Goal: Information Seeking & Learning: Learn about a topic

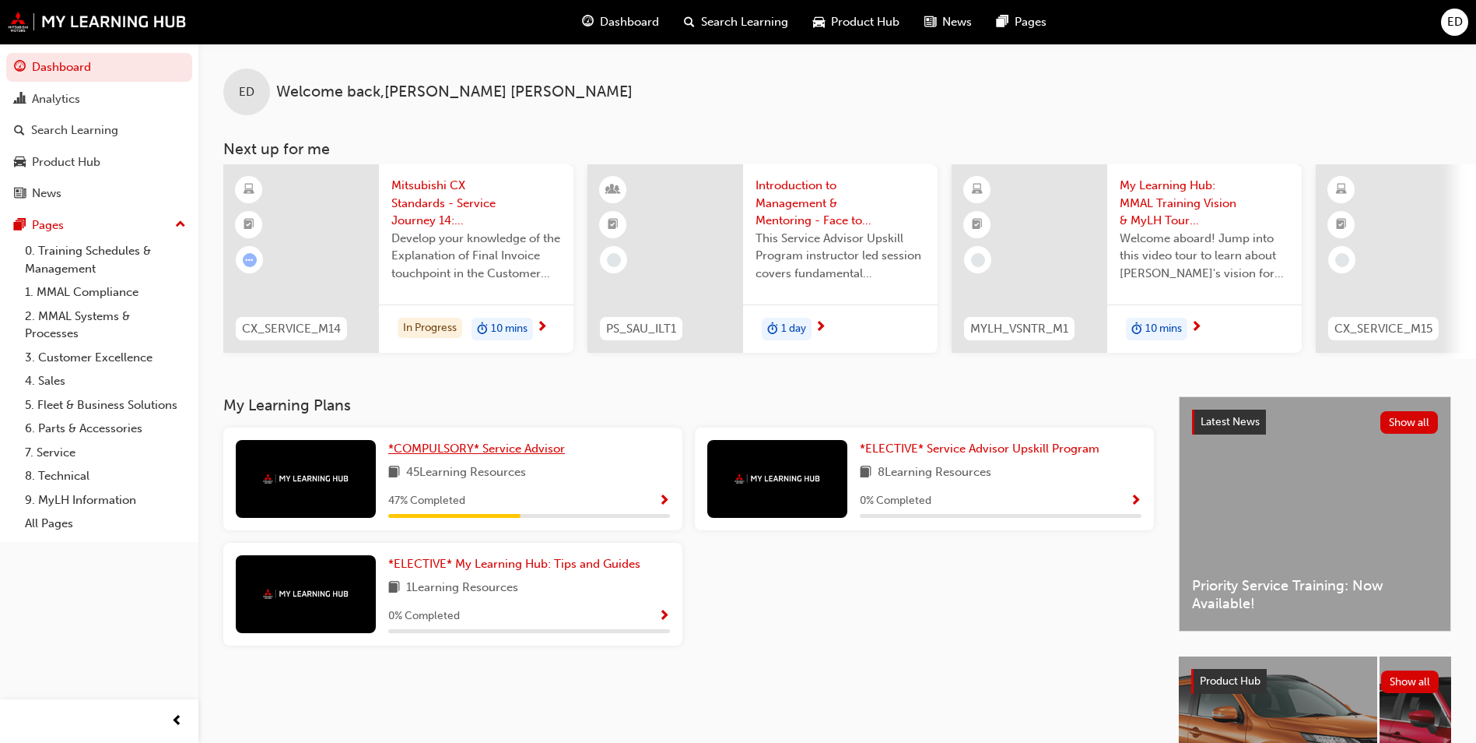
click at [497, 455] on span "*COMPULSORY* Service Advisor" at bounding box center [476, 448] width 177 height 14
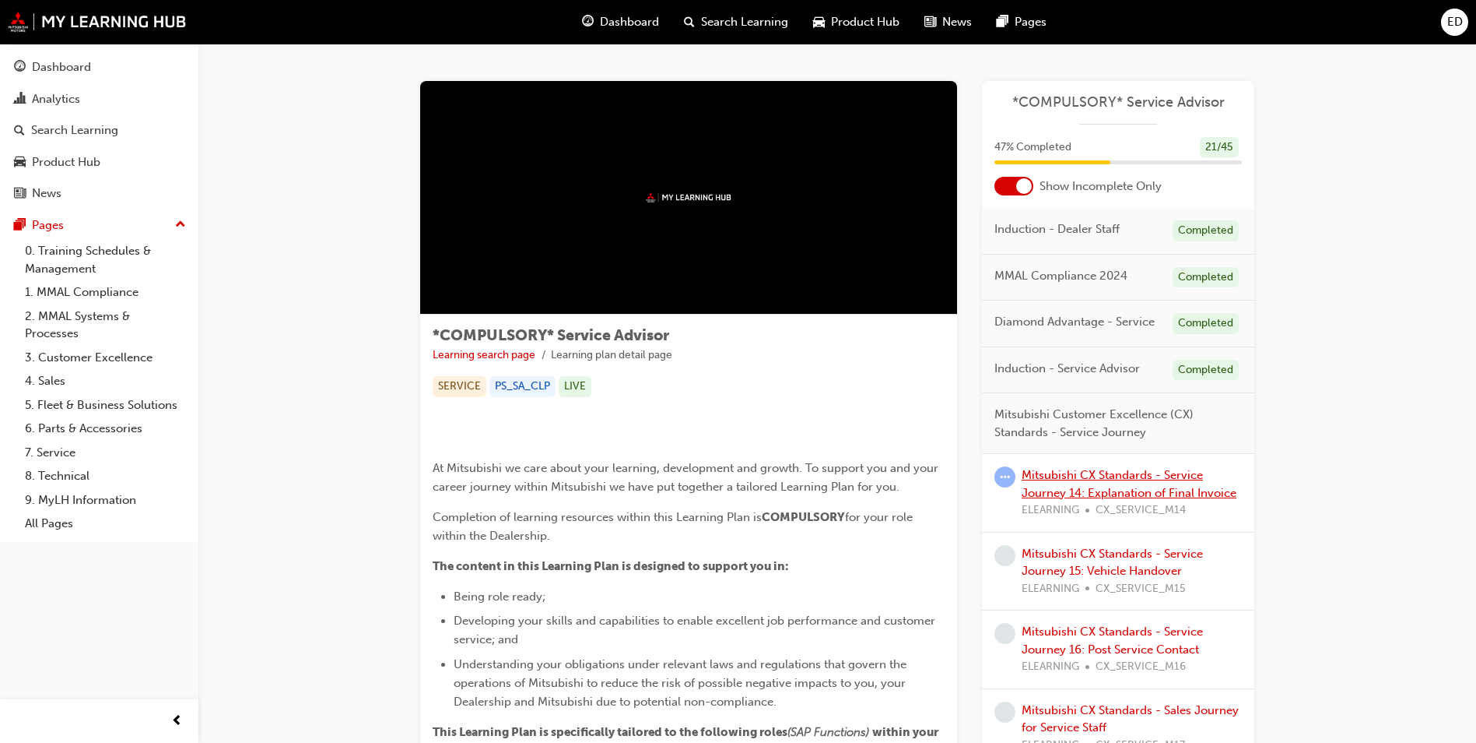
click at [1109, 478] on link "Mitsubishi CX Standards - Service Journey 14: Explanation of Final Invoice" at bounding box center [1129, 484] width 215 height 32
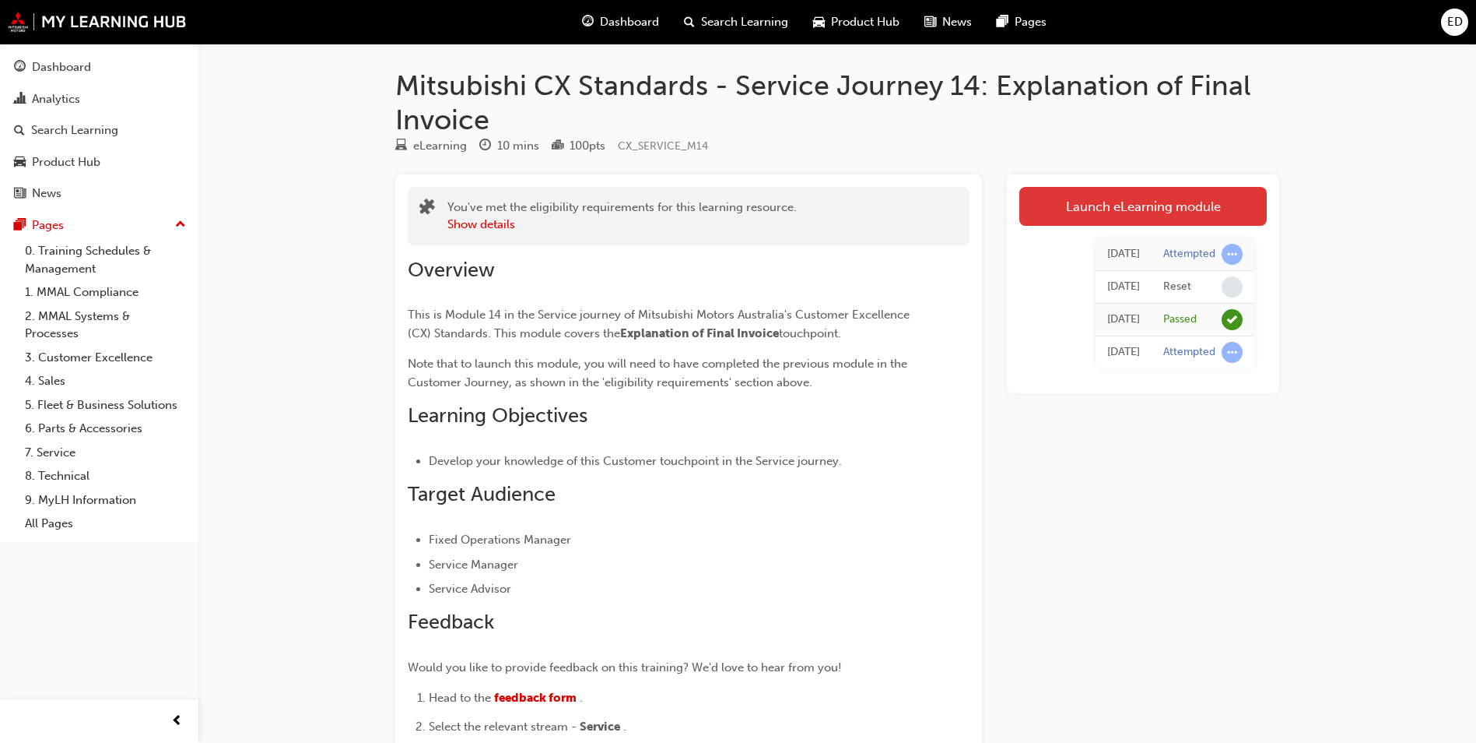
click at [1104, 207] on link "Launch eLearning module" at bounding box center [1144, 206] width 248 height 39
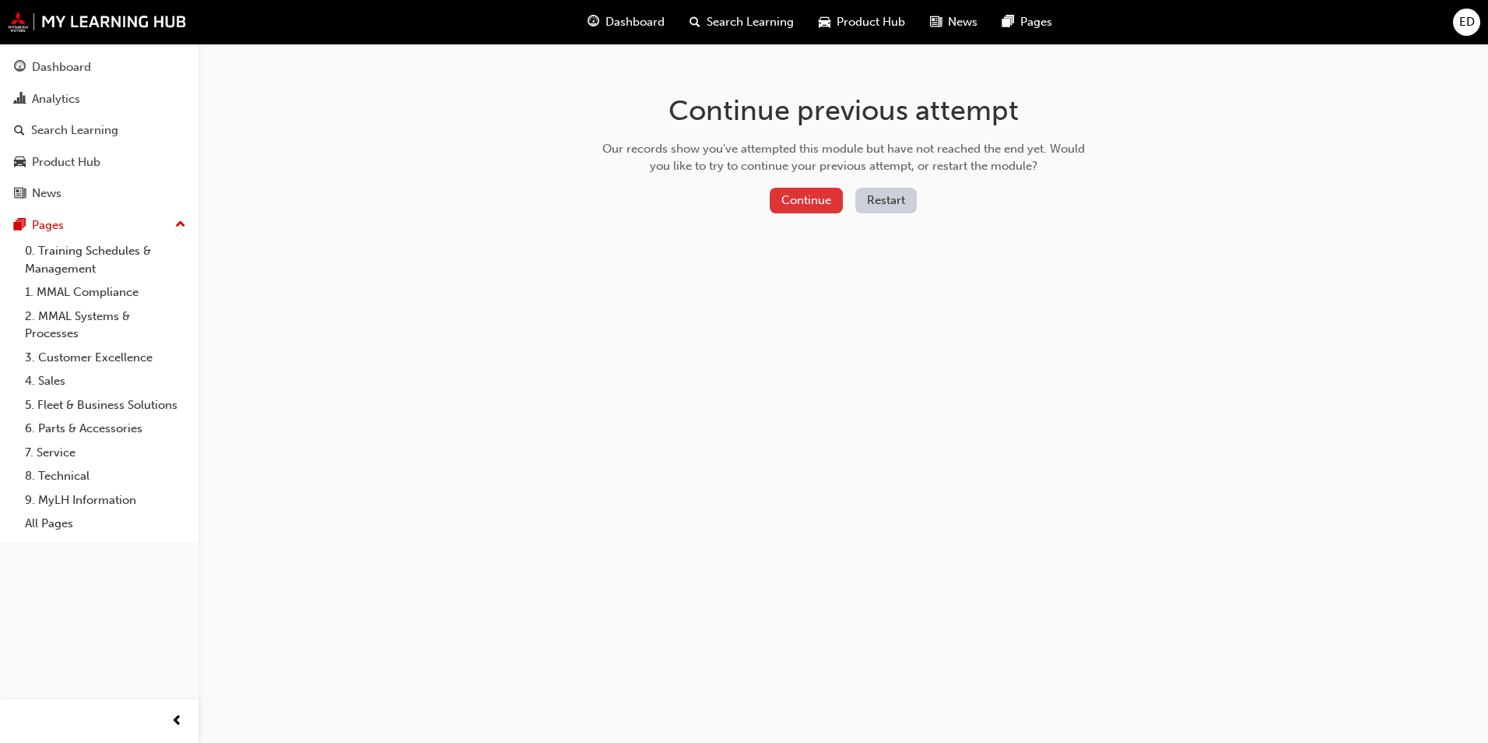
click at [799, 200] on button "Continue" at bounding box center [806, 201] width 73 height 26
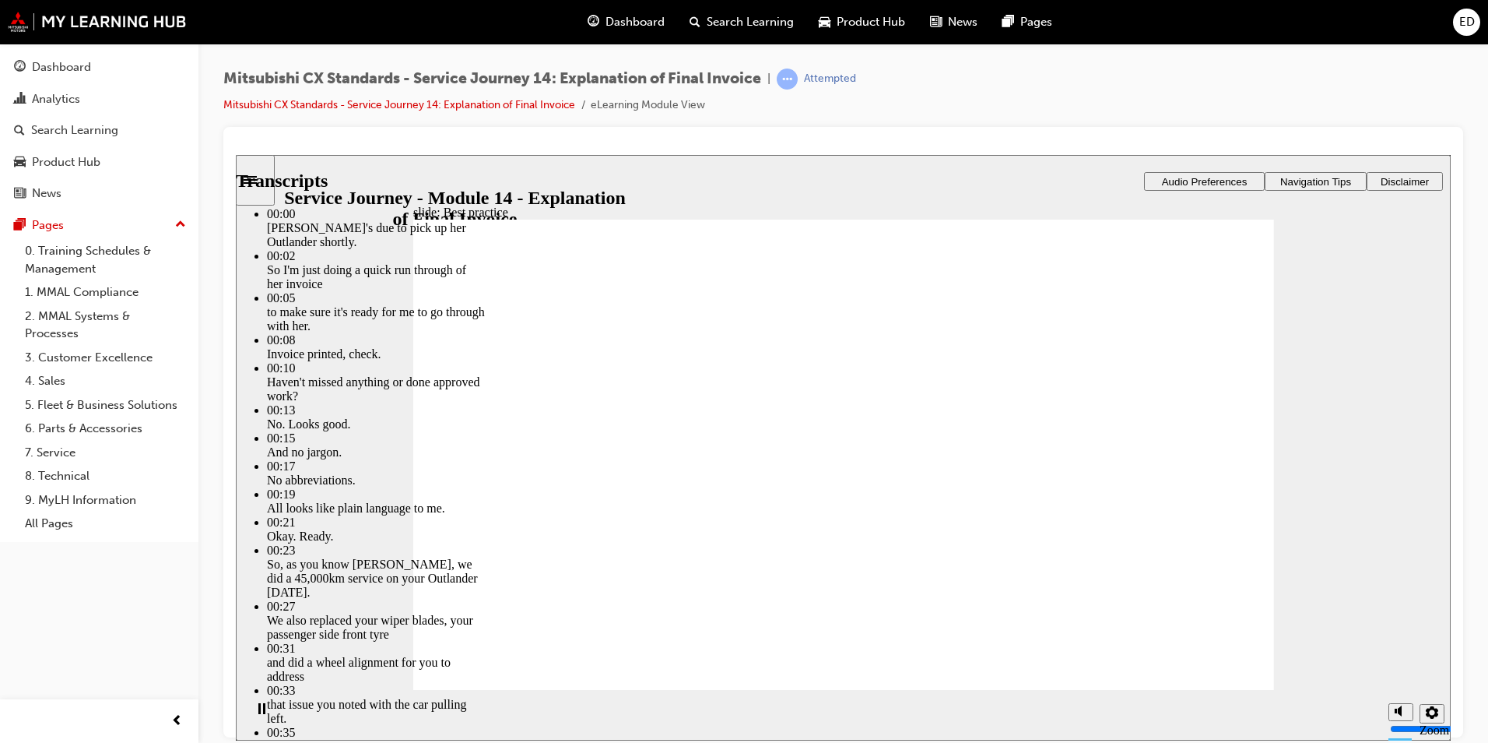
drag, startPoint x: 463, startPoint y: 652, endPoint x: 1219, endPoint y: 578, distance: 759.4
type input "130"
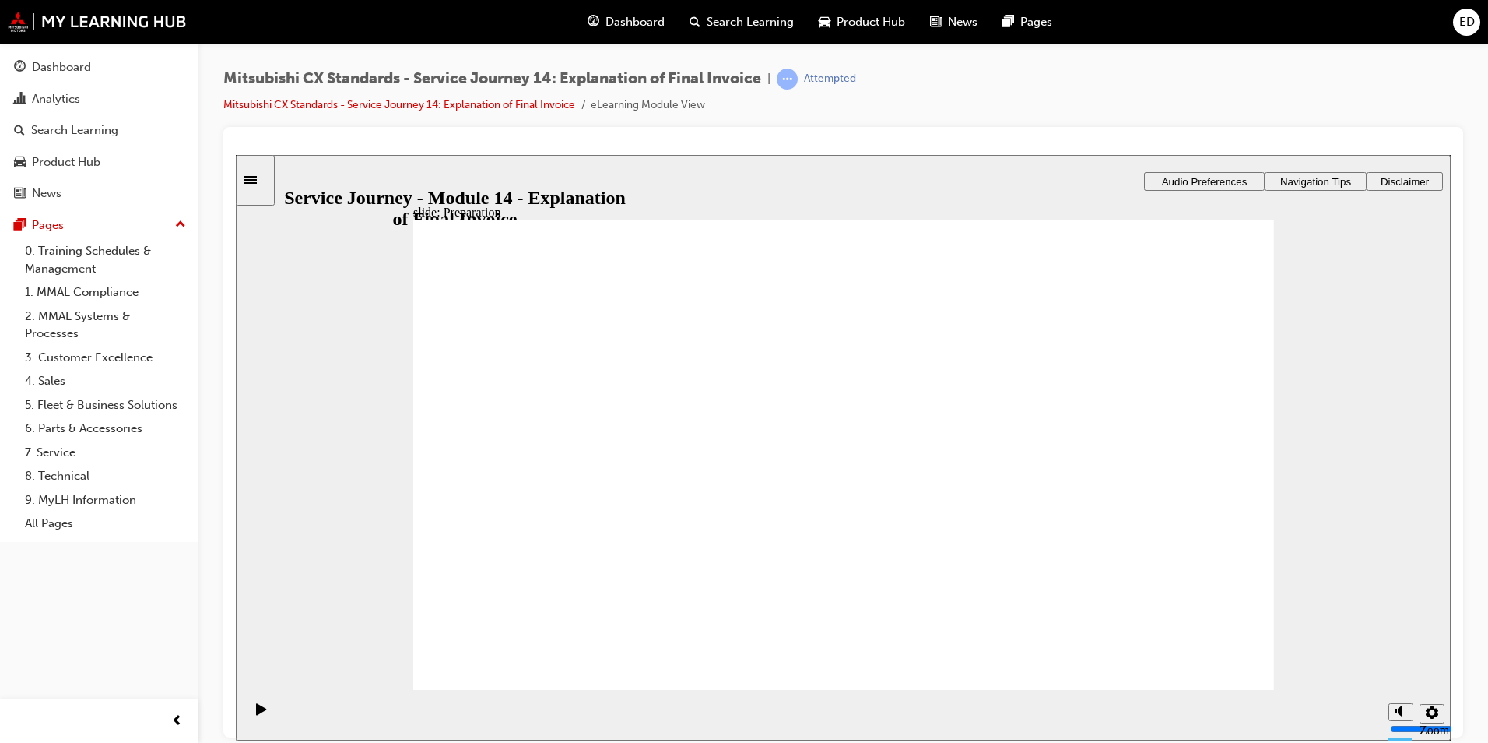
drag, startPoint x: 515, startPoint y: 503, endPoint x: 1074, endPoint y: 452, distance: 561.1
drag, startPoint x: 532, startPoint y: 480, endPoint x: 832, endPoint y: 427, distance: 304.3
drag, startPoint x: 525, startPoint y: 476, endPoint x: 753, endPoint y: 473, distance: 227.3
drag, startPoint x: 534, startPoint y: 483, endPoint x: 1056, endPoint y: 483, distance: 522.2
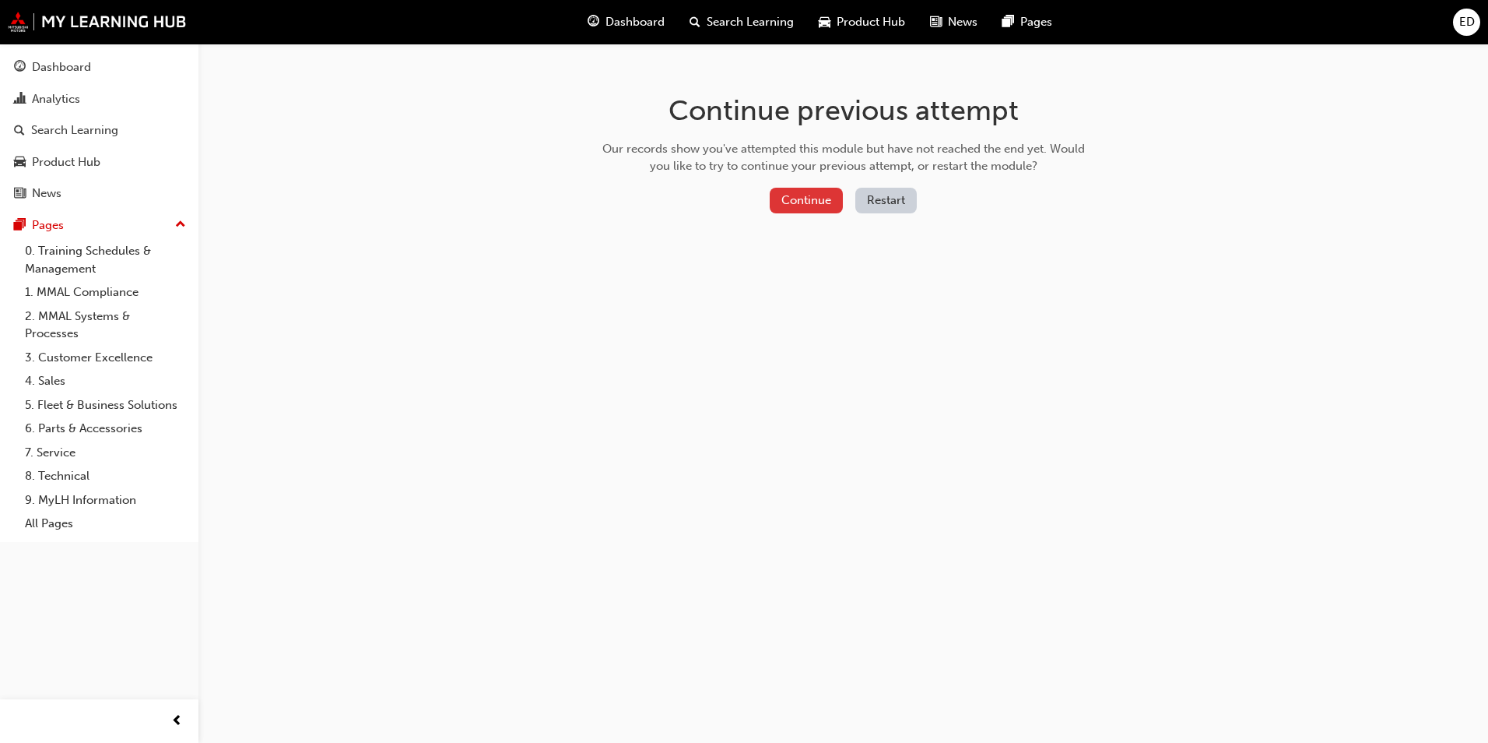
click at [816, 202] on button "Continue" at bounding box center [806, 201] width 73 height 26
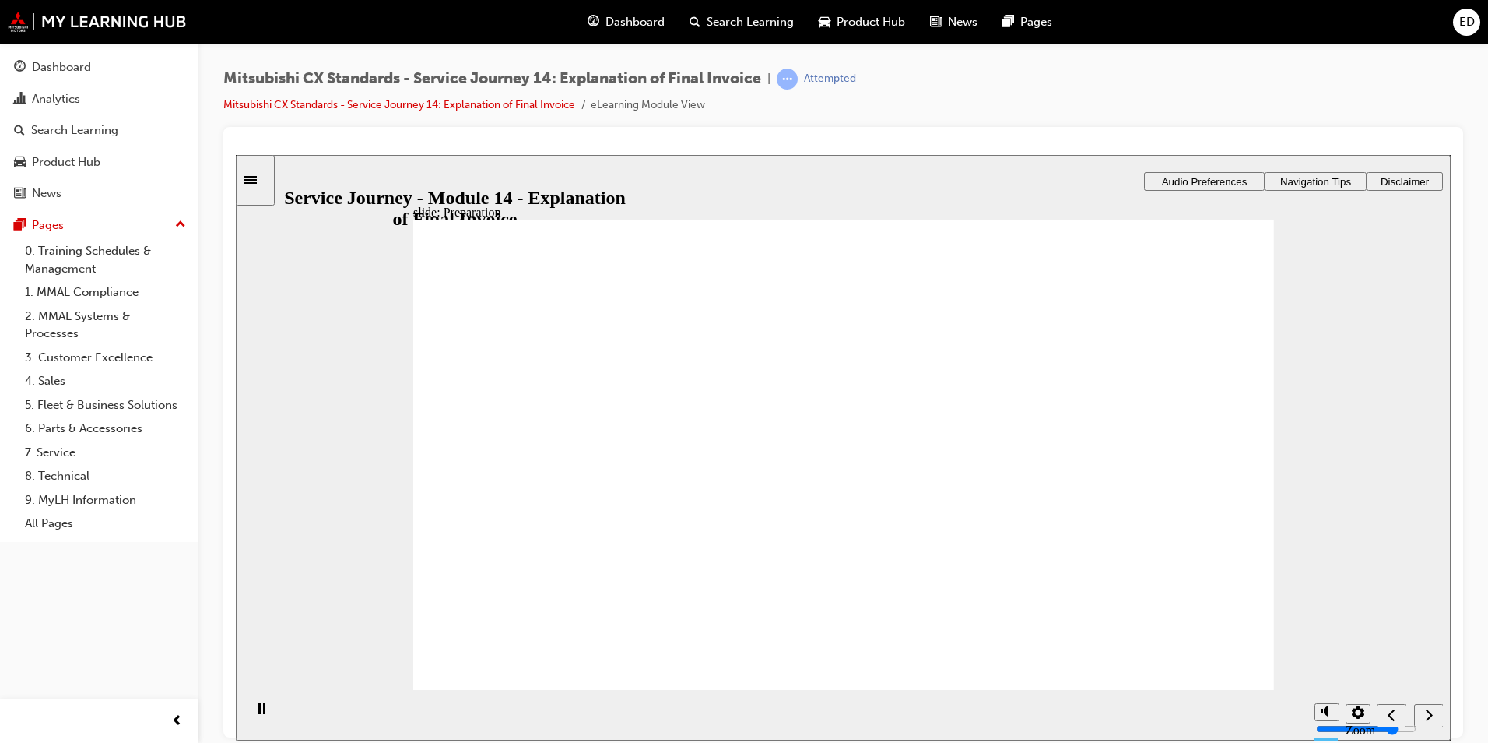
checkbox input "true"
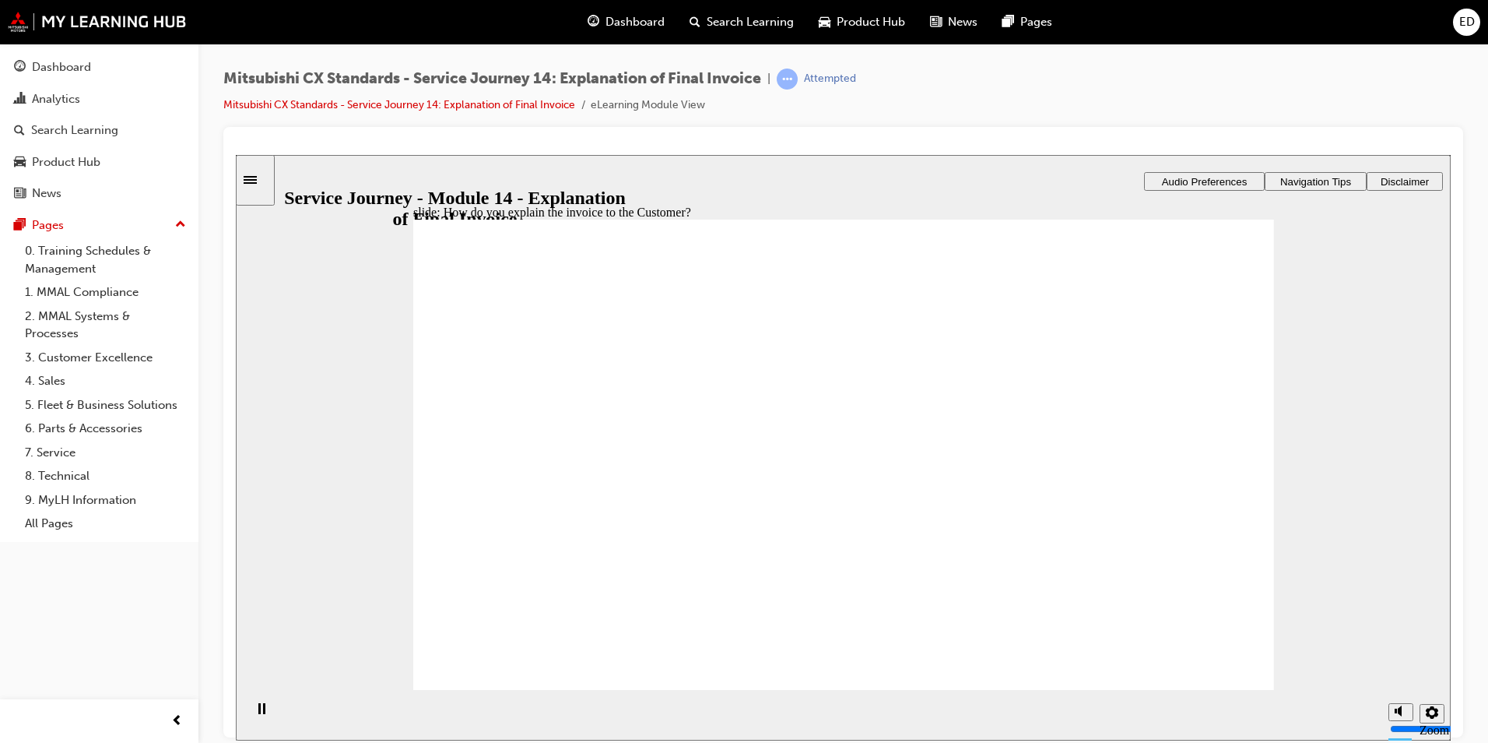
checkbox input "true"
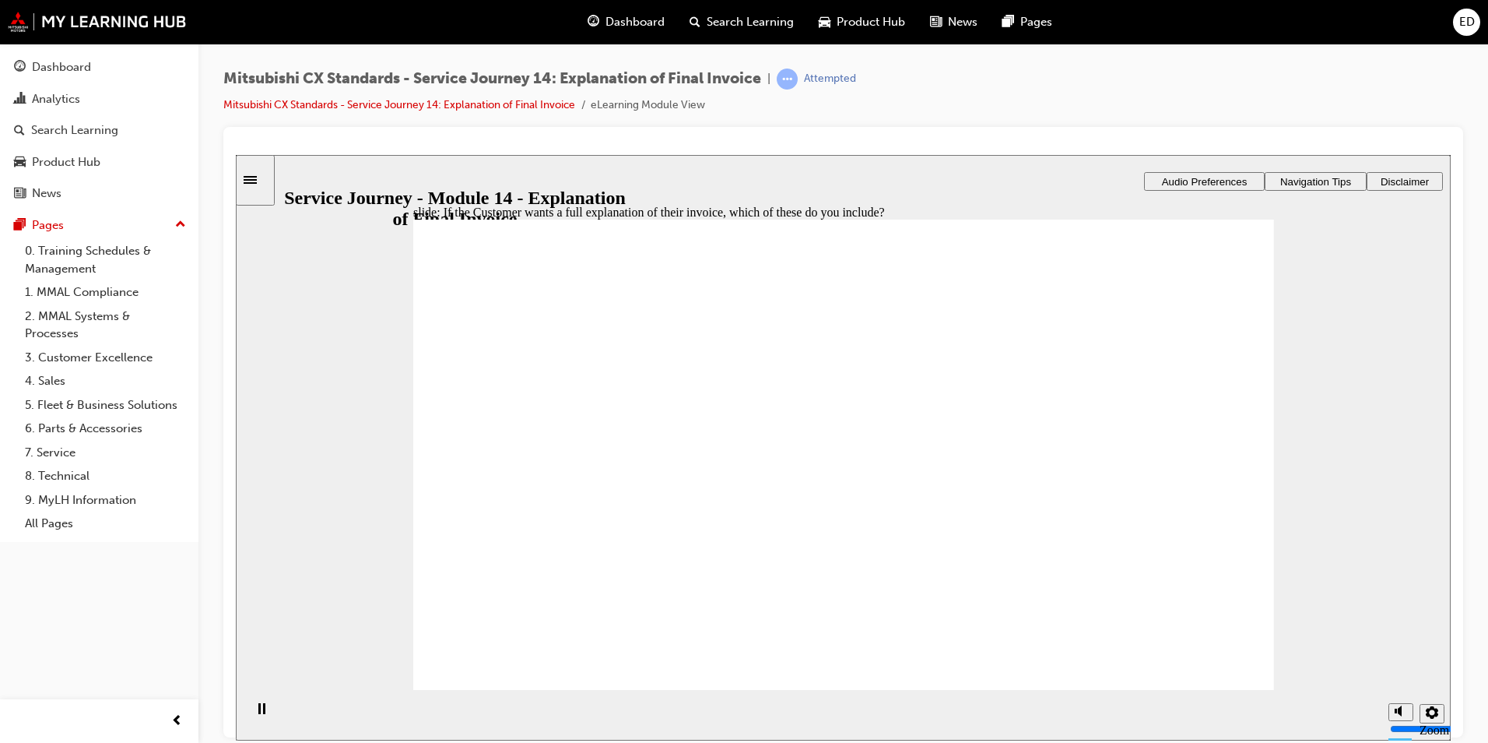
checkbox input "true"
drag, startPoint x: 465, startPoint y: 553, endPoint x: 833, endPoint y: 630, distance: 375.2
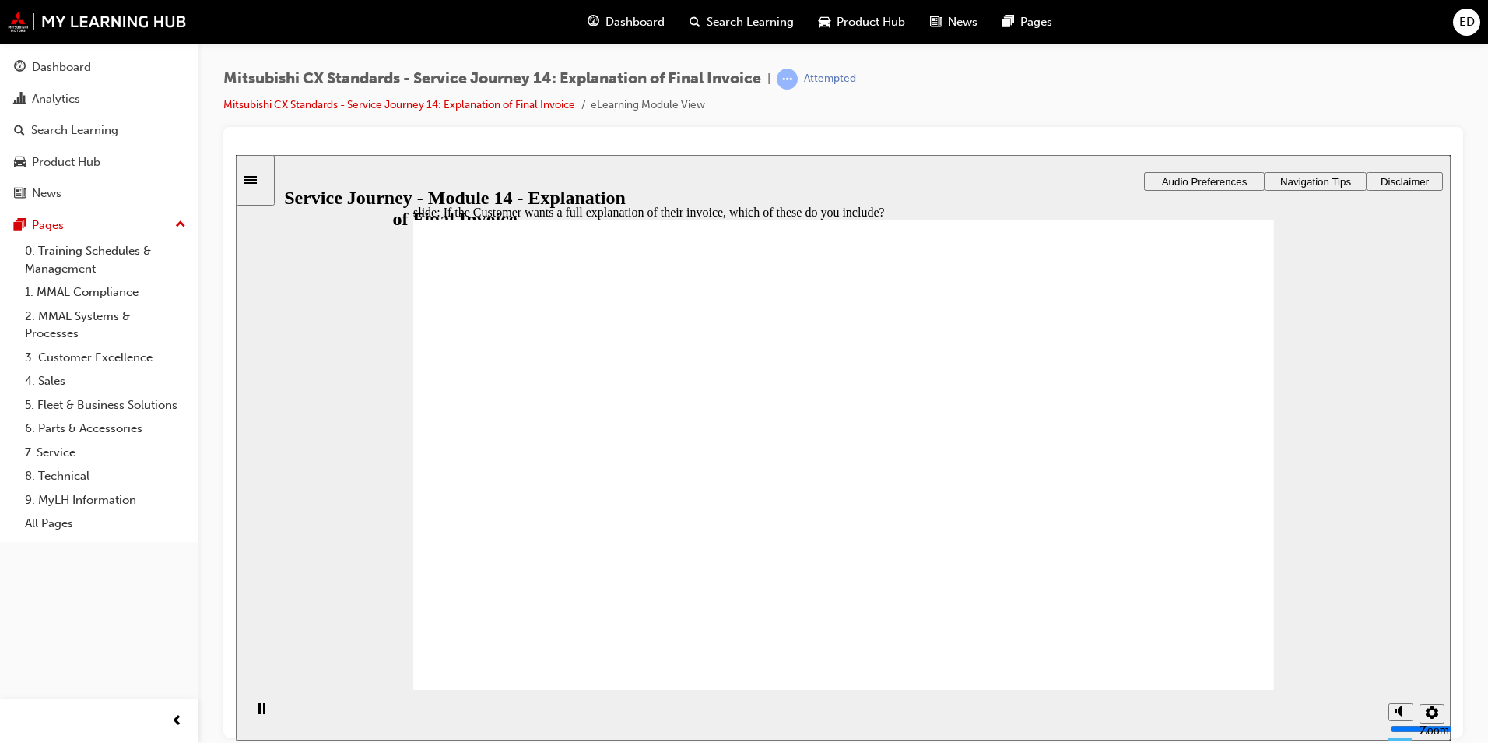
drag, startPoint x: 523, startPoint y: 511, endPoint x: 777, endPoint y: 435, distance: 264.7
drag, startPoint x: 523, startPoint y: 507, endPoint x: 820, endPoint y: 488, distance: 298.0
drag, startPoint x: 528, startPoint y: 511, endPoint x: 1083, endPoint y: 427, distance: 561.3
drag, startPoint x: 549, startPoint y: 507, endPoint x: 800, endPoint y: 518, distance: 251.6
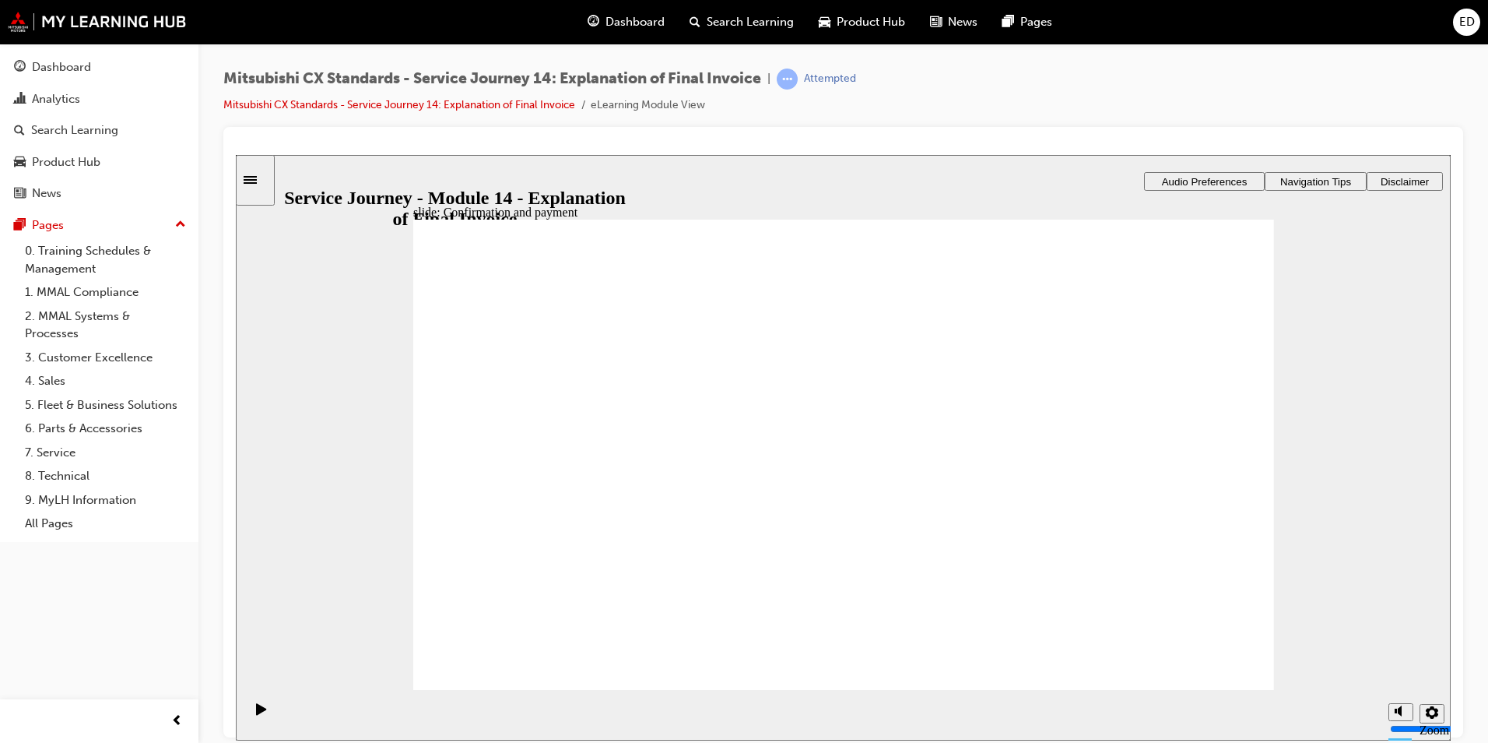
checkbox input "true"
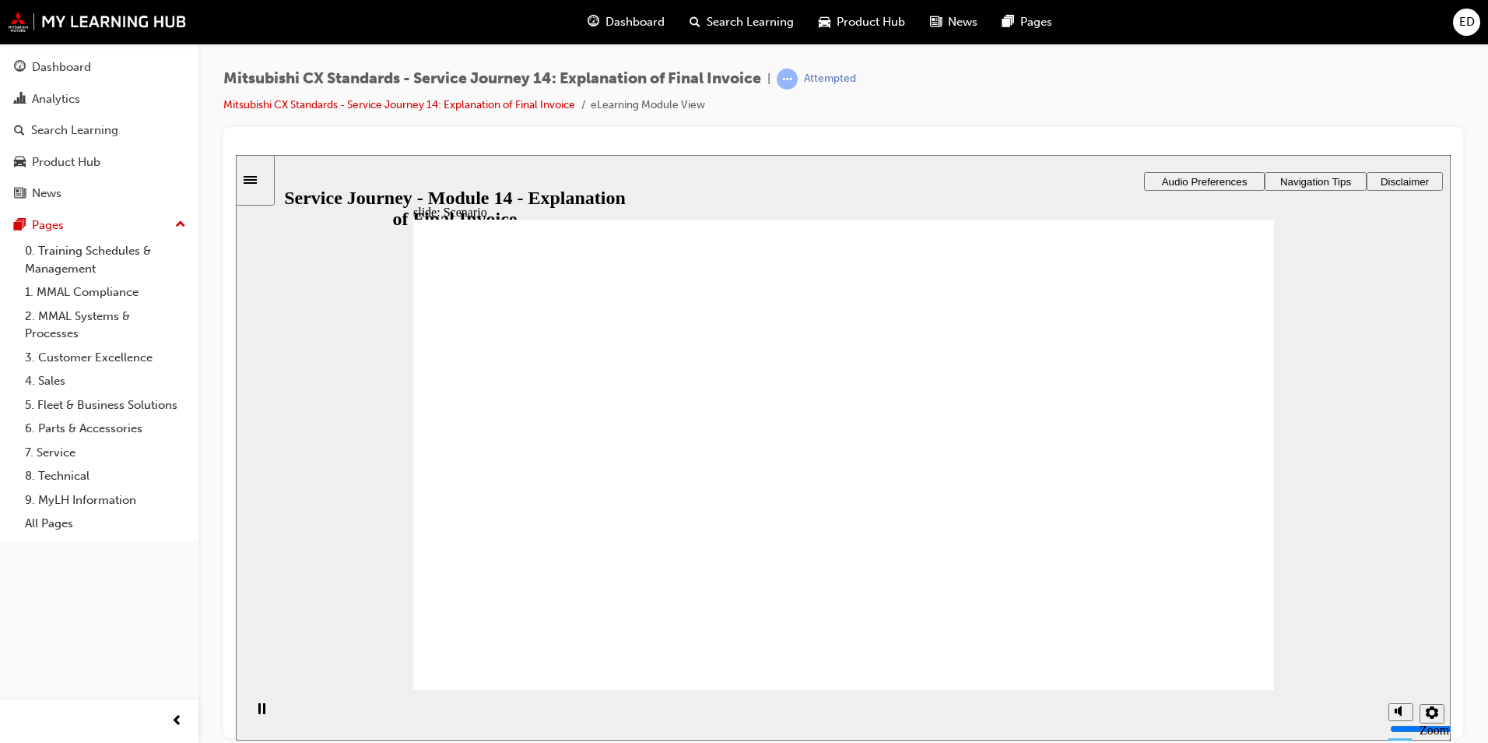
checkbox input "true"
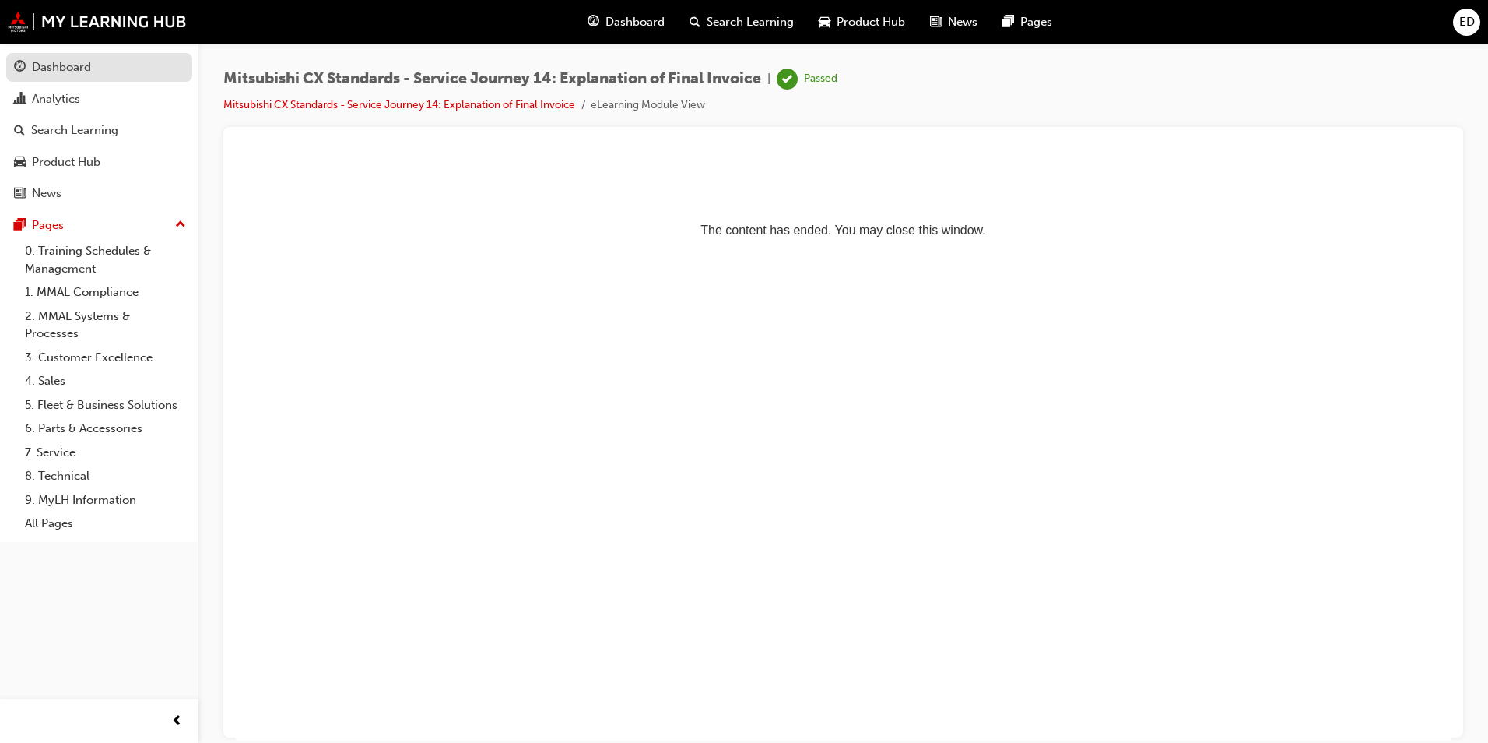
click at [59, 70] on div "Dashboard" at bounding box center [61, 67] width 59 height 18
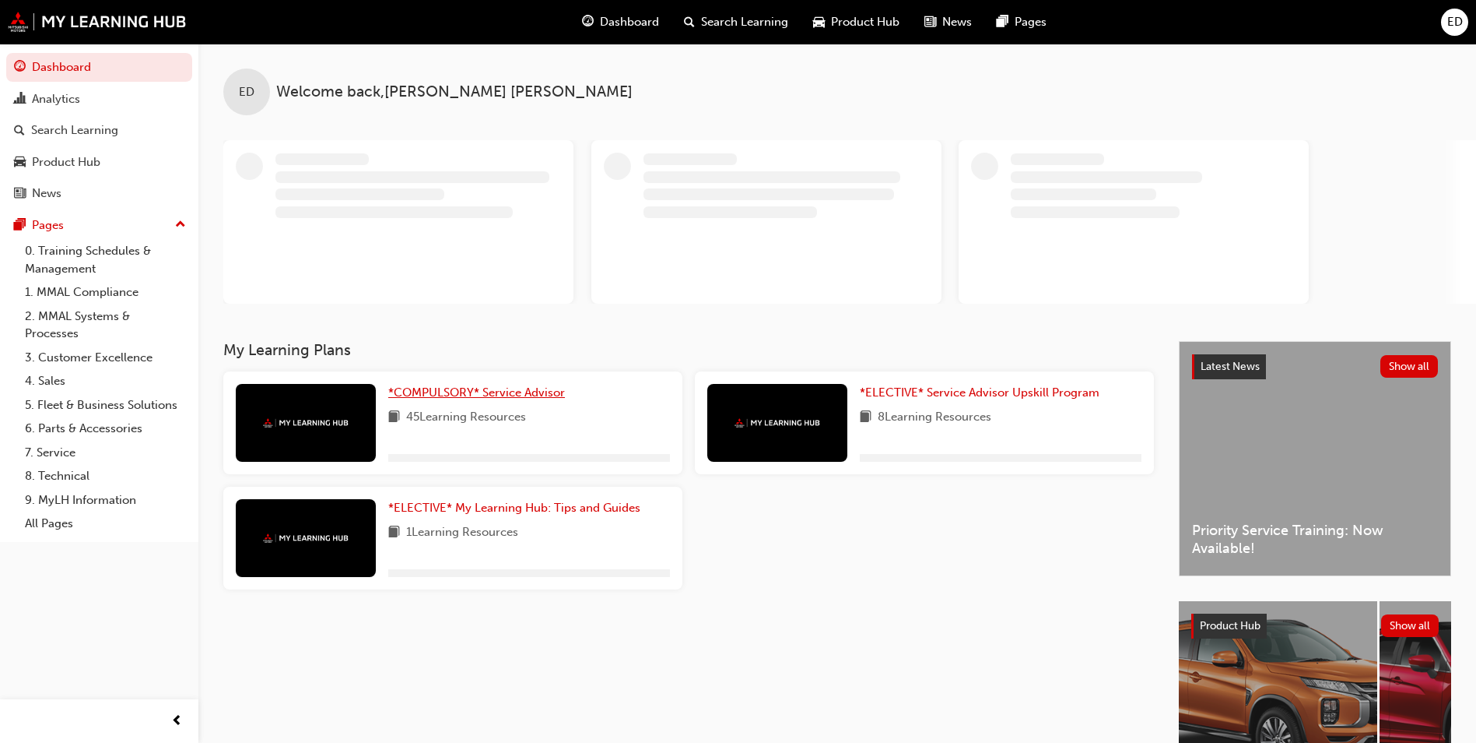
click at [464, 388] on span "*COMPULSORY* Service Advisor" at bounding box center [476, 392] width 177 height 14
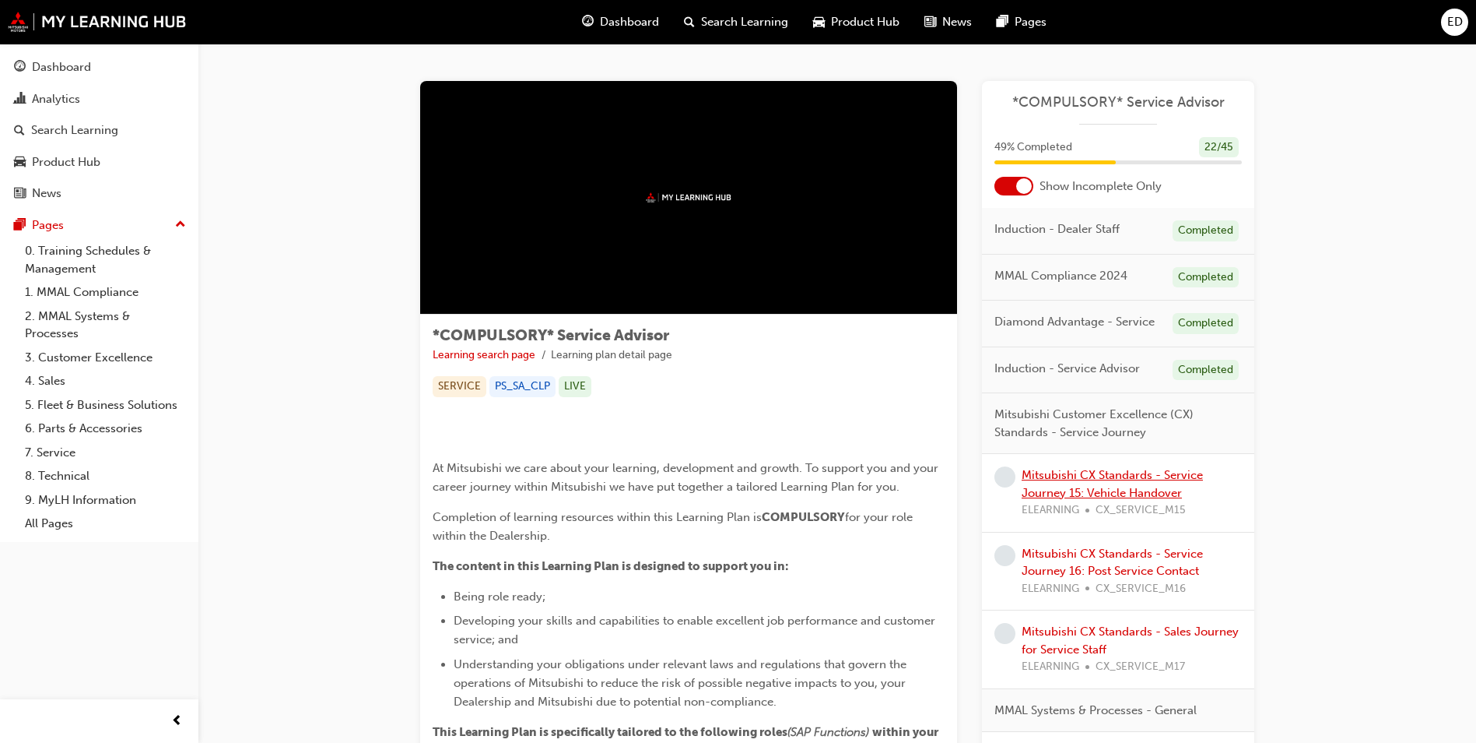
click at [1076, 479] on link "Mitsubishi CX Standards - Service Journey 15: Vehicle Handover" at bounding box center [1112, 484] width 181 height 32
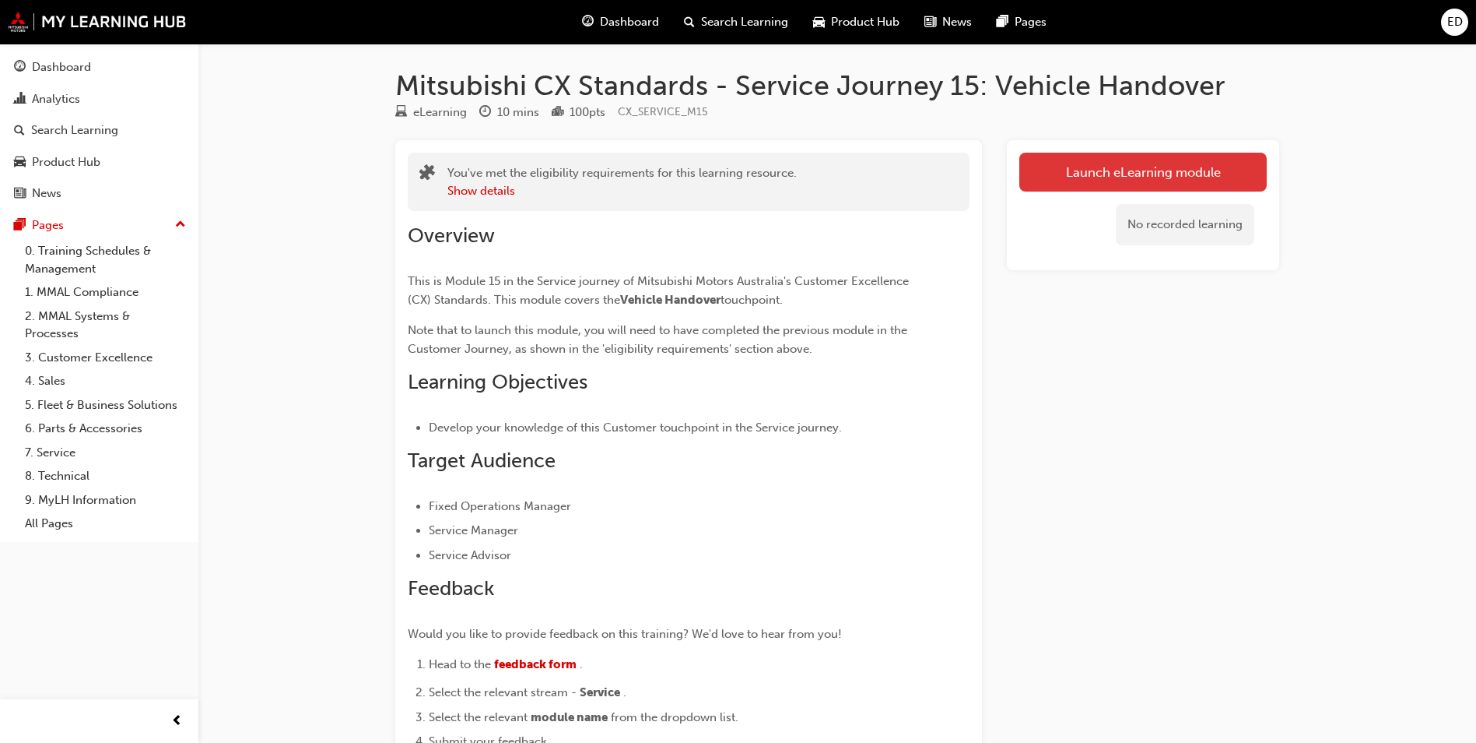
click at [1138, 178] on link "Launch eLearning module" at bounding box center [1144, 172] width 248 height 39
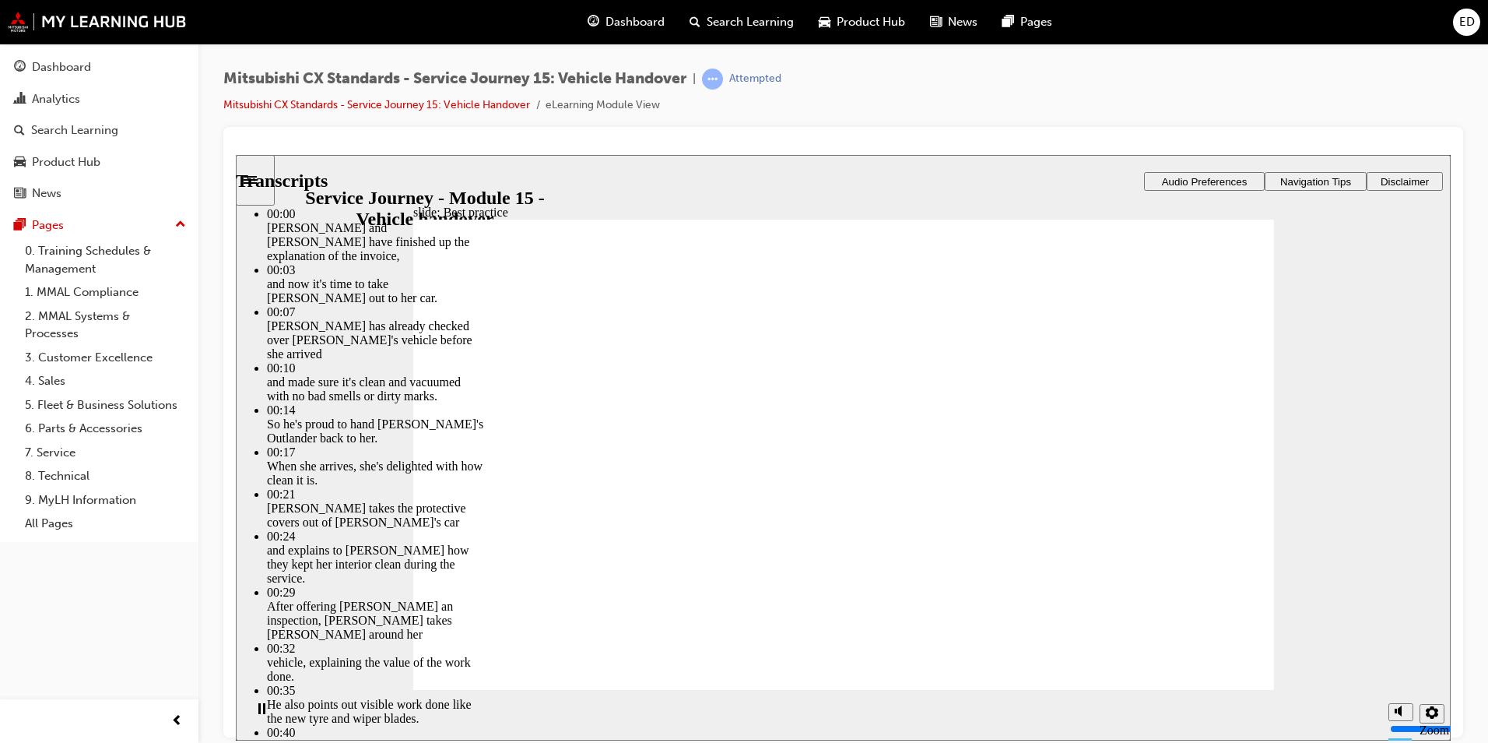
drag, startPoint x: 538, startPoint y: 665, endPoint x: 1208, endPoint y: 644, distance: 670.4
type input "119"
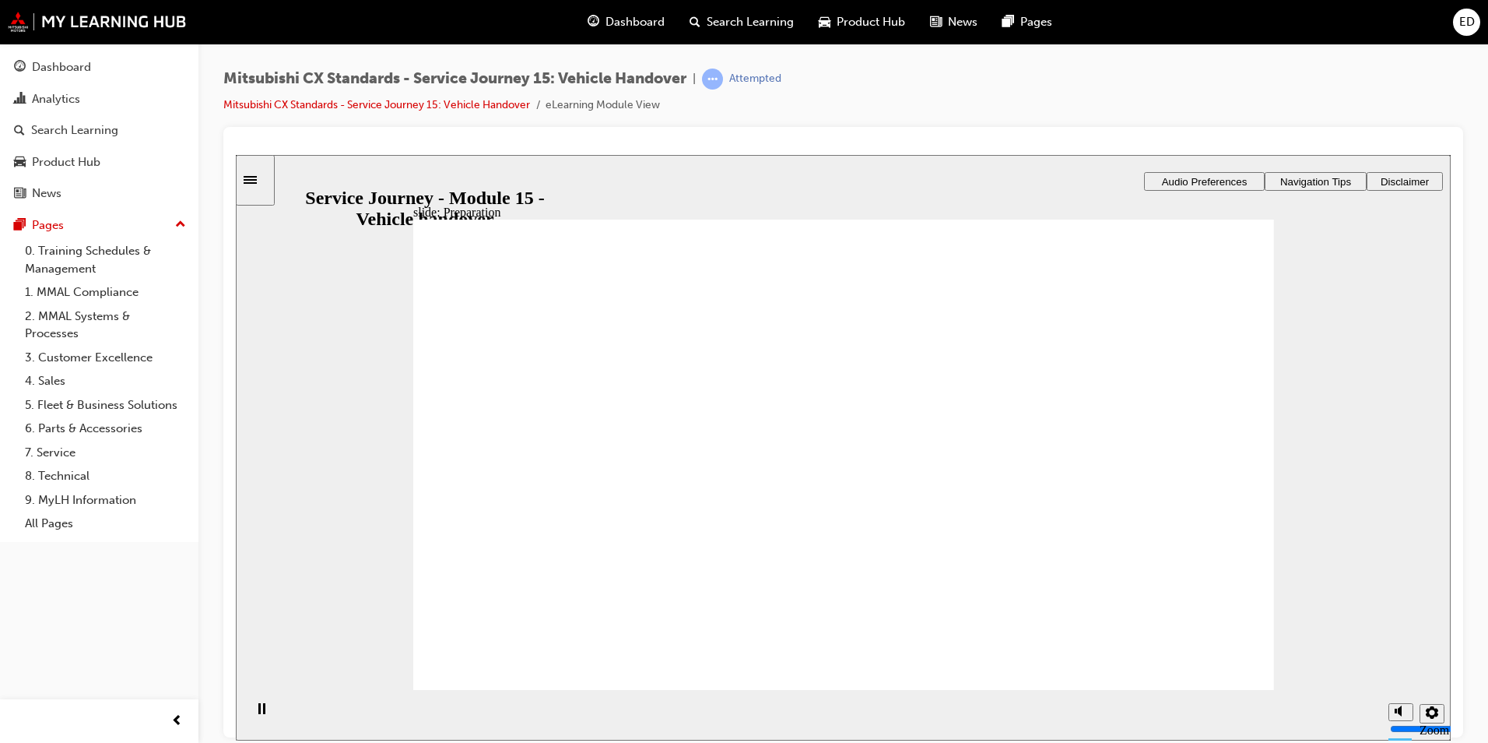
drag, startPoint x: 542, startPoint y: 479, endPoint x: 727, endPoint y: 451, distance: 186.6
drag, startPoint x: 515, startPoint y: 490, endPoint x: 791, endPoint y: 491, distance: 275.5
drag, startPoint x: 511, startPoint y: 484, endPoint x: 1020, endPoint y: 440, distance: 510.9
drag, startPoint x: 526, startPoint y: 493, endPoint x: 788, endPoint y: 546, distance: 267.7
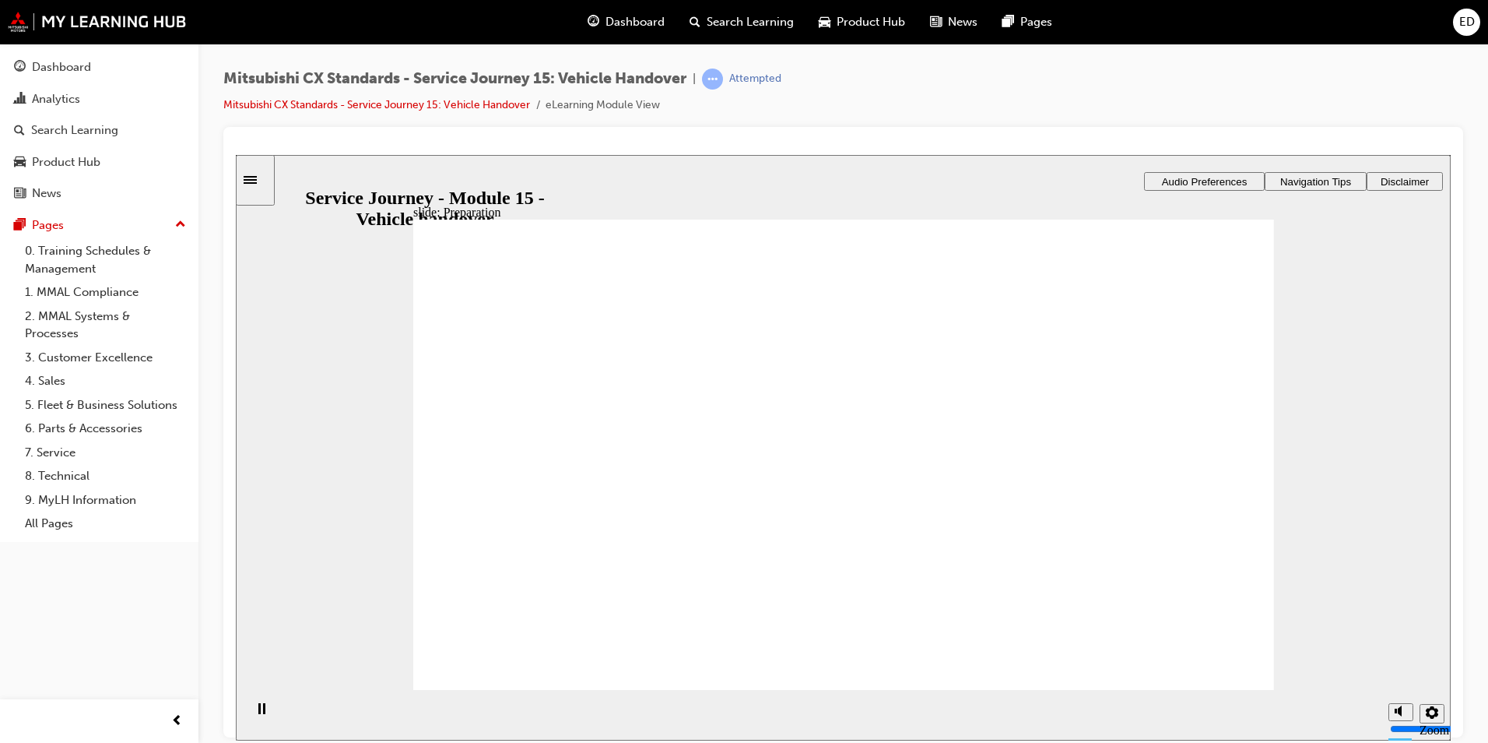
checkbox input "true"
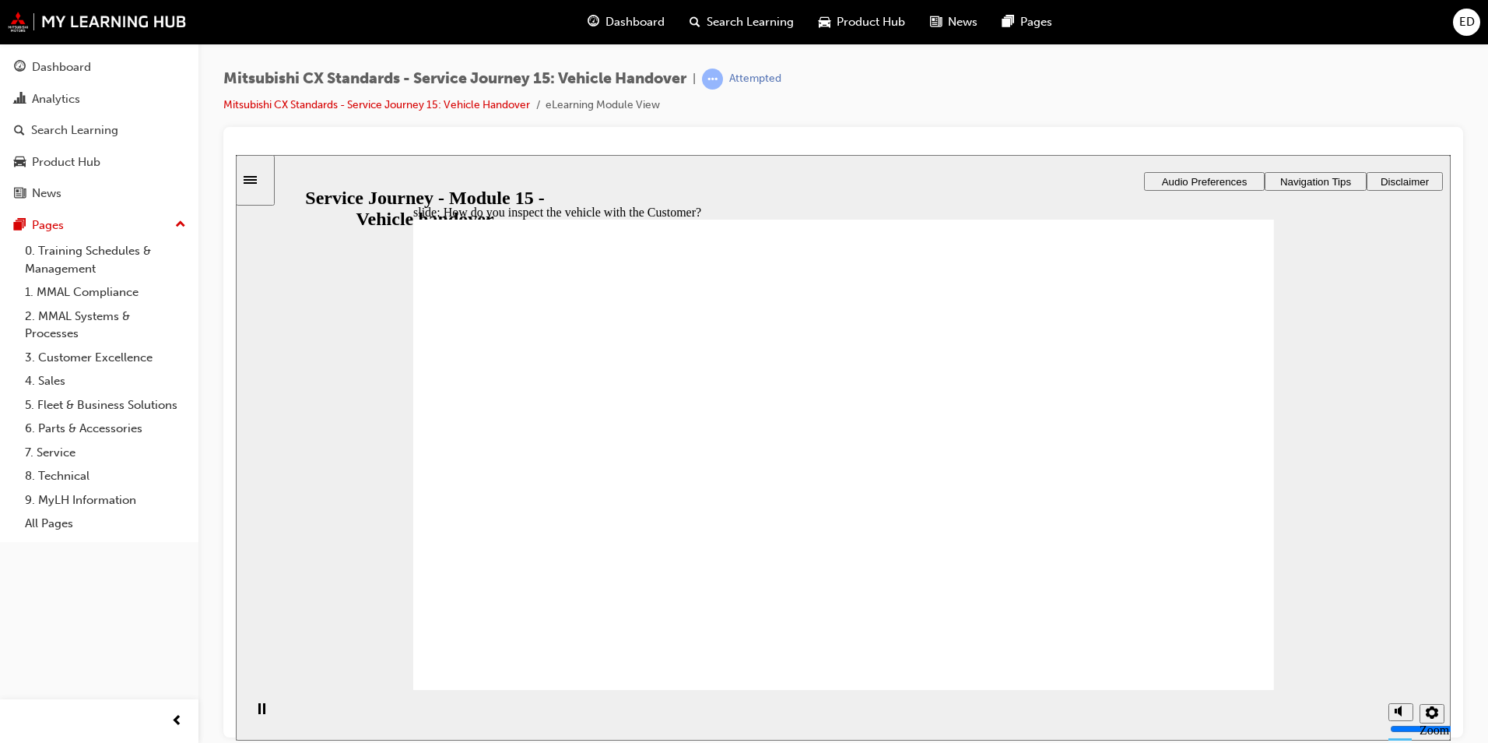
checkbox input "true"
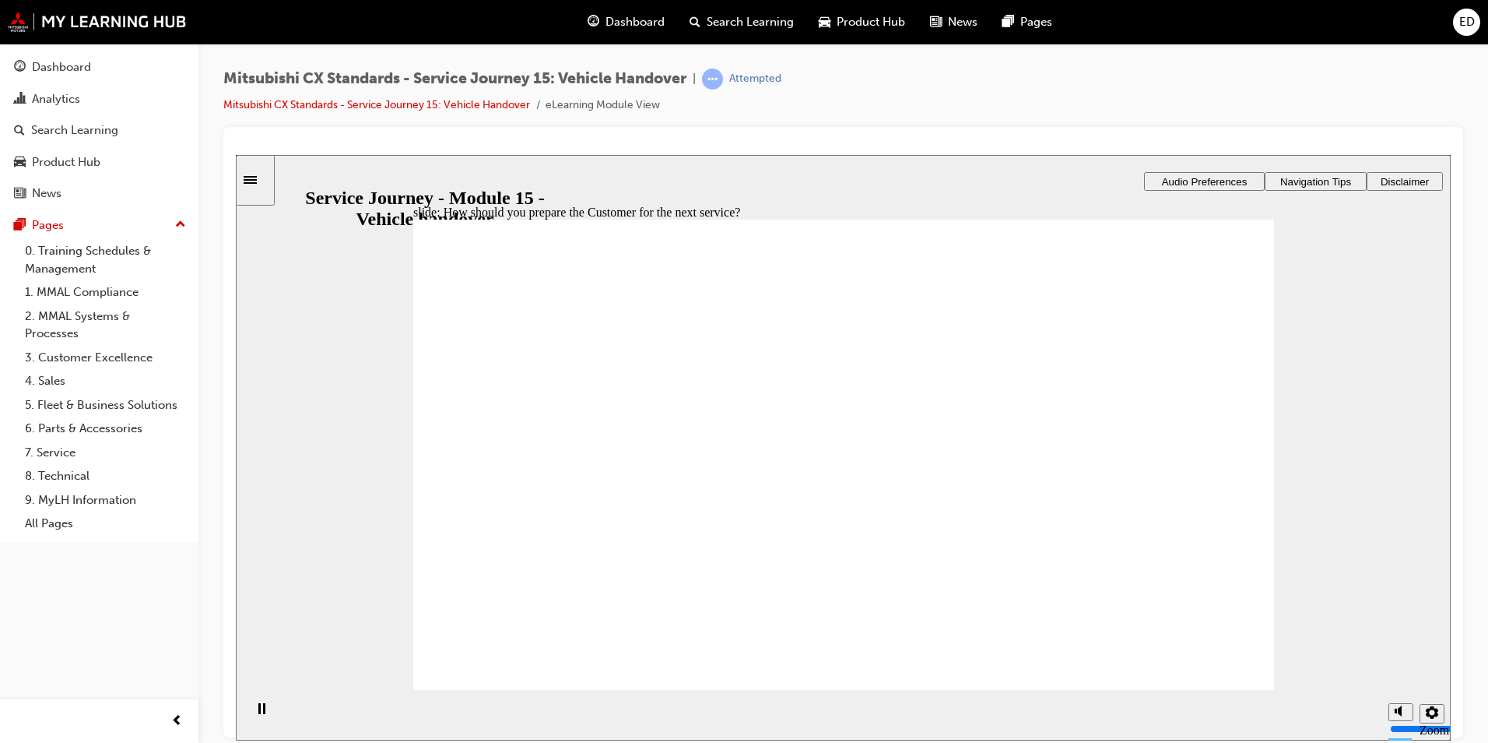
drag, startPoint x: 571, startPoint y: 502, endPoint x: 746, endPoint y: 451, distance: 181.8
drag, startPoint x: 531, startPoint y: 511, endPoint x: 1080, endPoint y: 449, distance: 553.0
drag, startPoint x: 651, startPoint y: 513, endPoint x: 792, endPoint y: 478, distance: 145.2
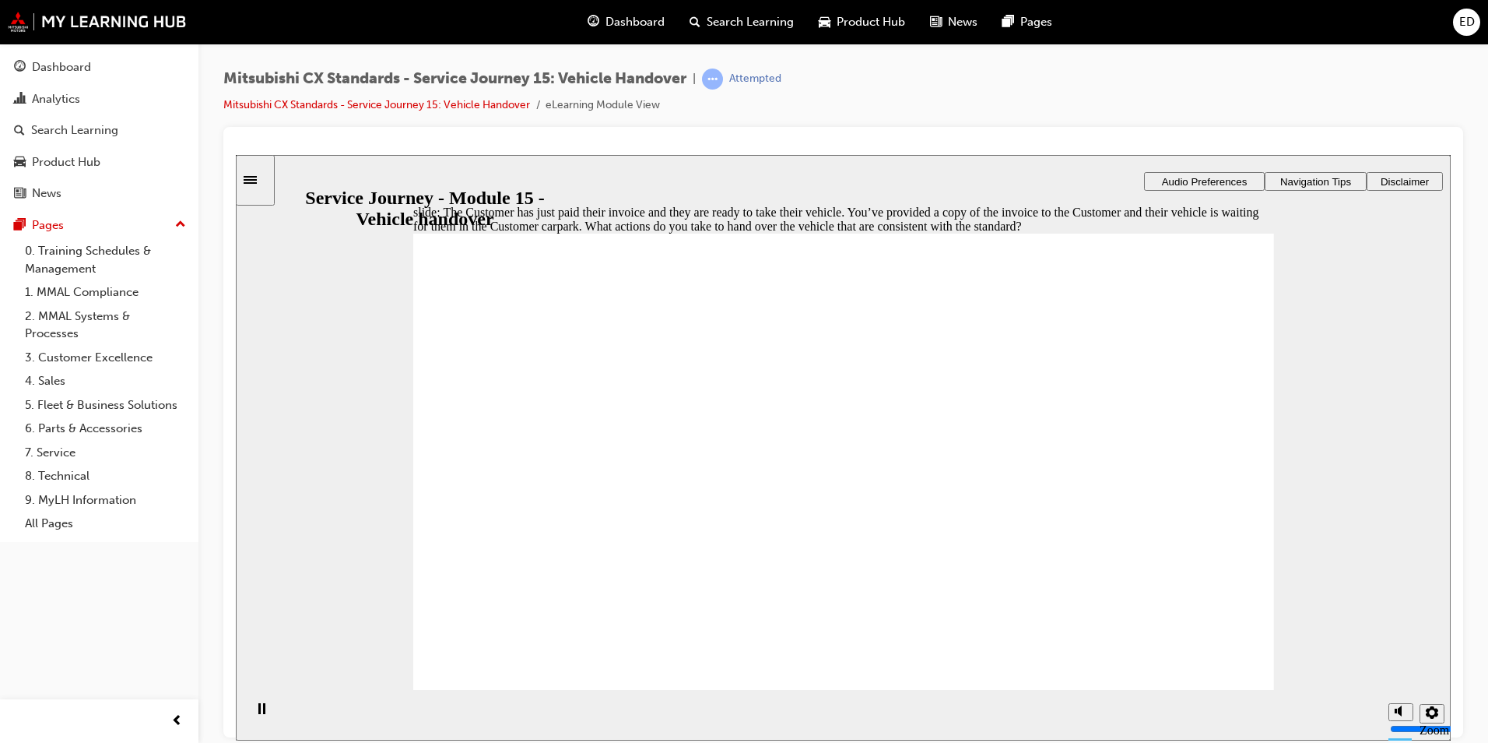
checkbox input "true"
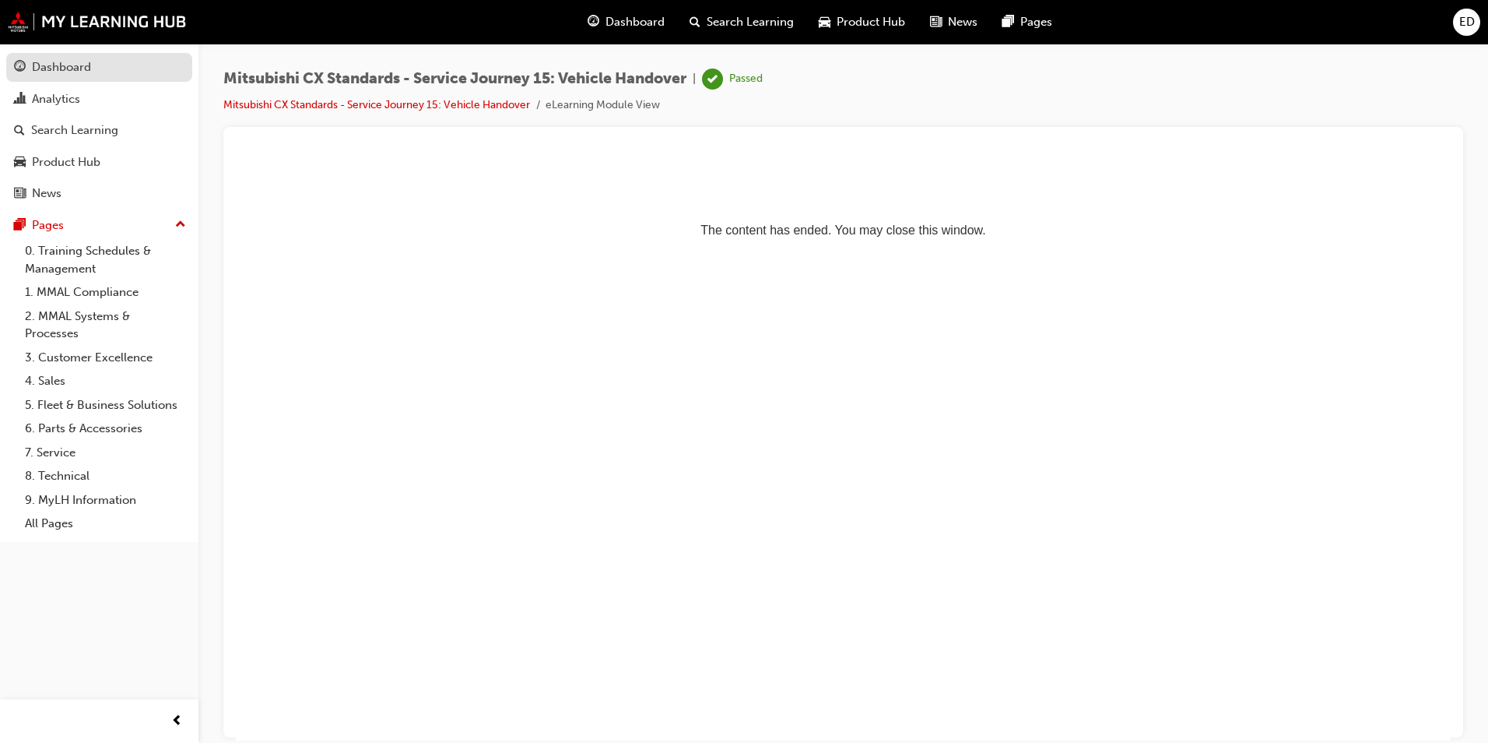
click at [53, 68] on div "Dashboard" at bounding box center [61, 67] width 59 height 18
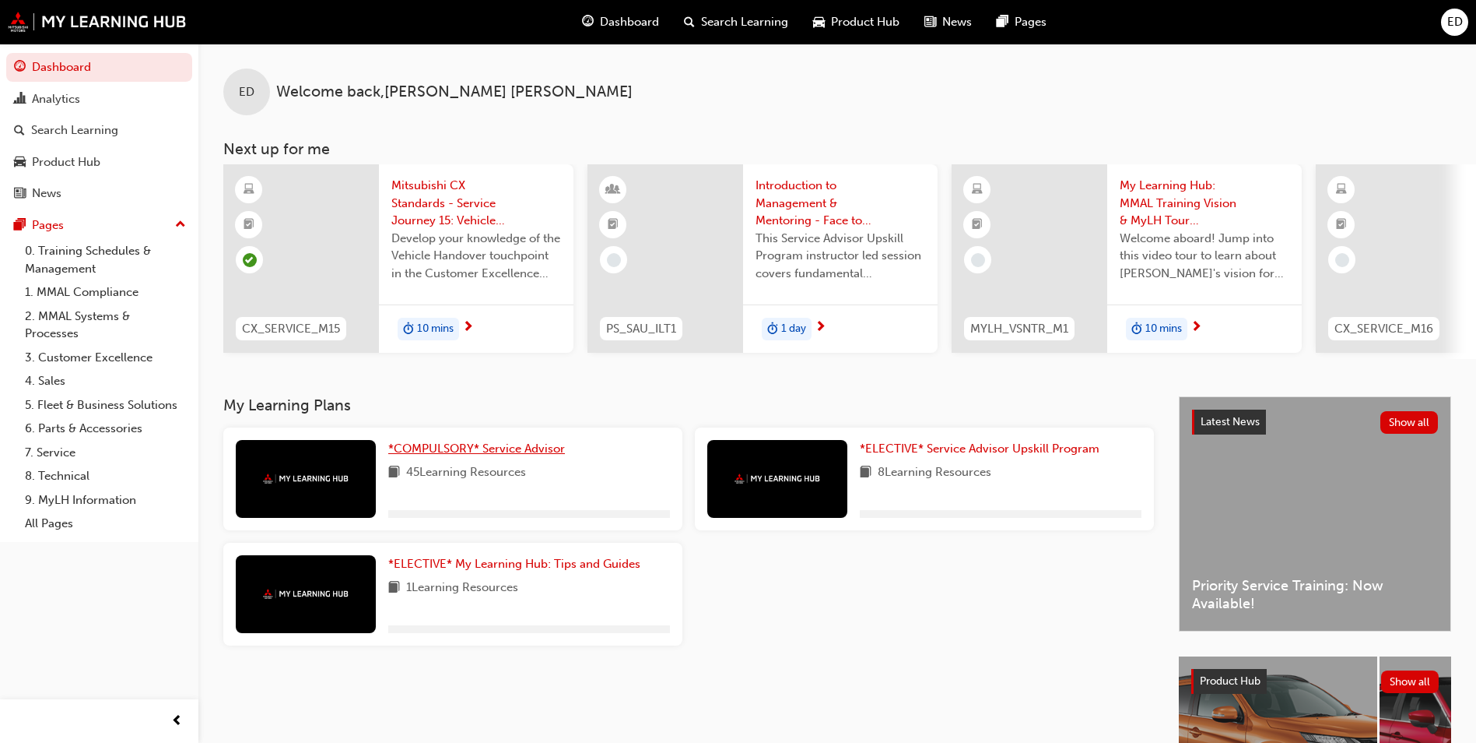
click at [532, 453] on span "*COMPULSORY* Service Advisor" at bounding box center [476, 448] width 177 height 14
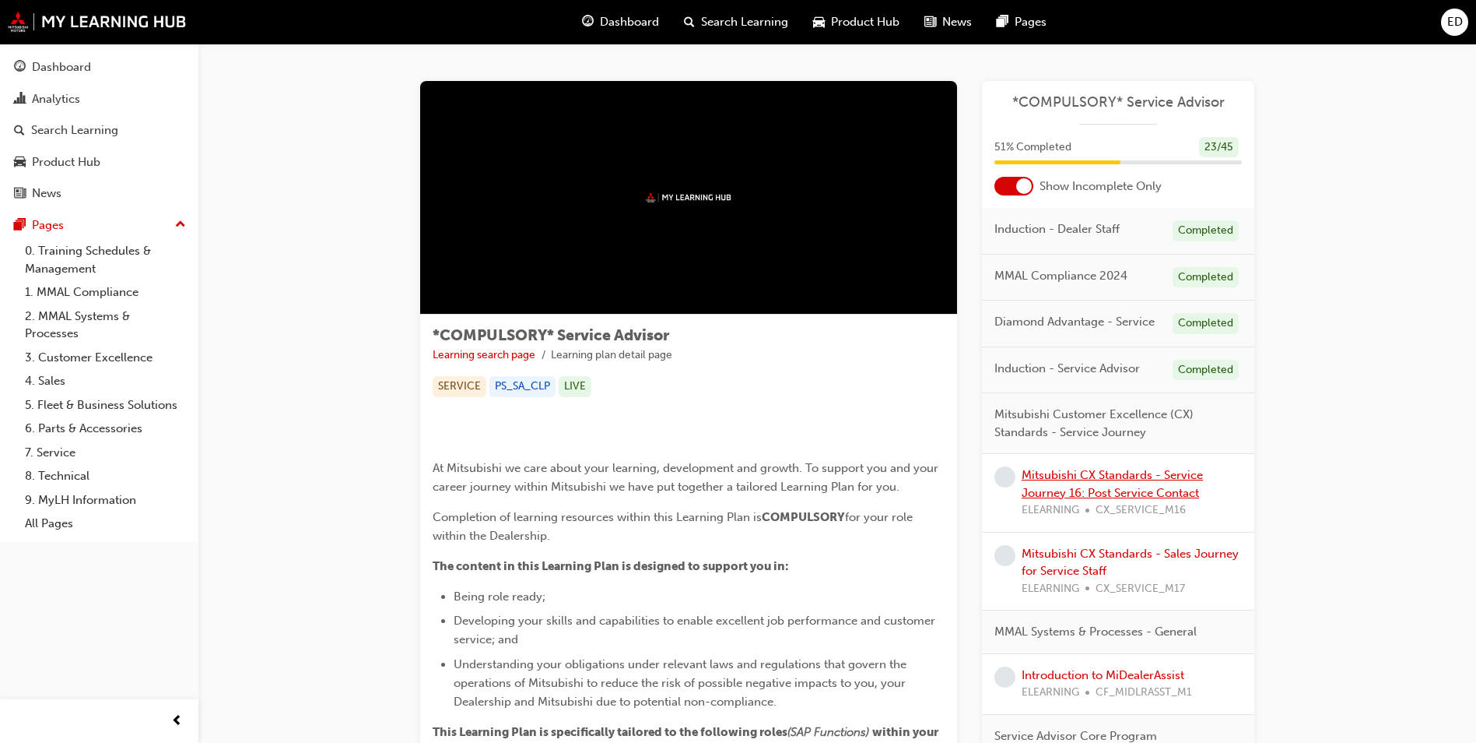
click at [1149, 471] on link "Mitsubishi CX Standards - Service Journey 16: Post Service Contact" at bounding box center [1112, 484] width 181 height 32
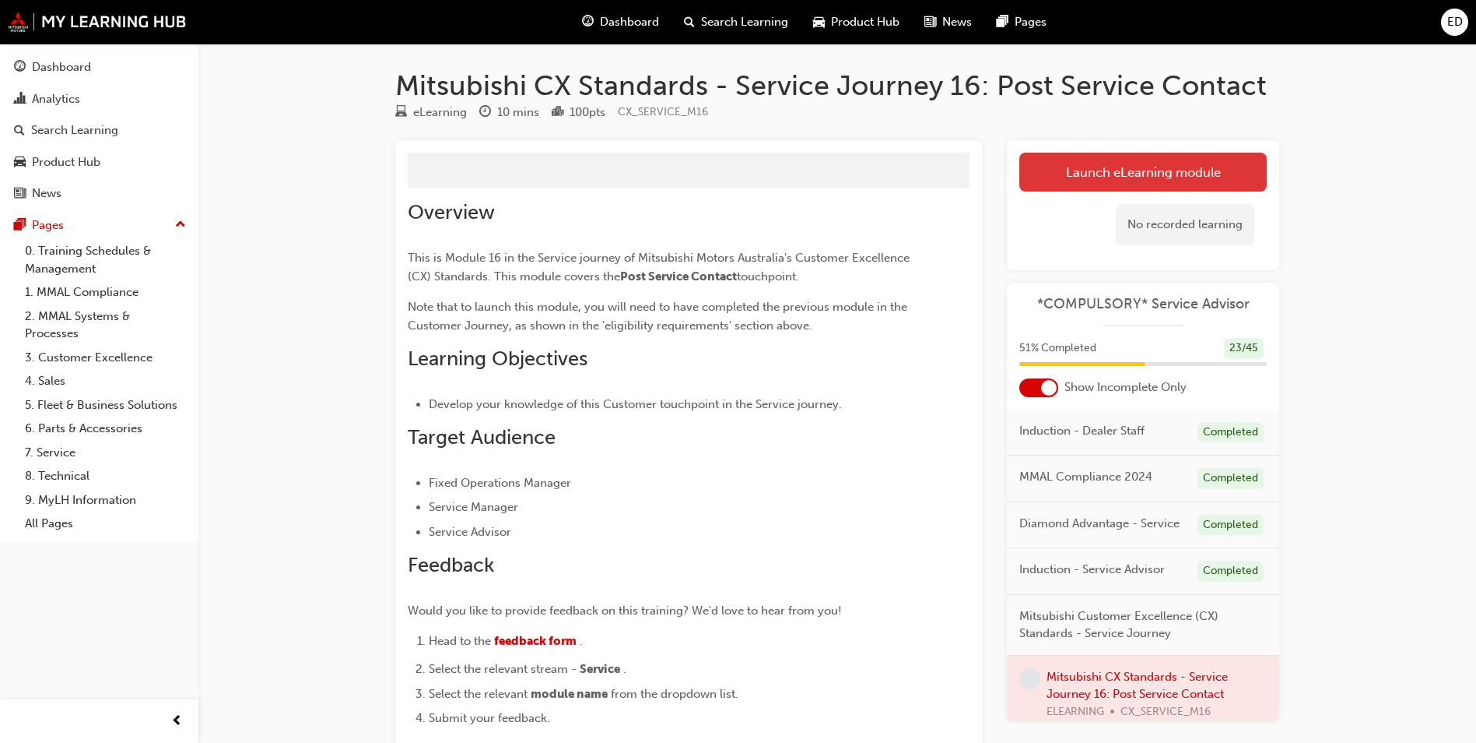
click at [1124, 174] on button "Launch eLearning module" at bounding box center [1144, 172] width 248 height 39
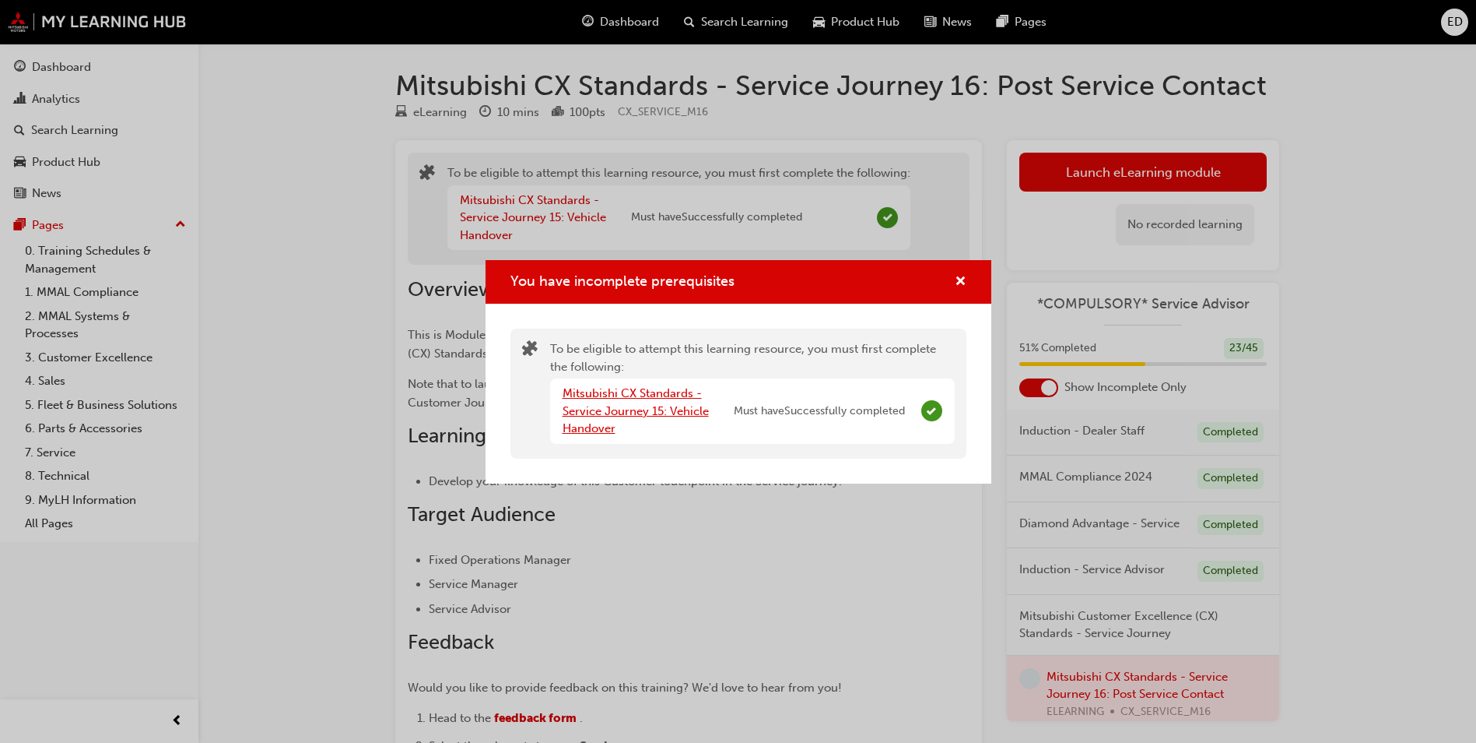
click at [611, 405] on link "Mitsubishi CX Standards - Service Journey 15: Vehicle Handover" at bounding box center [636, 410] width 146 height 49
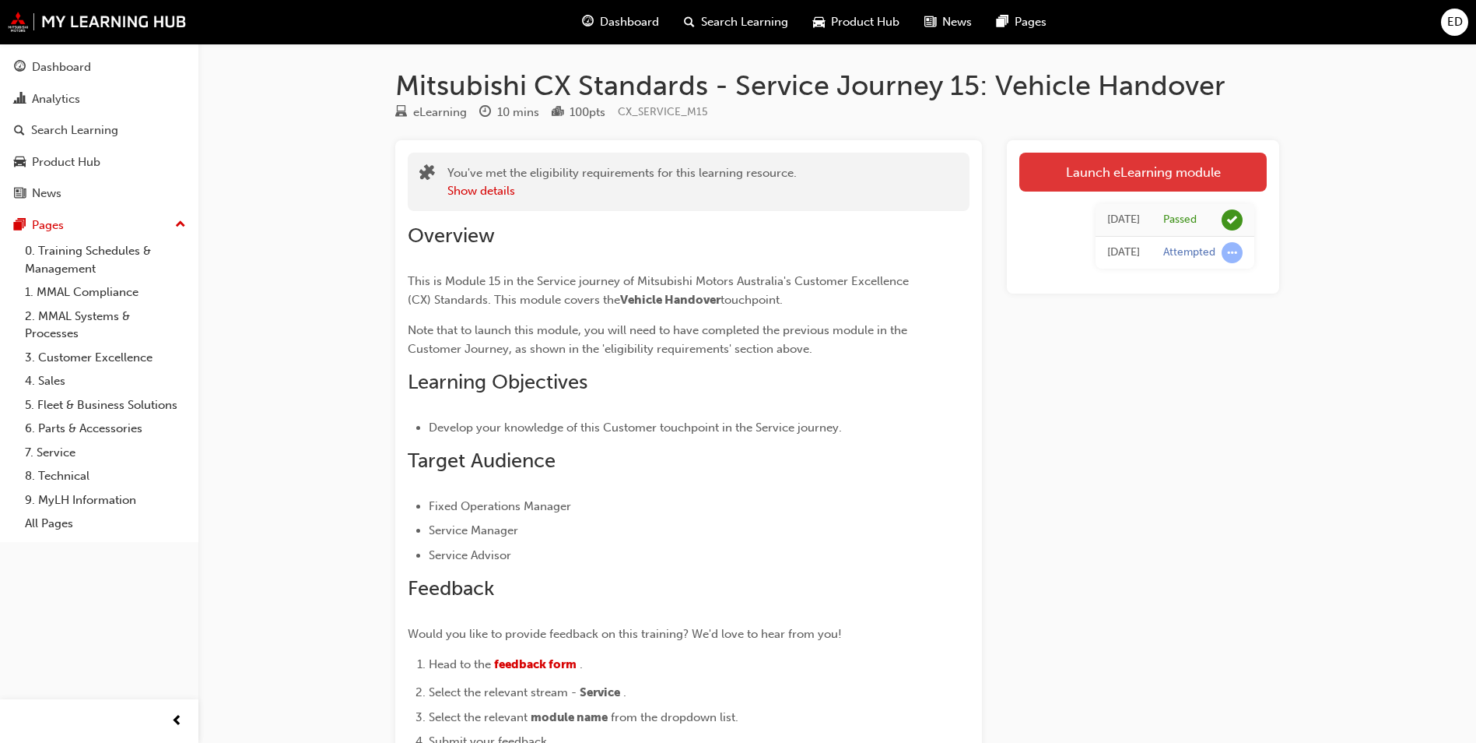
click at [1125, 171] on link "Launch eLearning module" at bounding box center [1144, 172] width 248 height 39
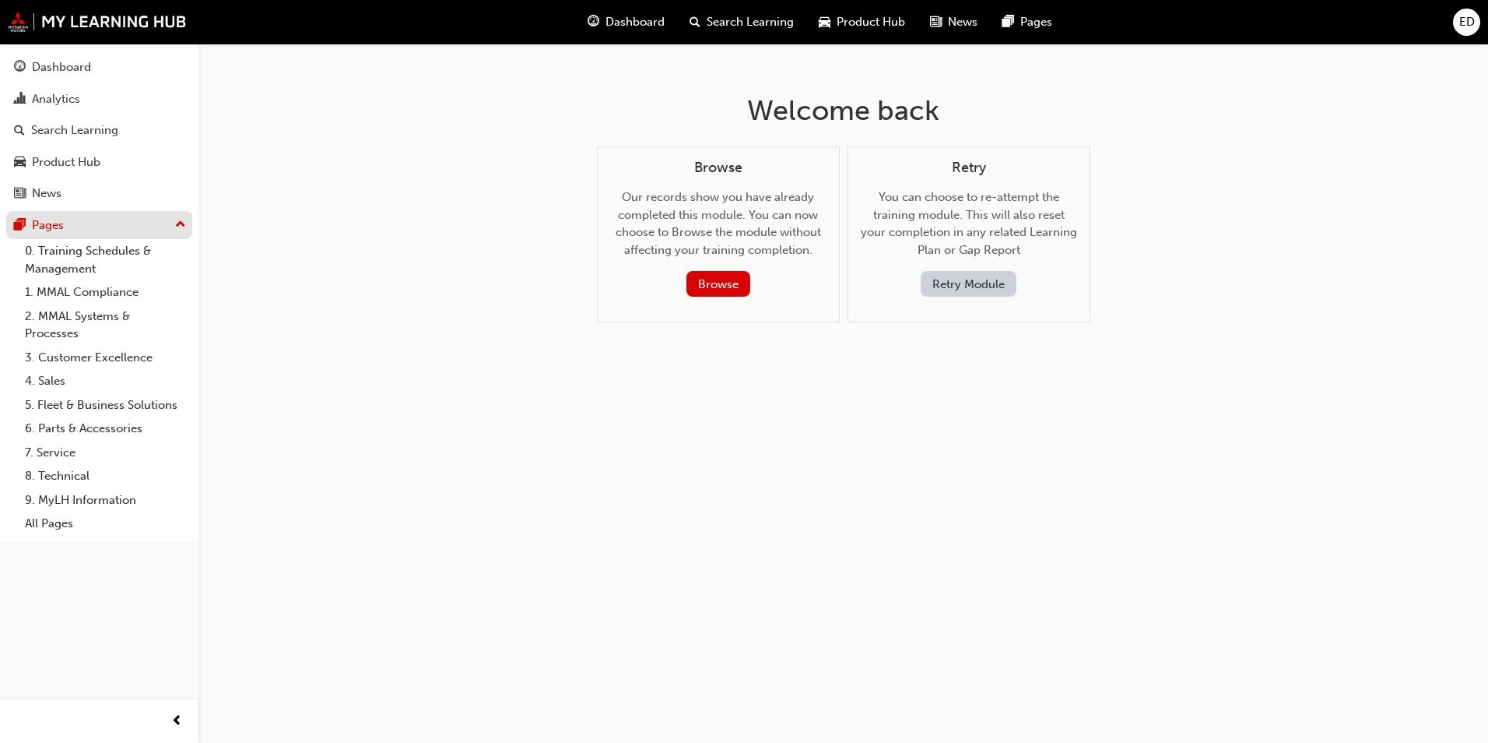
click at [48, 230] on div "Pages" at bounding box center [48, 225] width 32 height 18
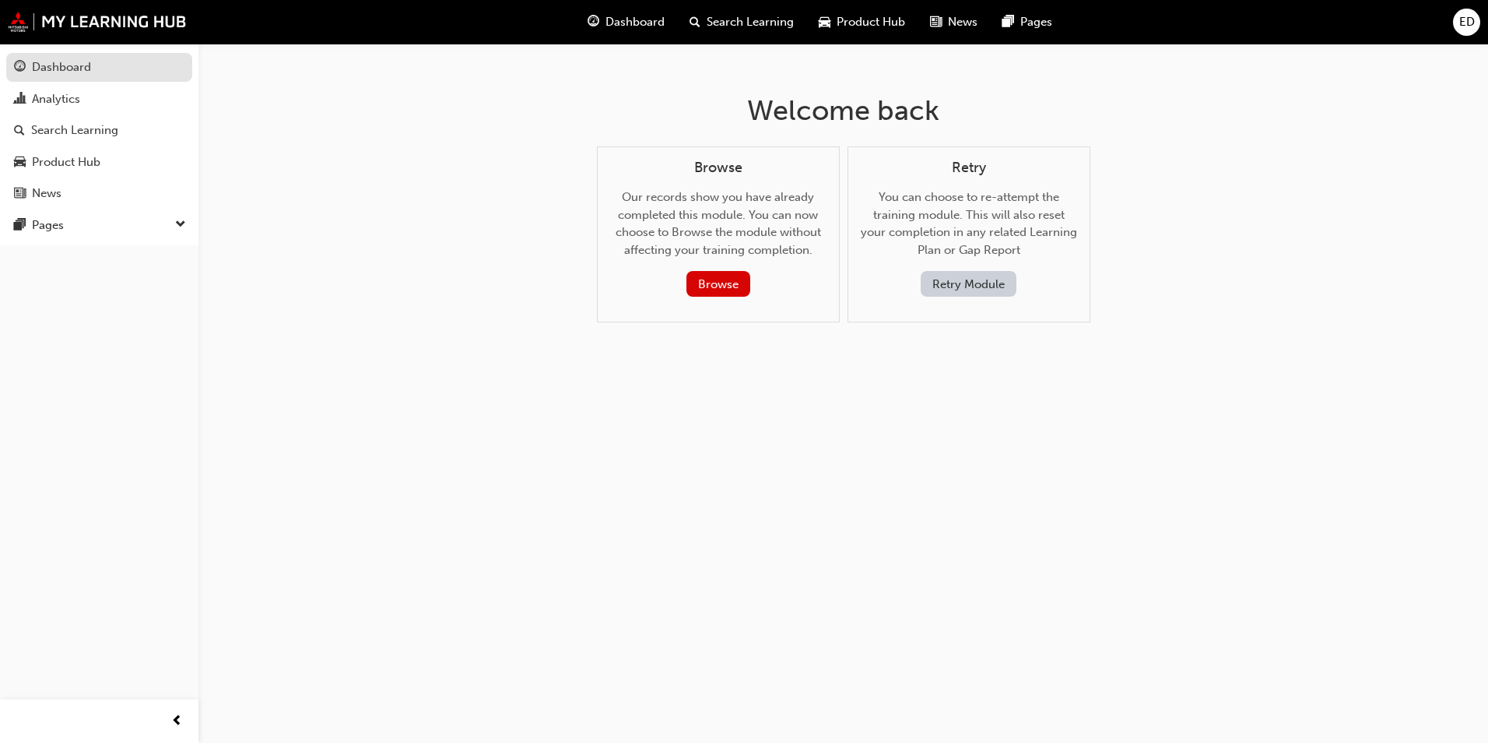
click at [61, 63] on div "Dashboard" at bounding box center [61, 67] width 59 height 18
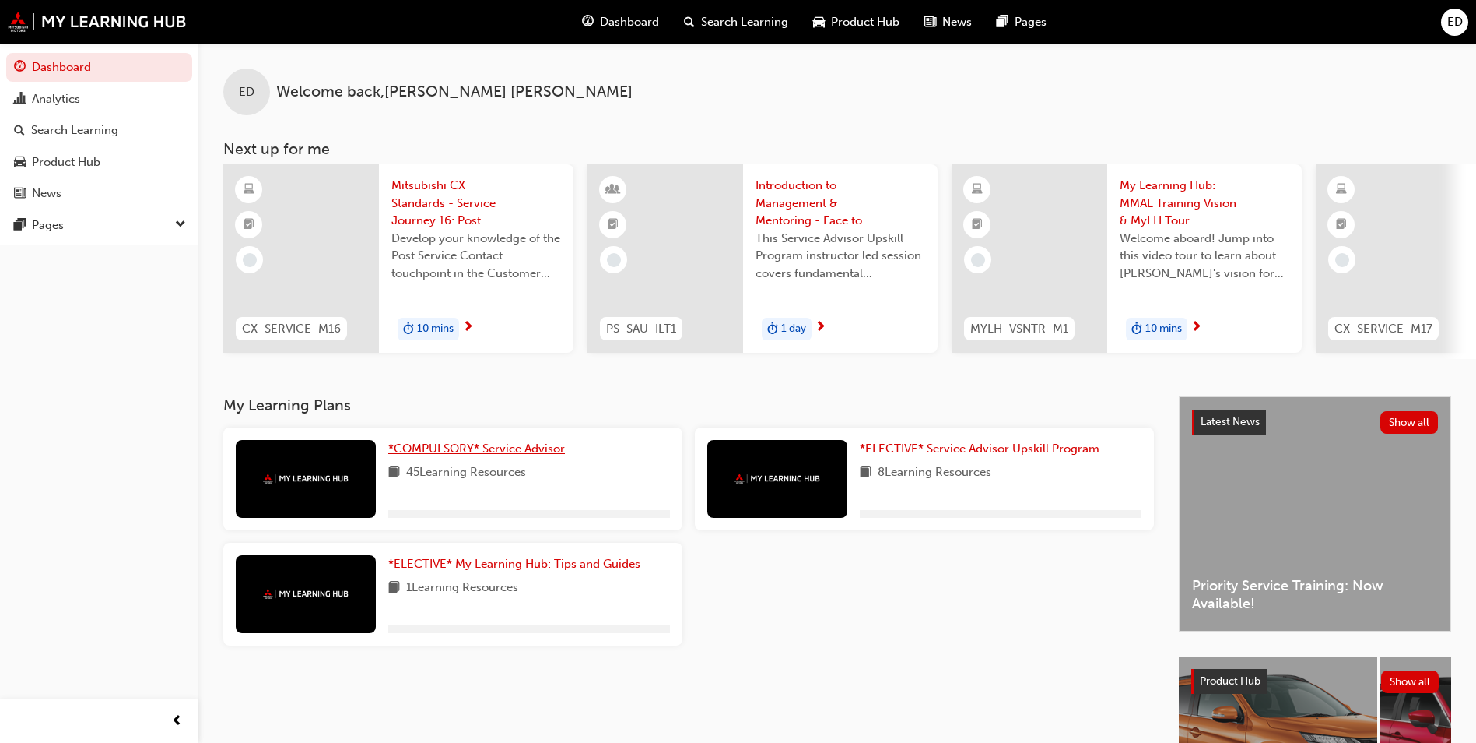
click at [437, 451] on span "*COMPULSORY* Service Advisor" at bounding box center [476, 448] width 177 height 14
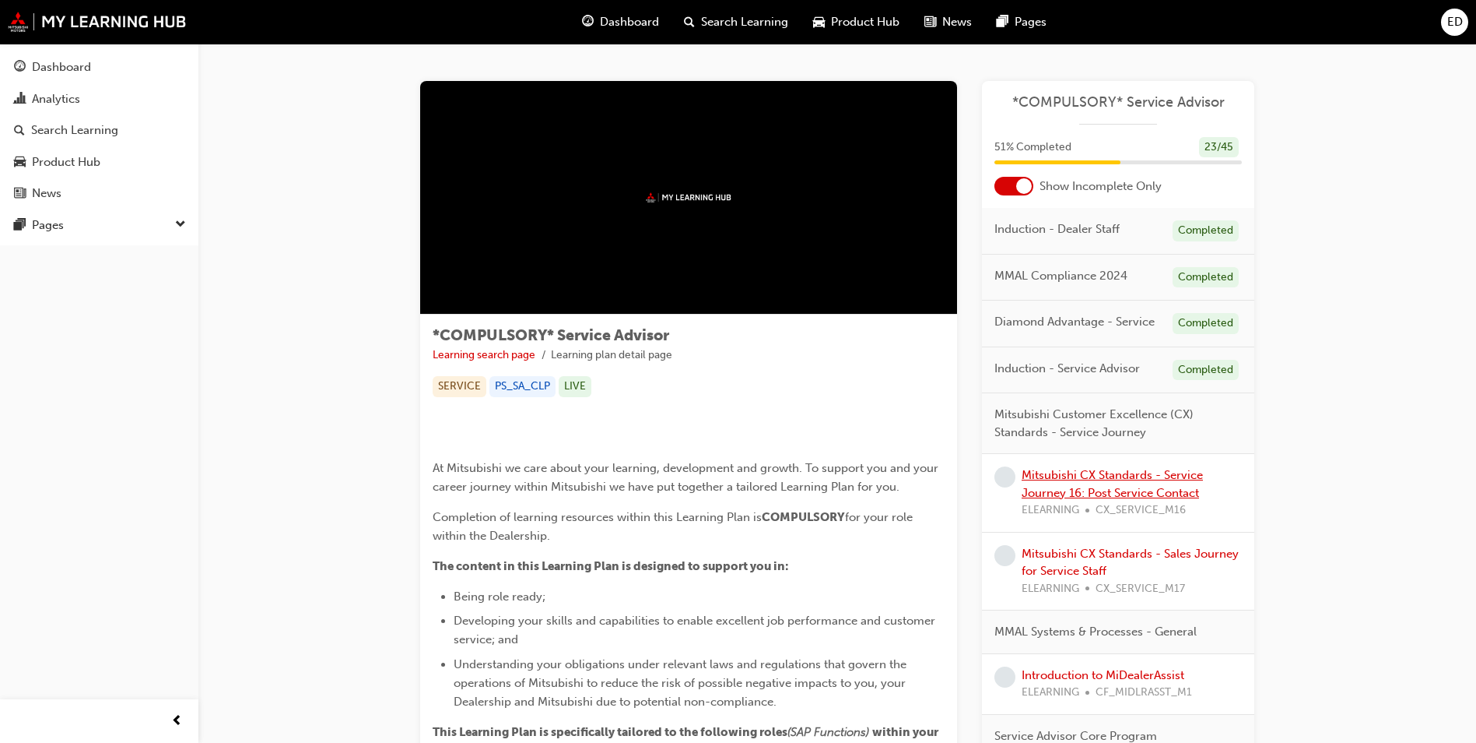
click at [1134, 497] on link "Mitsubishi CX Standards - Service Journey 16: Post Service Contact" at bounding box center [1112, 484] width 181 height 32
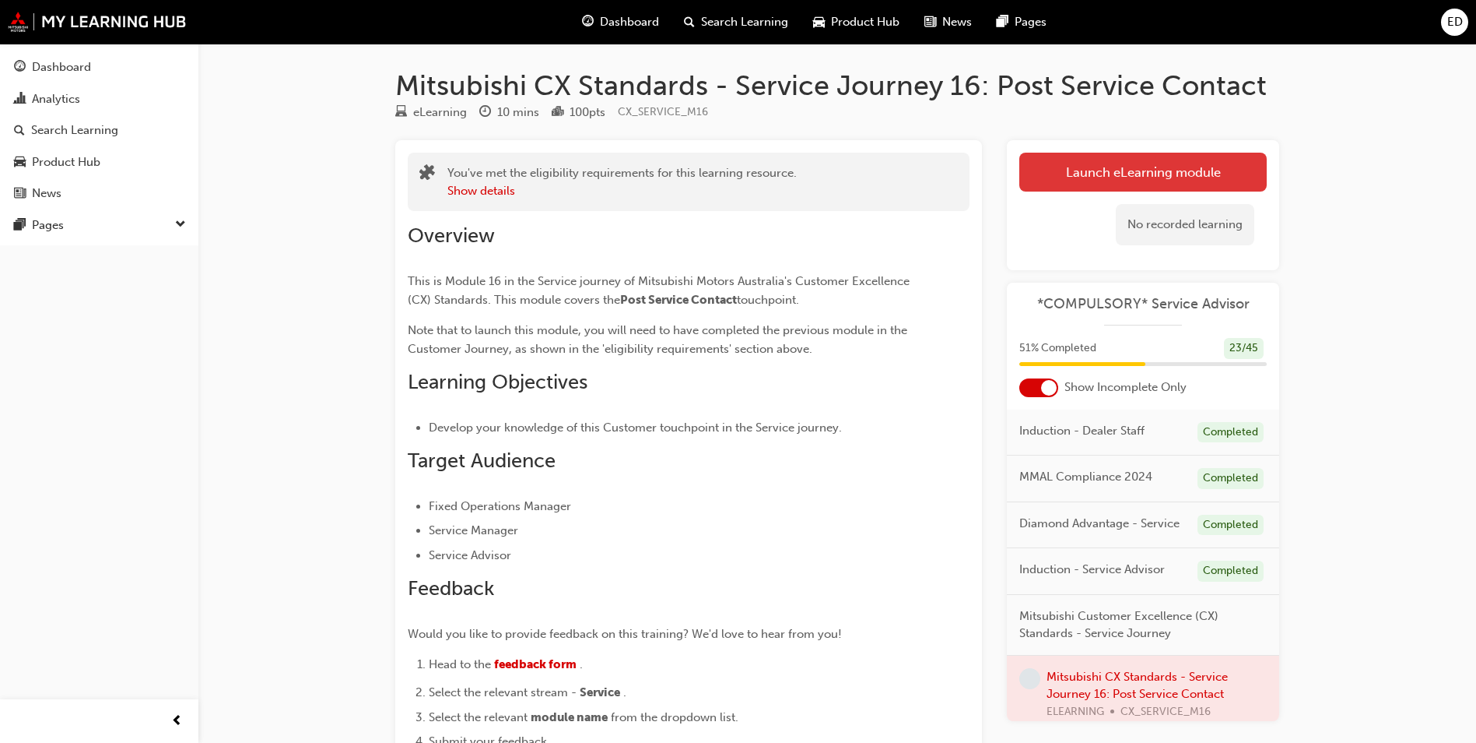
click at [1109, 181] on button "Launch eLearning module" at bounding box center [1144, 172] width 248 height 39
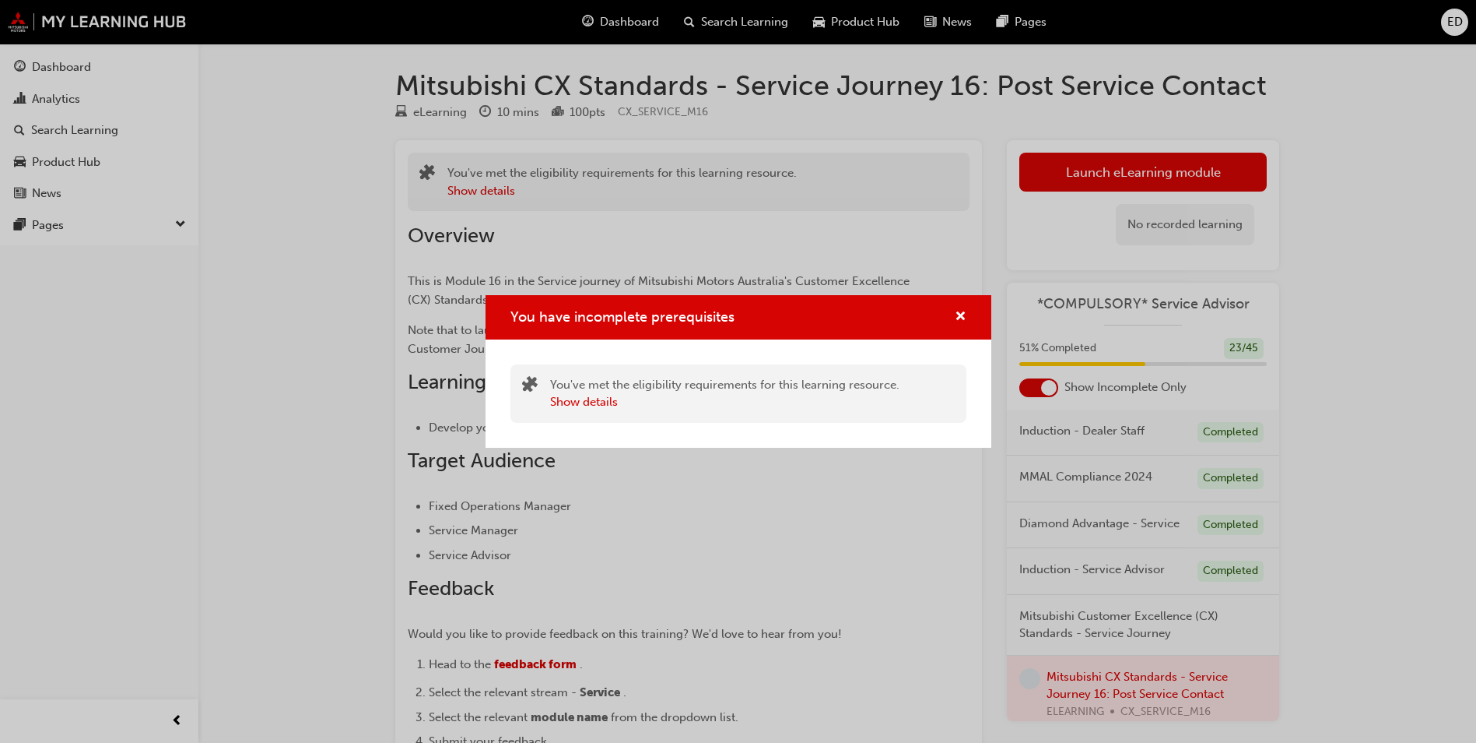
click at [1409, 370] on div "You have incomplete prerequisites You've met the eligibility requirements for t…" at bounding box center [738, 371] width 1476 height 743
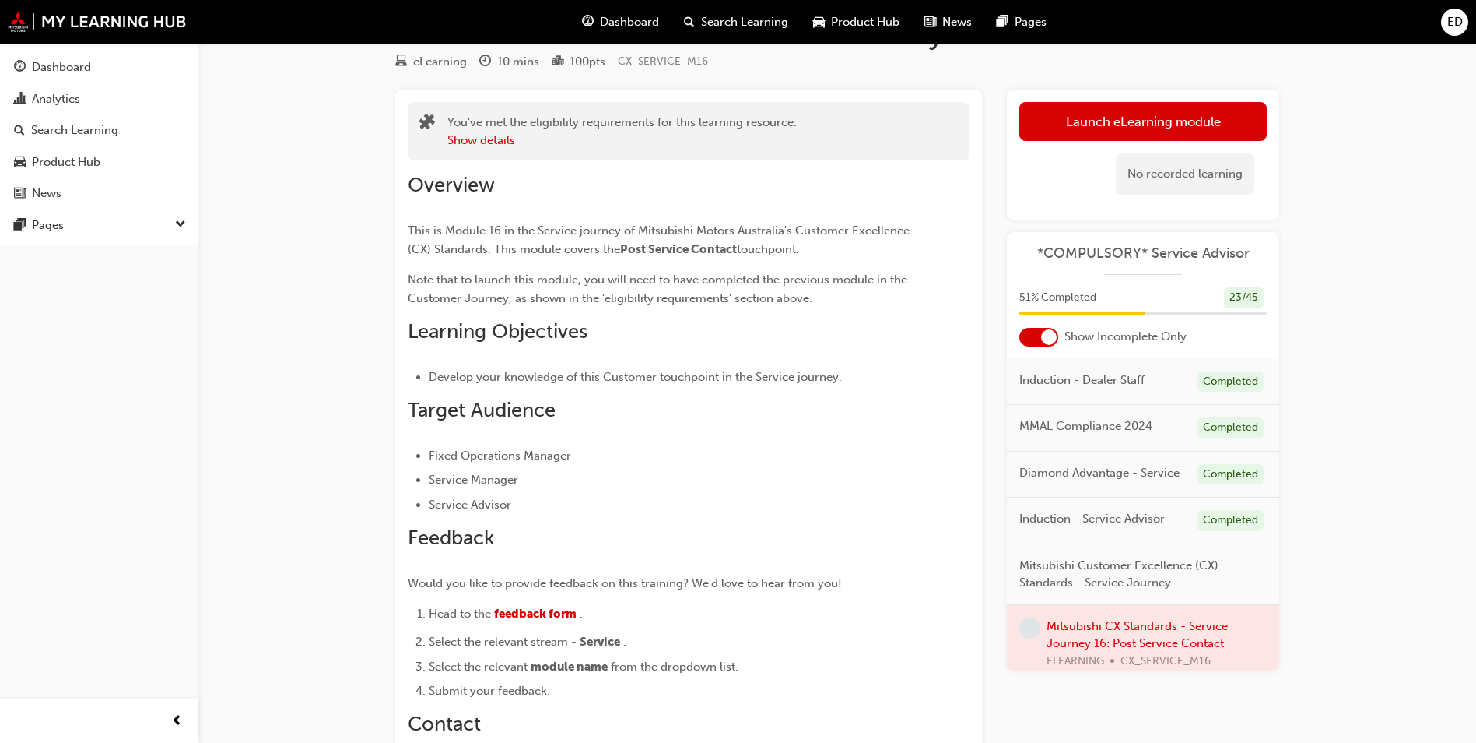
scroll to position [78, 0]
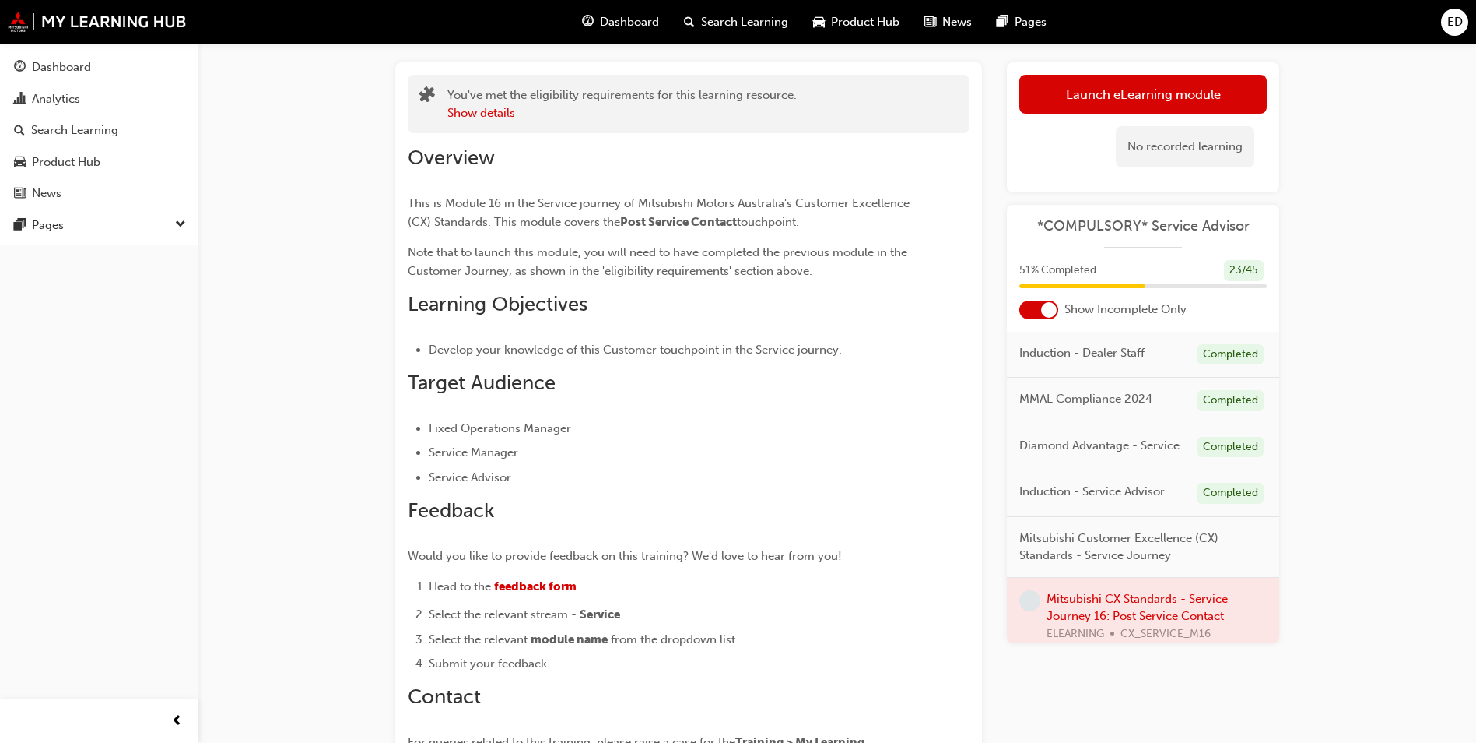
click at [1167, 611] on div at bounding box center [1143, 617] width 272 height 78
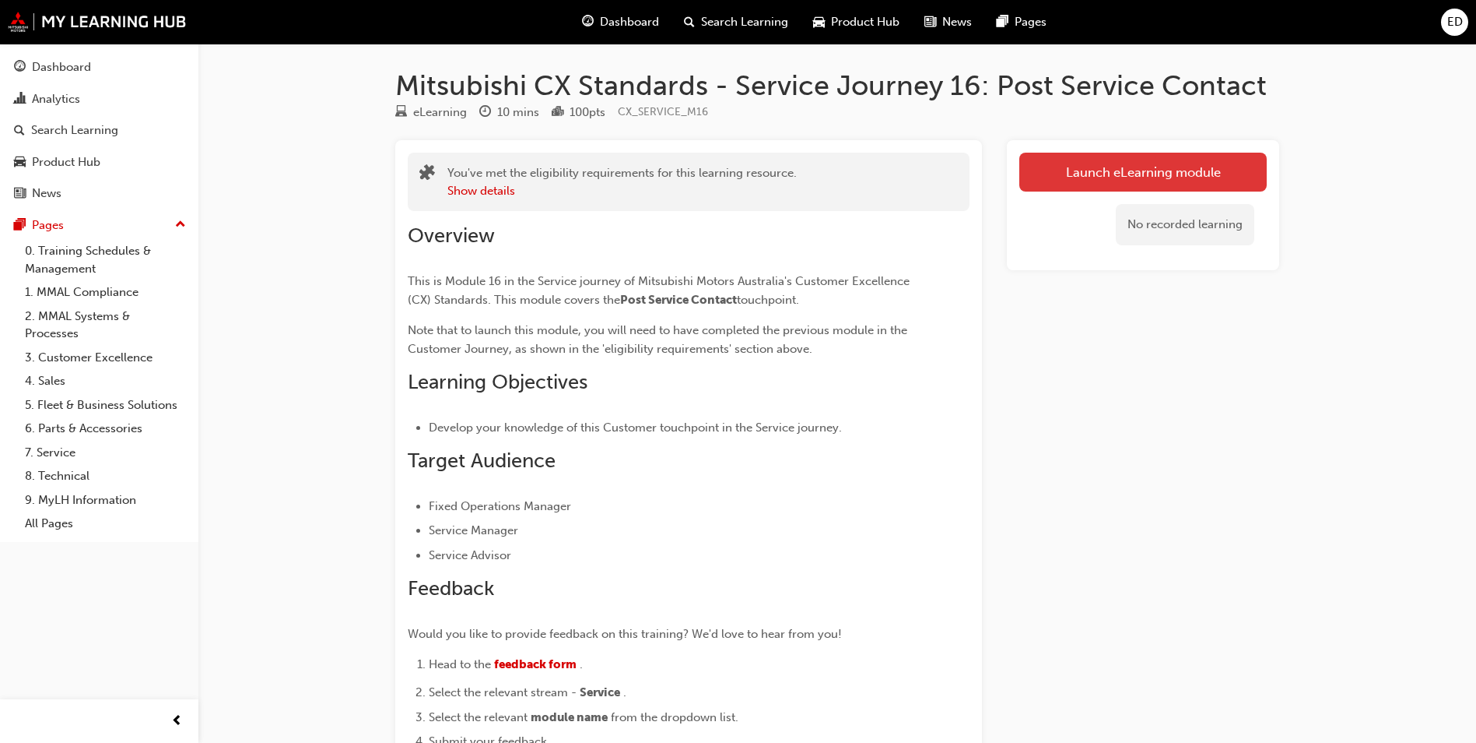
click at [1165, 181] on link "Launch eLearning module" at bounding box center [1144, 172] width 248 height 39
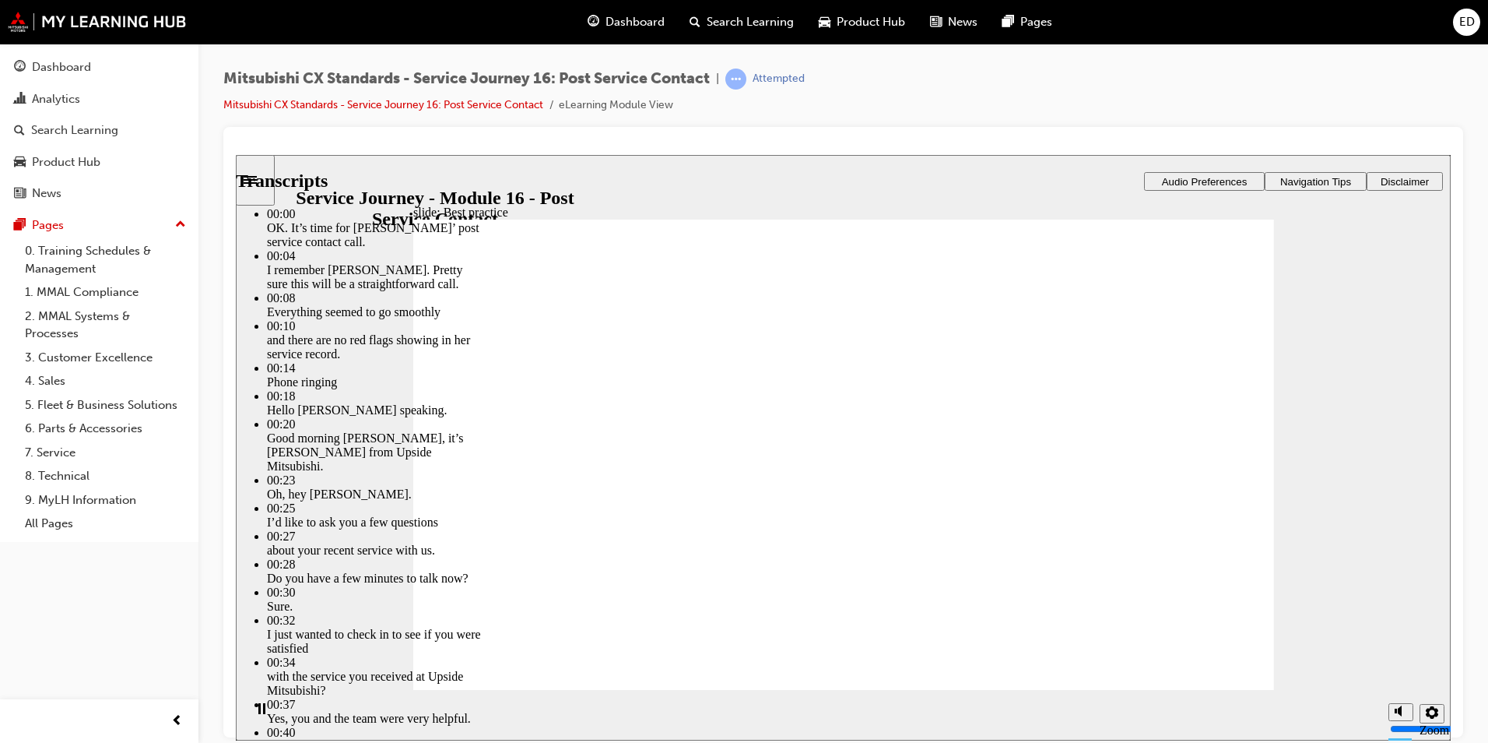
drag, startPoint x: 468, startPoint y: 655, endPoint x: 1216, endPoint y: 634, distance: 749.0
type input "261"
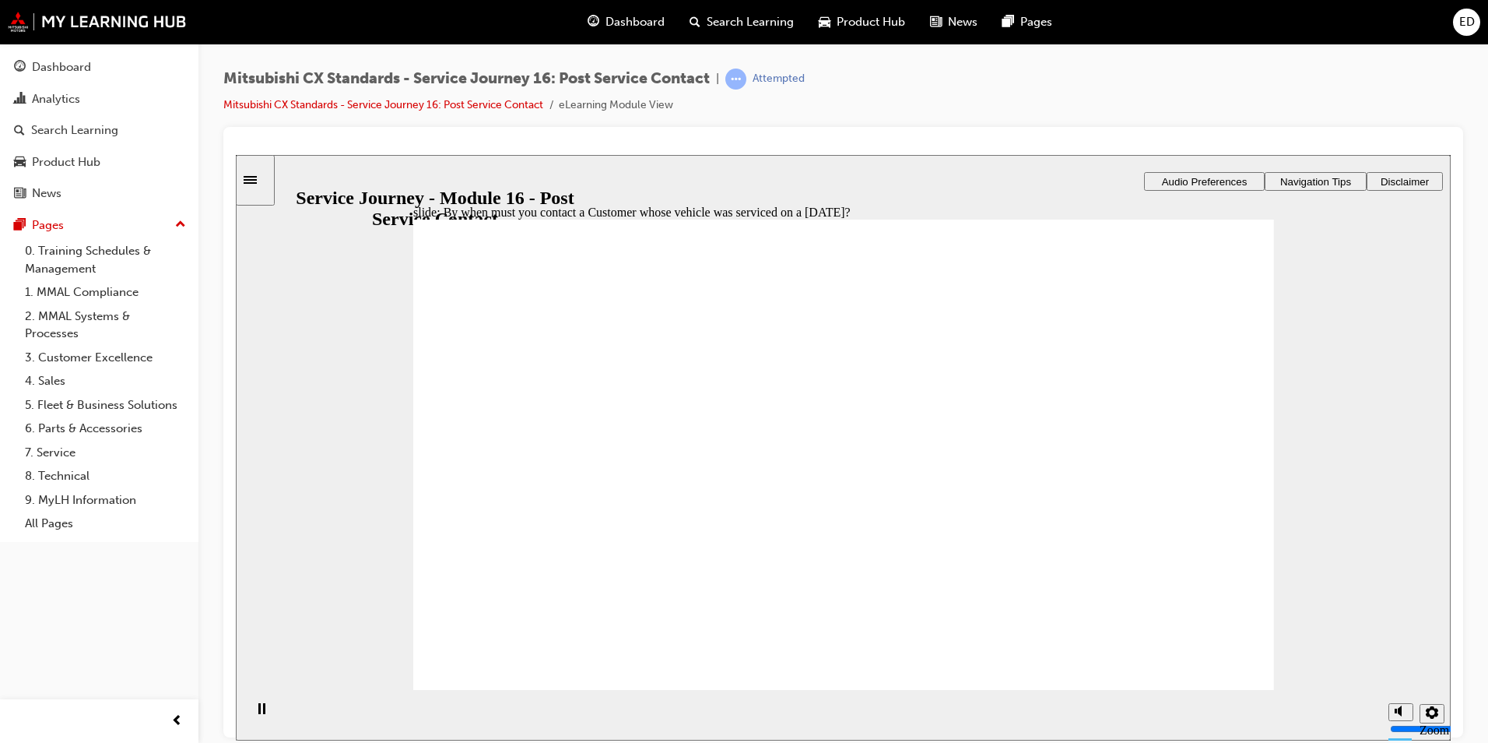
radio input "true"
drag, startPoint x: 553, startPoint y: 498, endPoint x: 774, endPoint y: 416, distance: 235.7
drag, startPoint x: 529, startPoint y: 494, endPoint x: 749, endPoint y: 454, distance: 223.2
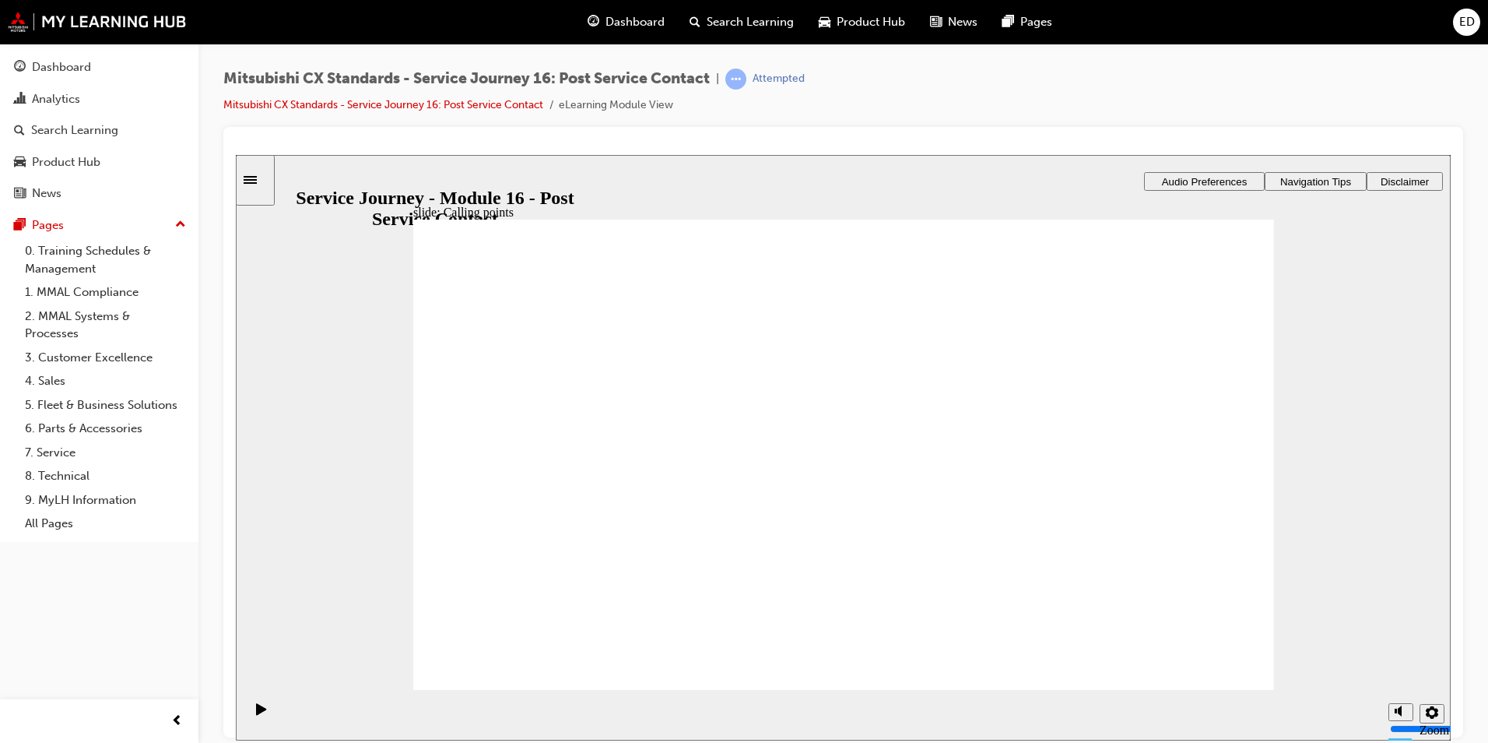
drag, startPoint x: 523, startPoint y: 505, endPoint x: 1055, endPoint y: 416, distance: 539.1
drag, startPoint x: 531, startPoint y: 507, endPoint x: 753, endPoint y: 515, distance: 222.0
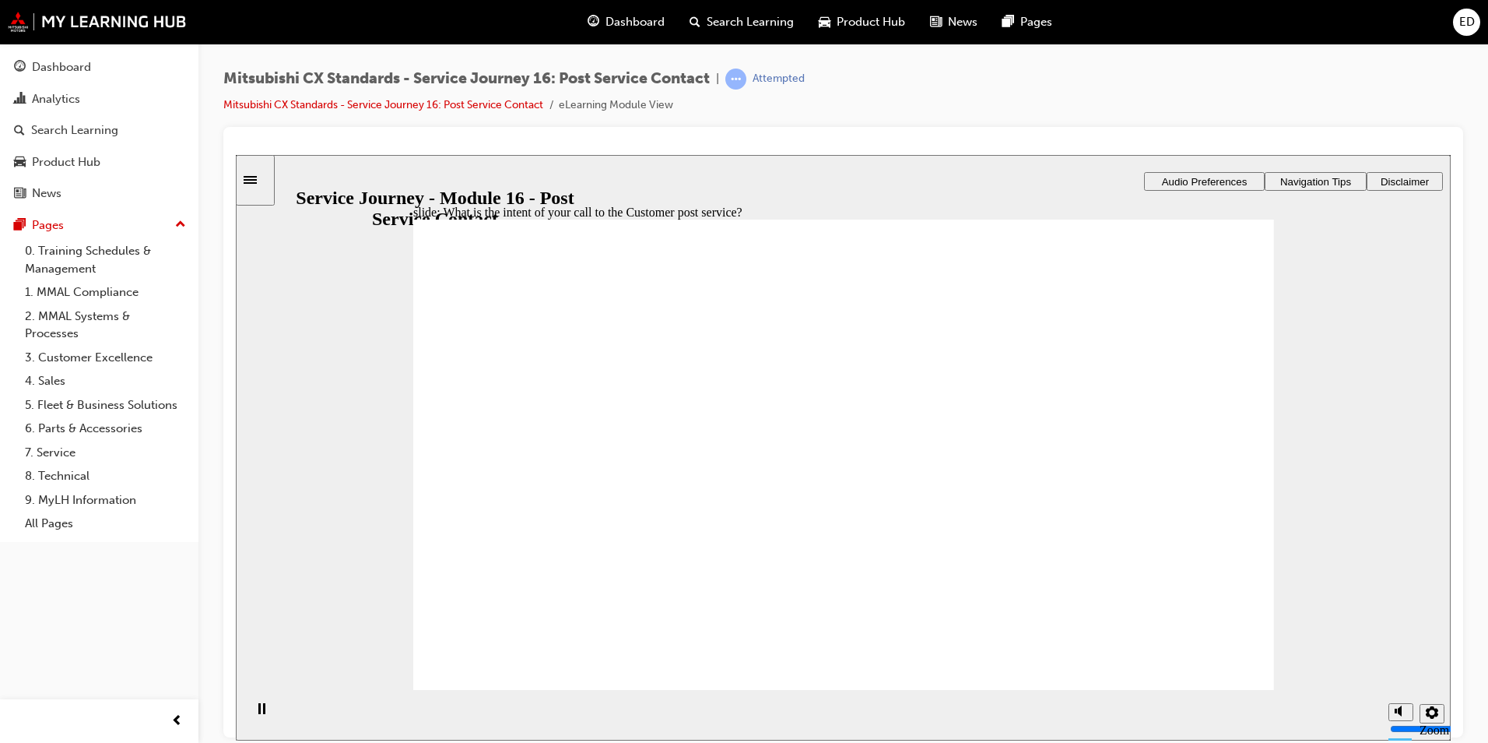
checkbox input "true"
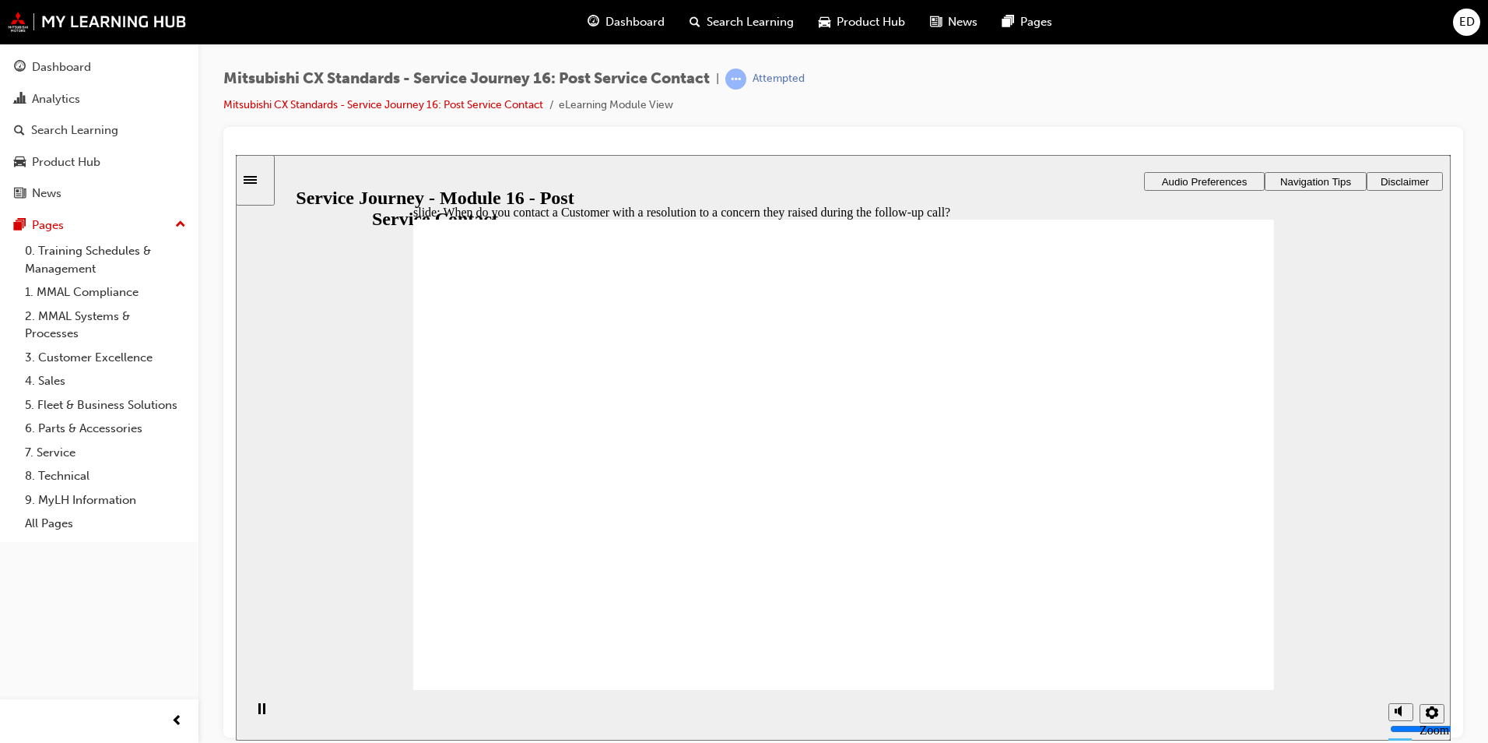
radio input "true"
drag, startPoint x: 532, startPoint y: 502, endPoint x: 746, endPoint y: 525, distance: 215.3
drag, startPoint x: 524, startPoint y: 490, endPoint x: 778, endPoint y: 585, distance: 271.2
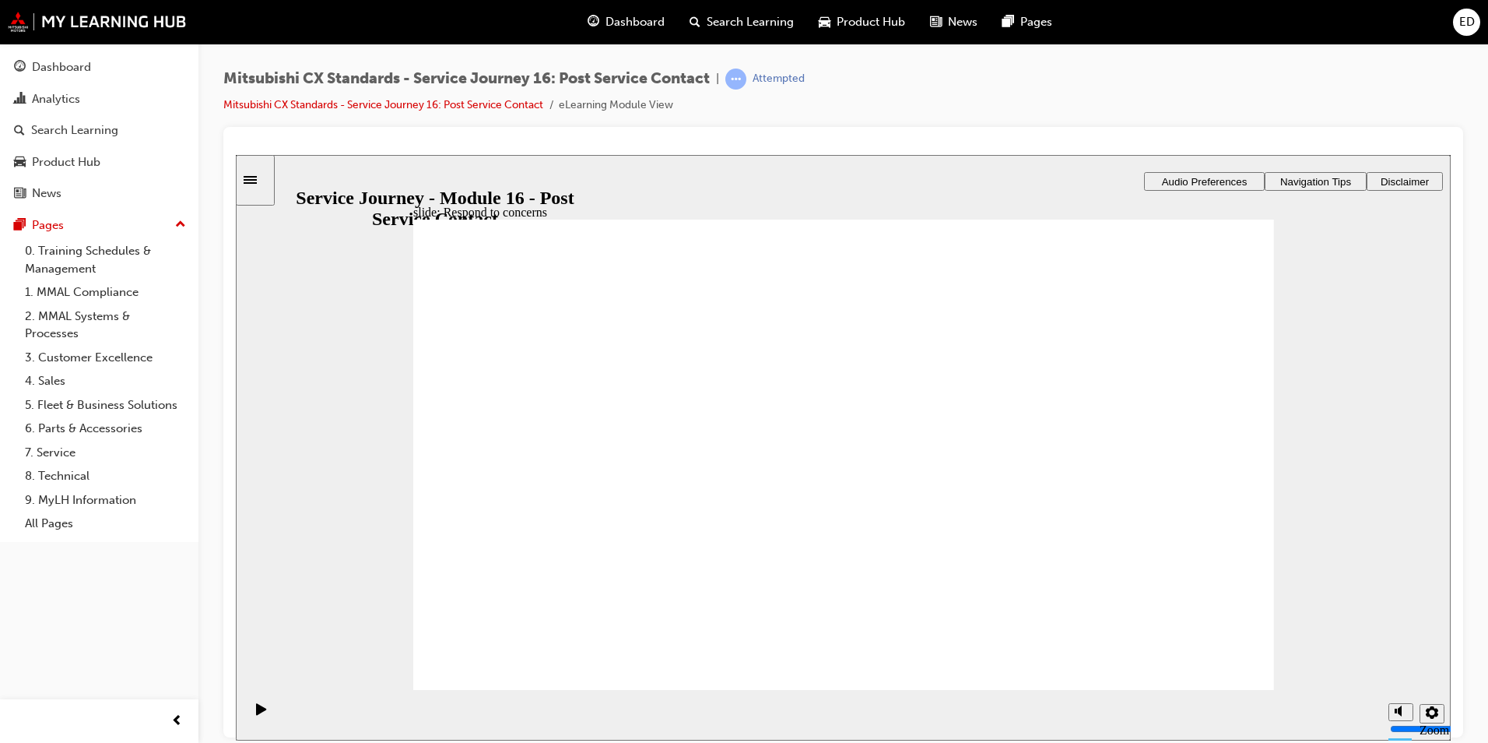
drag, startPoint x: 475, startPoint y: 413, endPoint x: 482, endPoint y: 434, distance: 22.2
radio input "true"
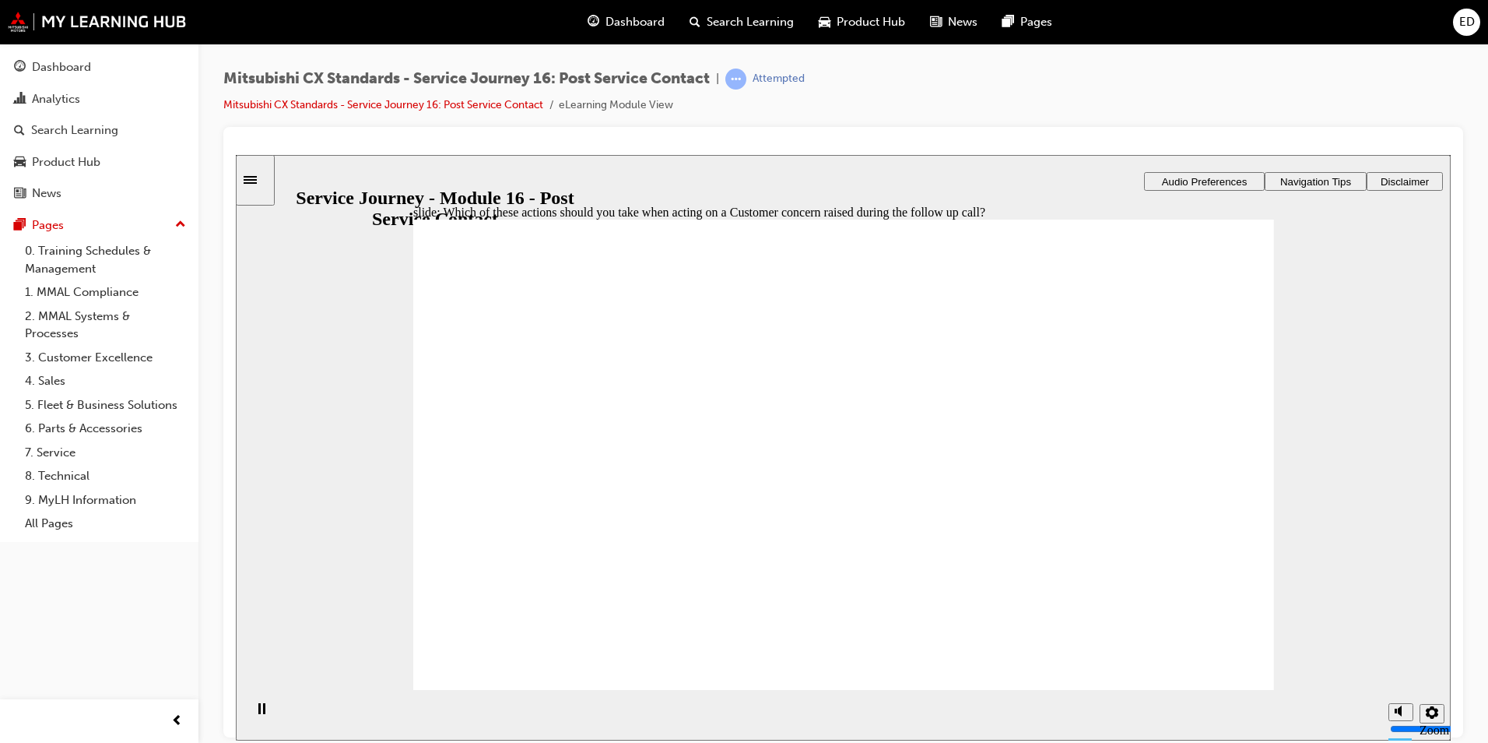
radio input "true"
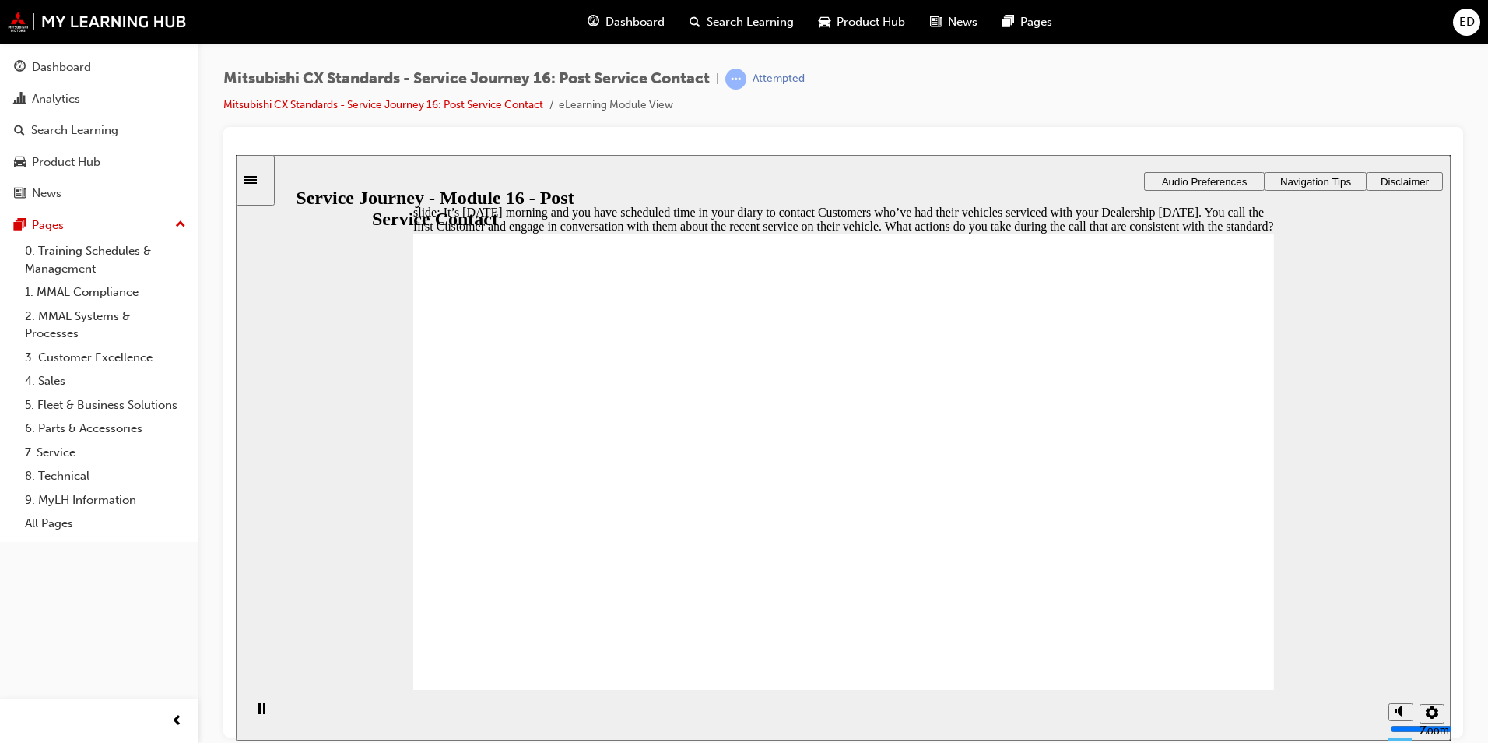
checkbox input "true"
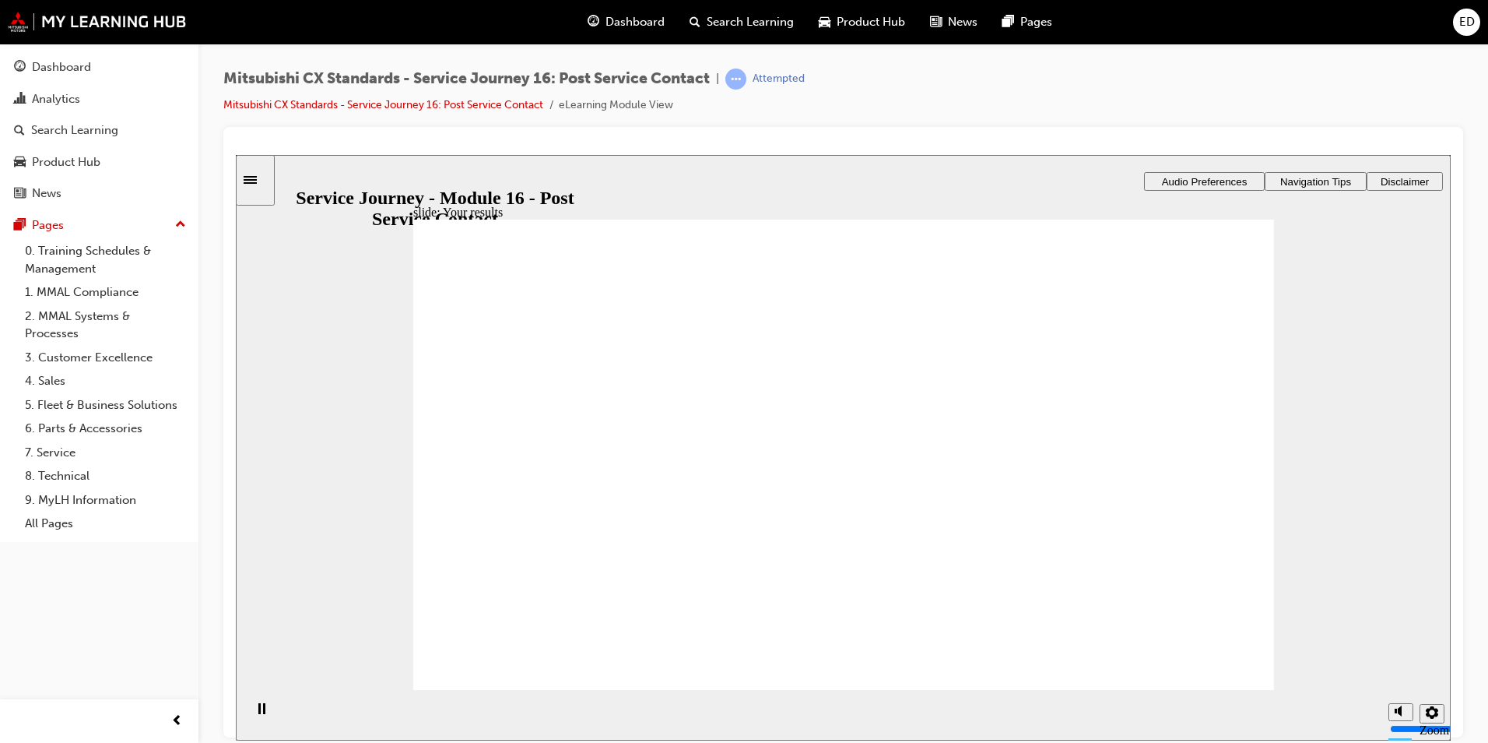
checkbox input "true"
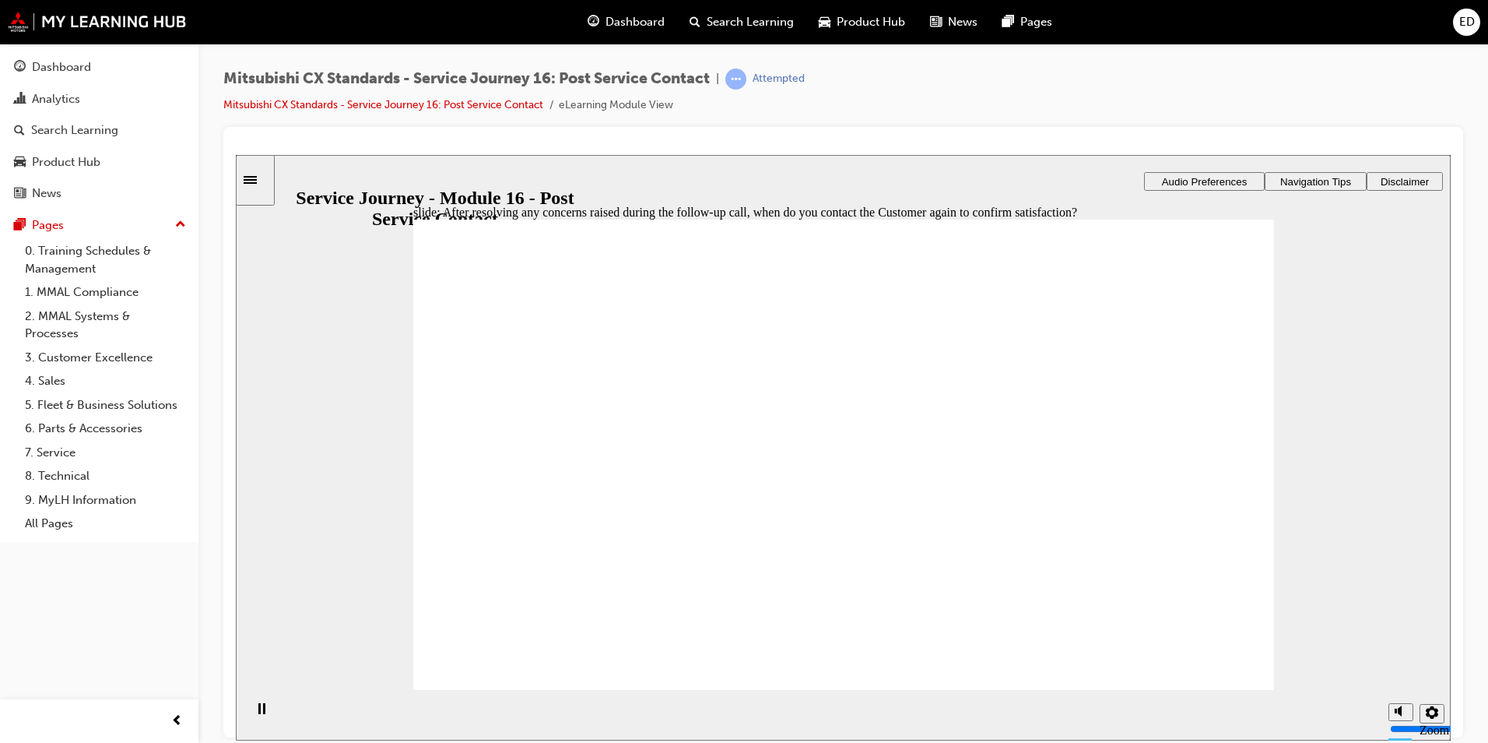
radio input "true"
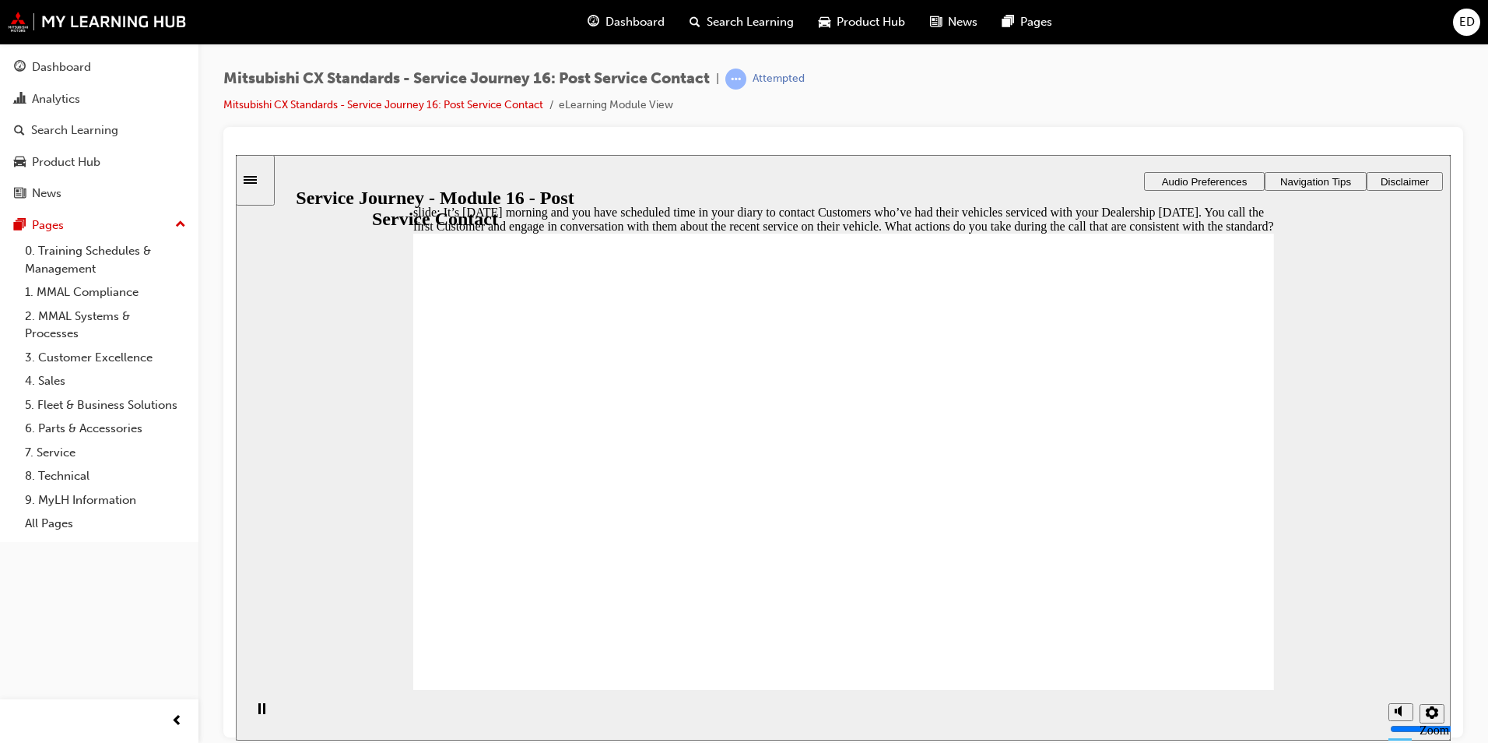
checkbox input "true"
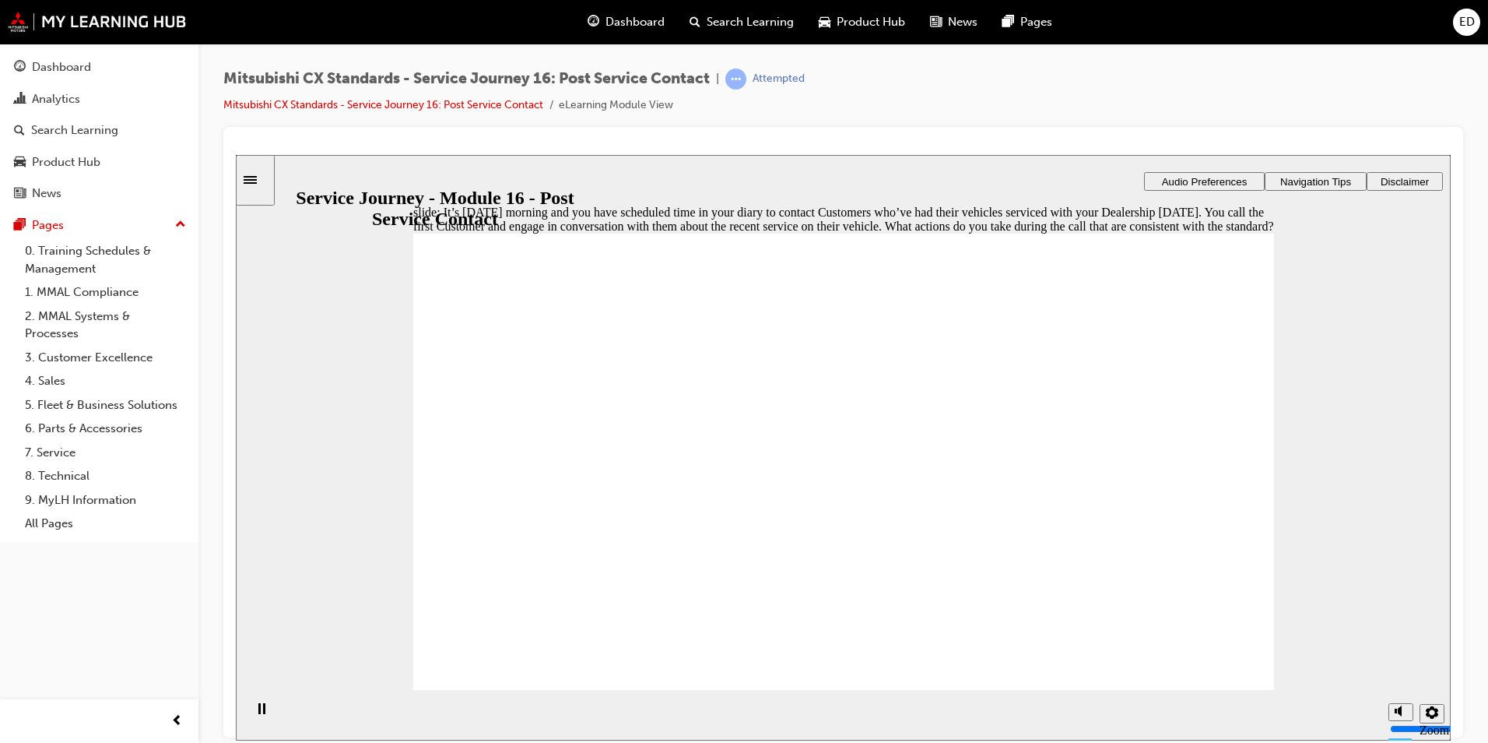
checkbox input "true"
drag, startPoint x: 465, startPoint y: 525, endPoint x: 826, endPoint y: 623, distance: 373.3
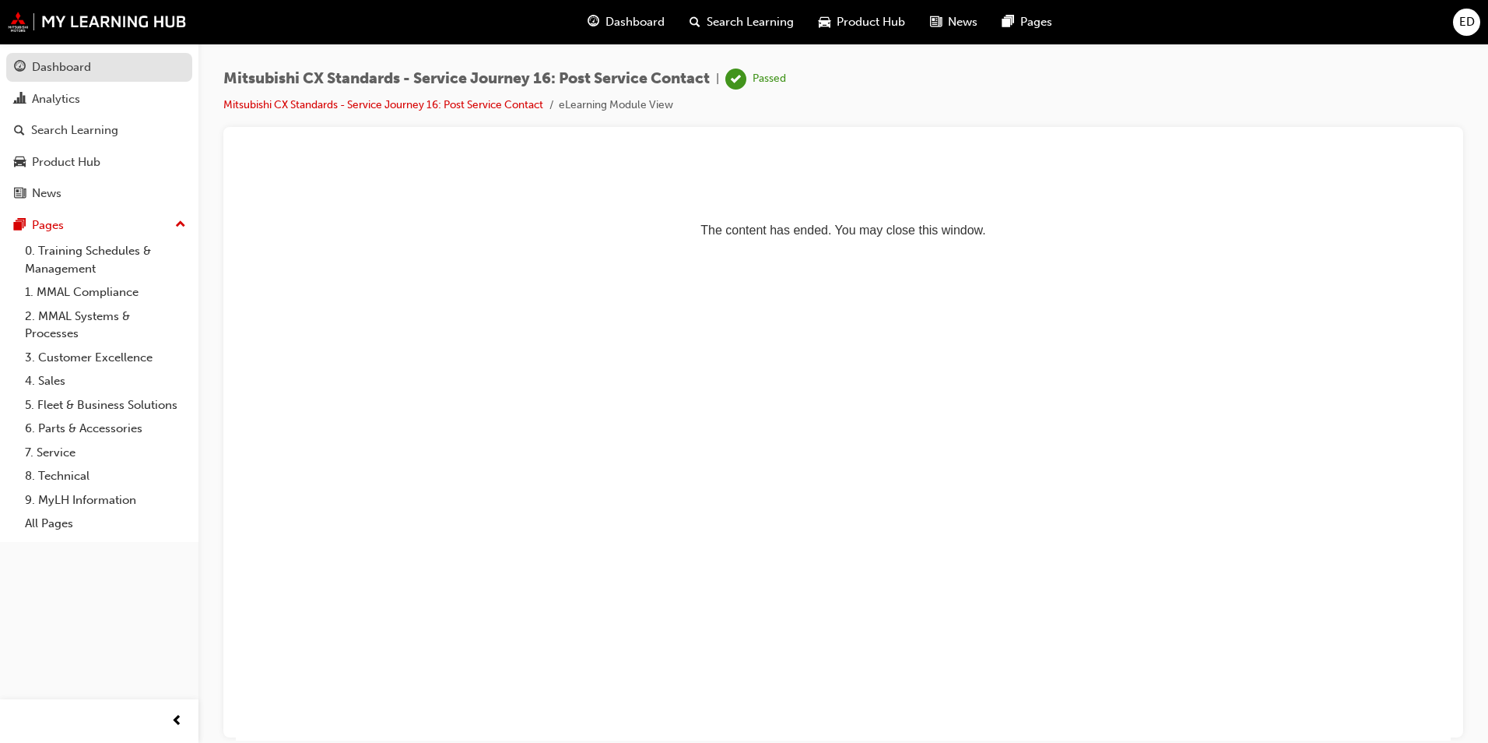
click at [76, 68] on div "Dashboard" at bounding box center [61, 67] width 59 height 18
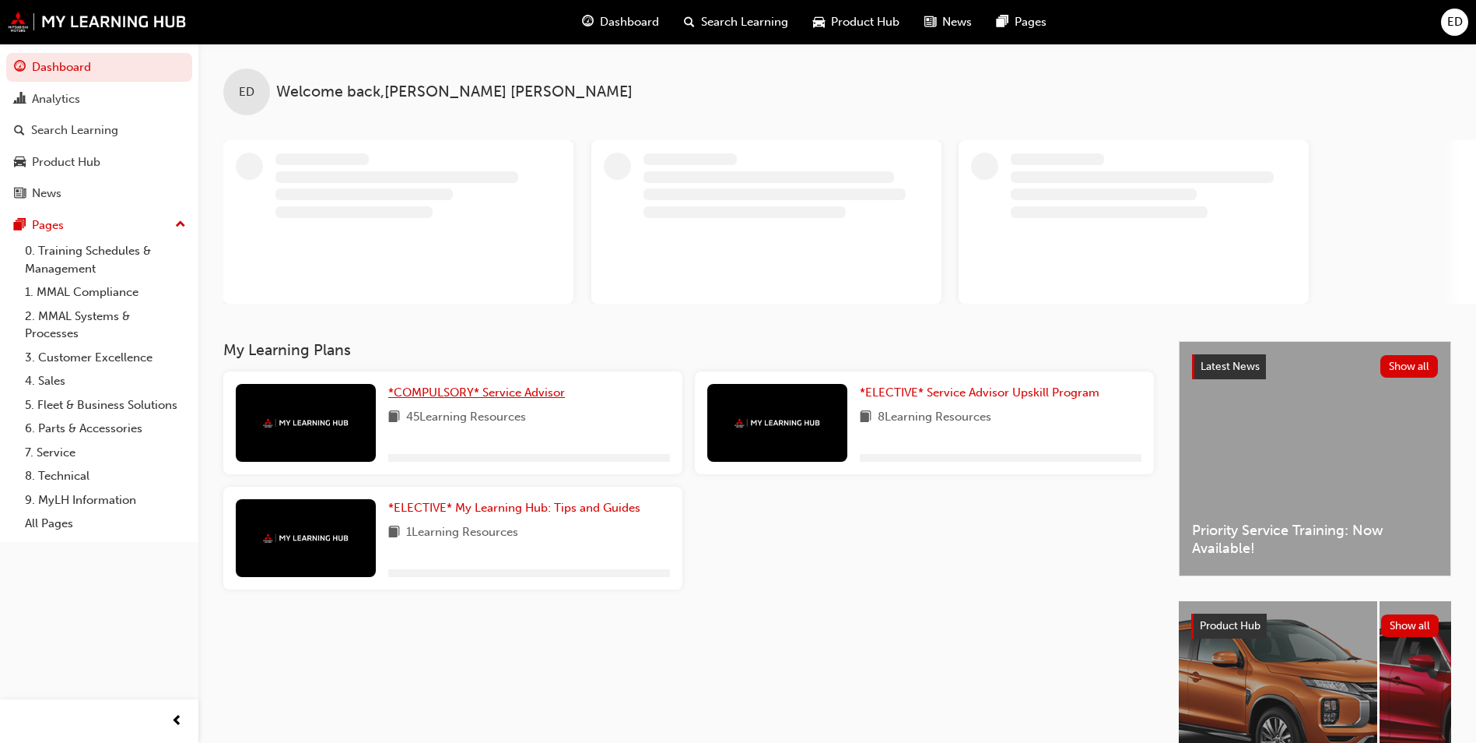
click at [466, 393] on span "*COMPULSORY* Service Advisor" at bounding box center [476, 392] width 177 height 14
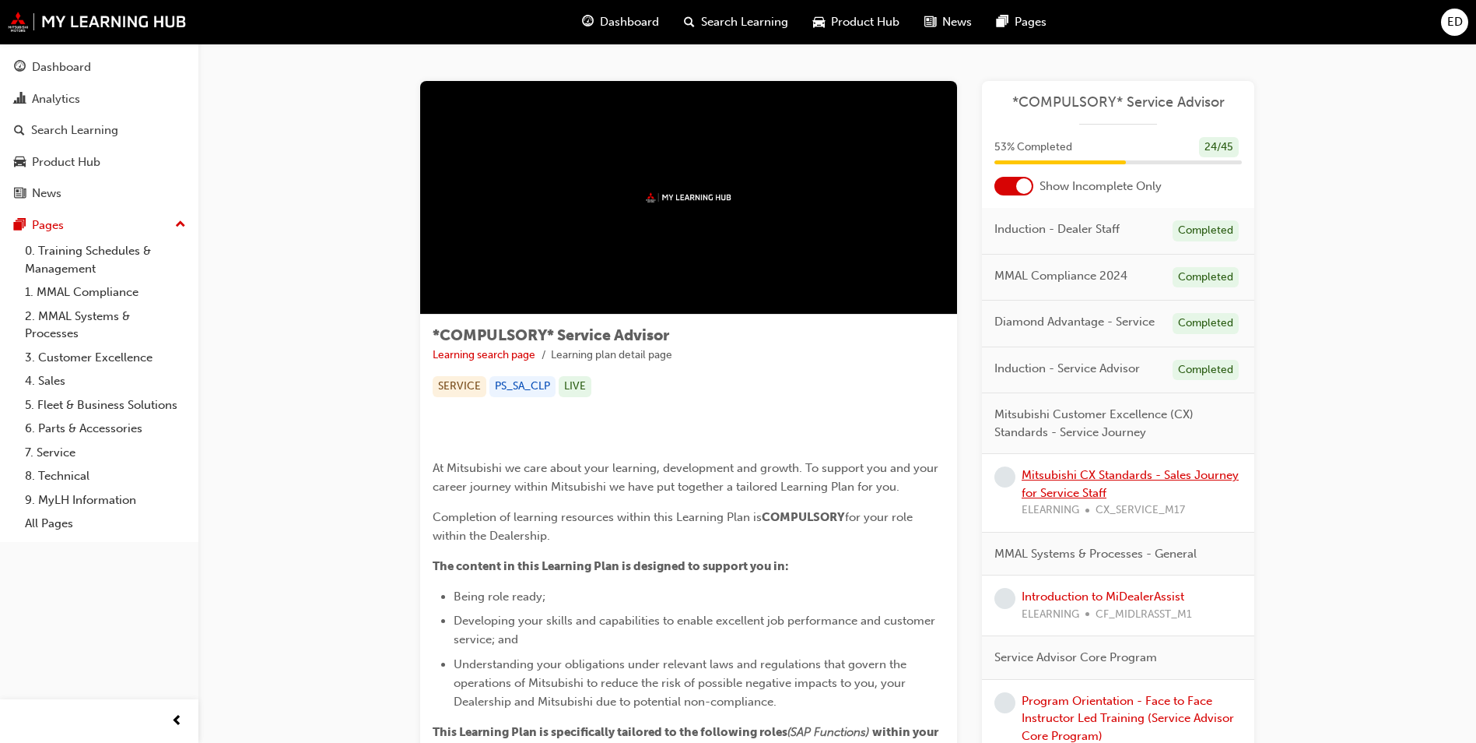
click at [1092, 474] on link "Mitsubishi CX Standards - Sales Journey for Service Staff" at bounding box center [1130, 484] width 217 height 32
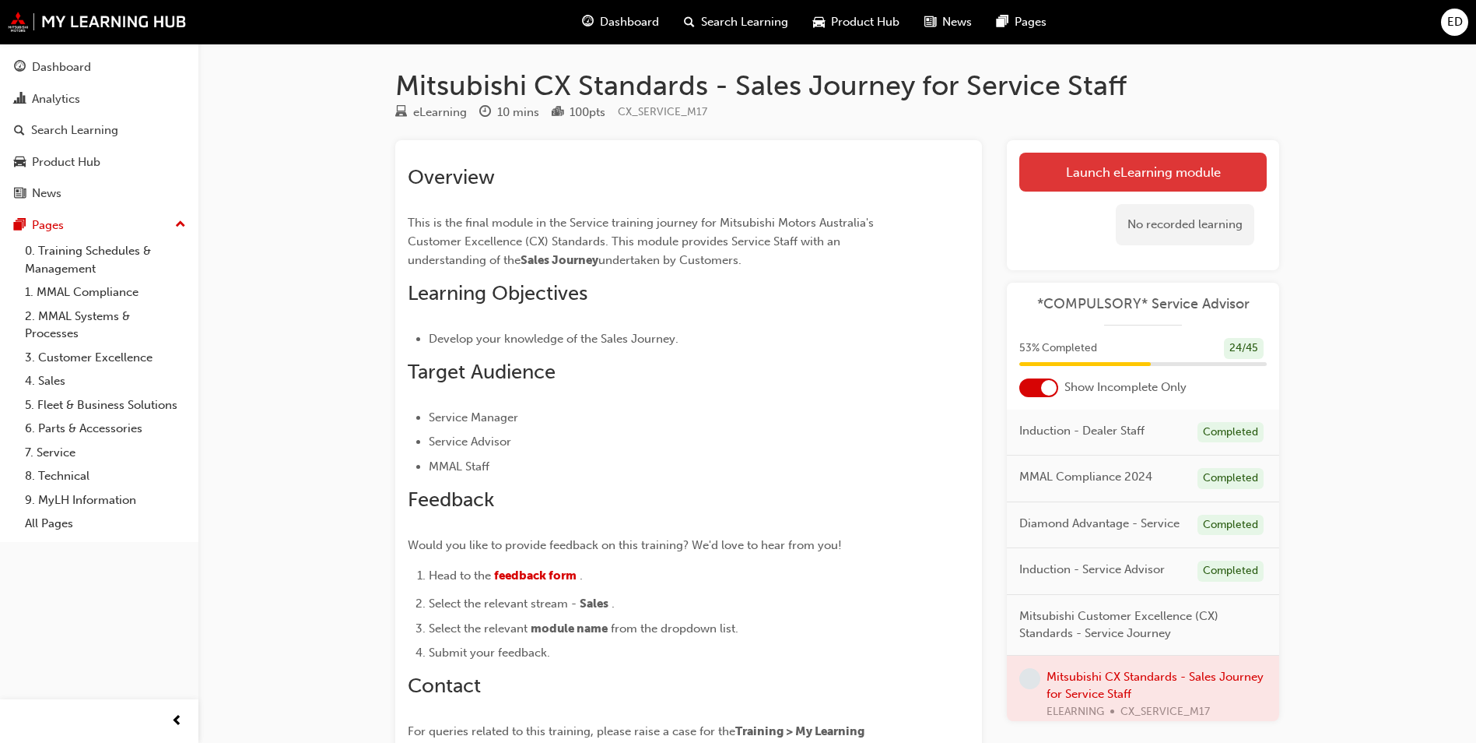
click at [1104, 171] on link "Launch eLearning module" at bounding box center [1144, 172] width 248 height 39
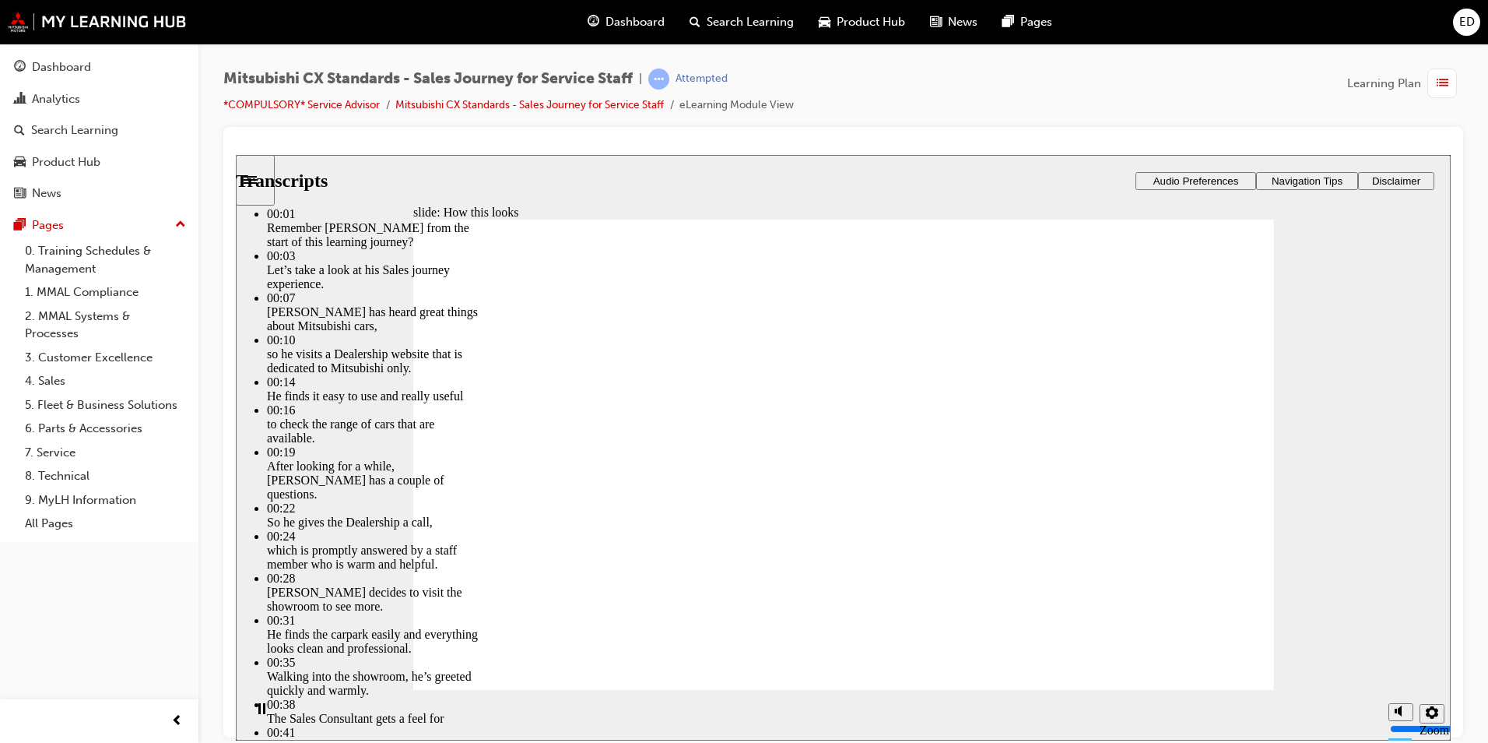
drag, startPoint x: 462, startPoint y: 660, endPoint x: 1210, endPoint y: 626, distance: 748.7
type input "264"
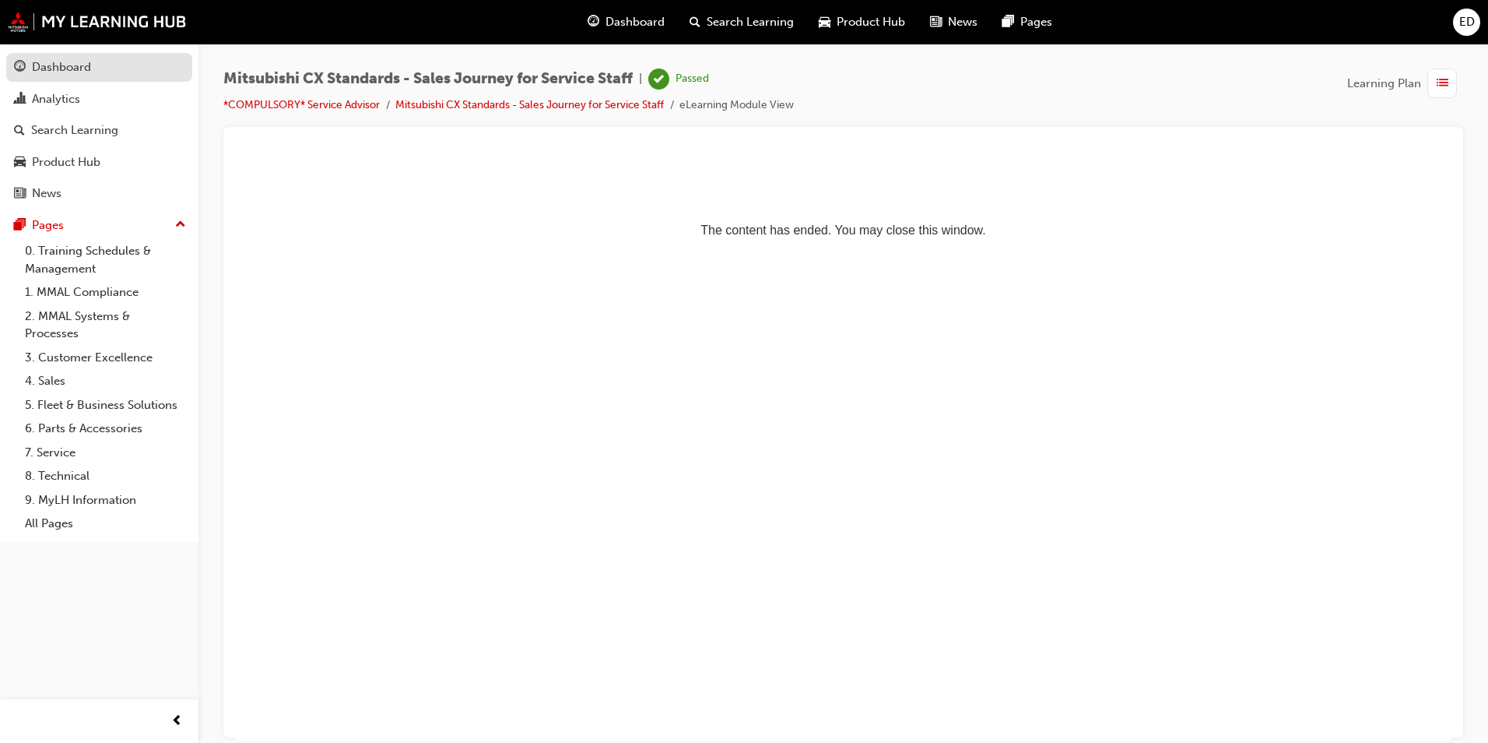
click at [75, 74] on div "Dashboard" at bounding box center [61, 67] width 59 height 18
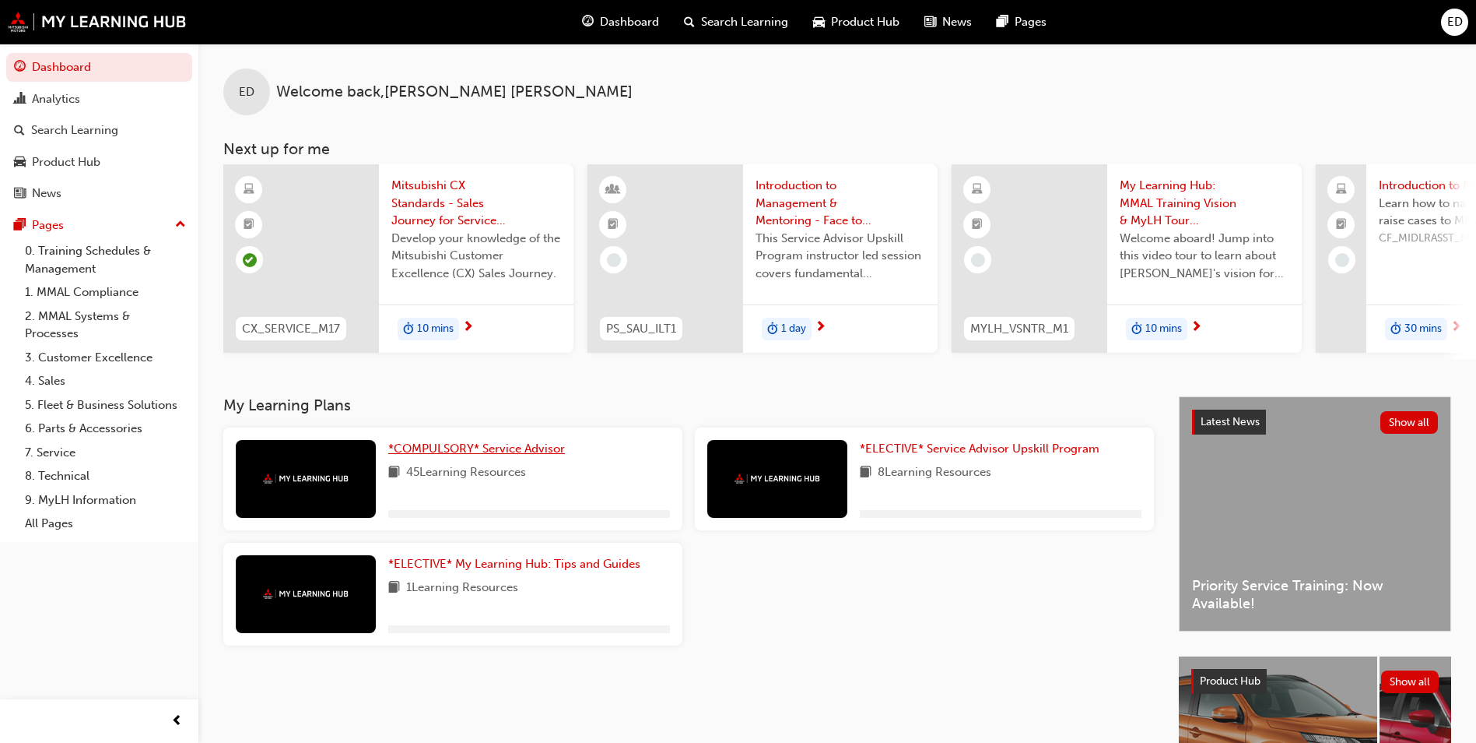
click at [460, 445] on link "*COMPULSORY* Service Advisor" at bounding box center [479, 449] width 183 height 18
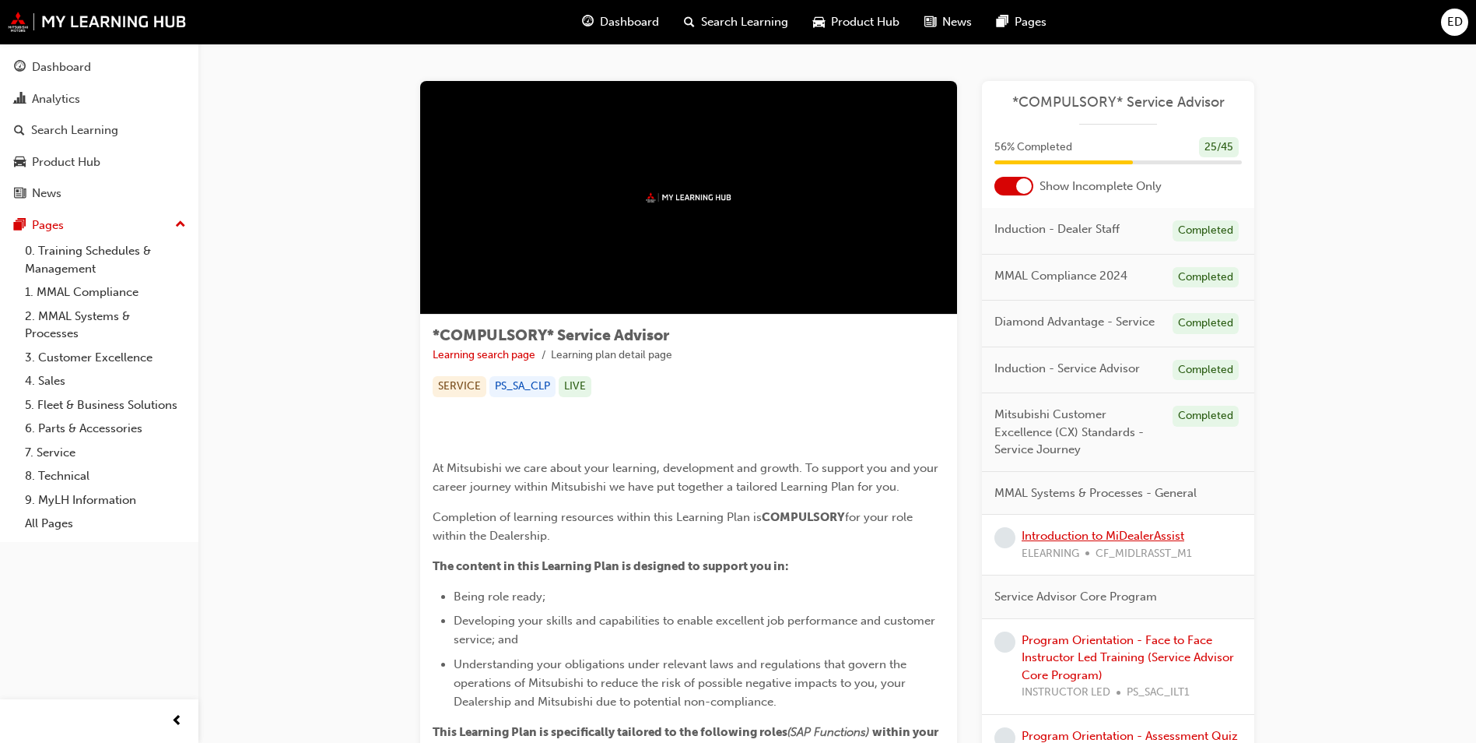
click at [1151, 533] on link "Introduction to MiDealerAssist" at bounding box center [1103, 535] width 163 height 14
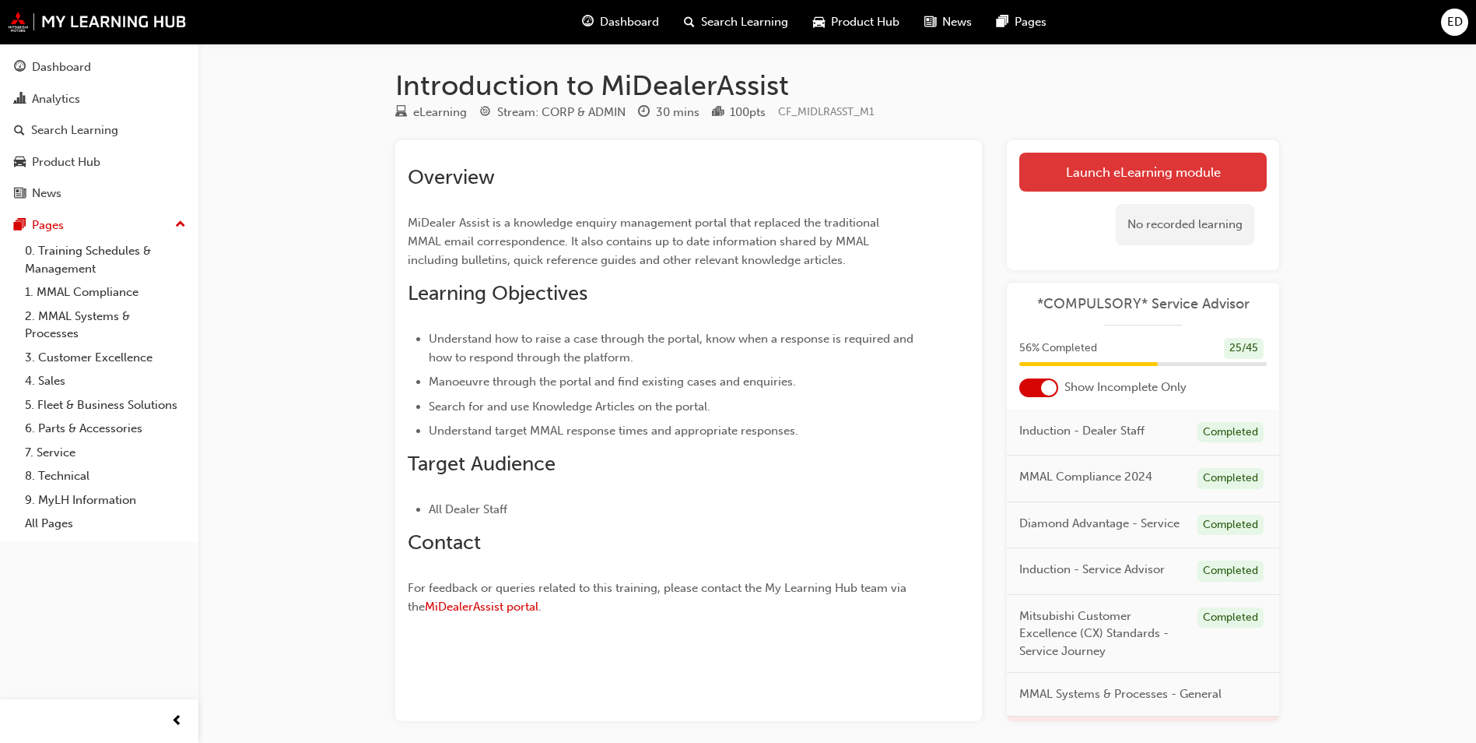
click at [1105, 168] on link "Launch eLearning module" at bounding box center [1144, 172] width 248 height 39
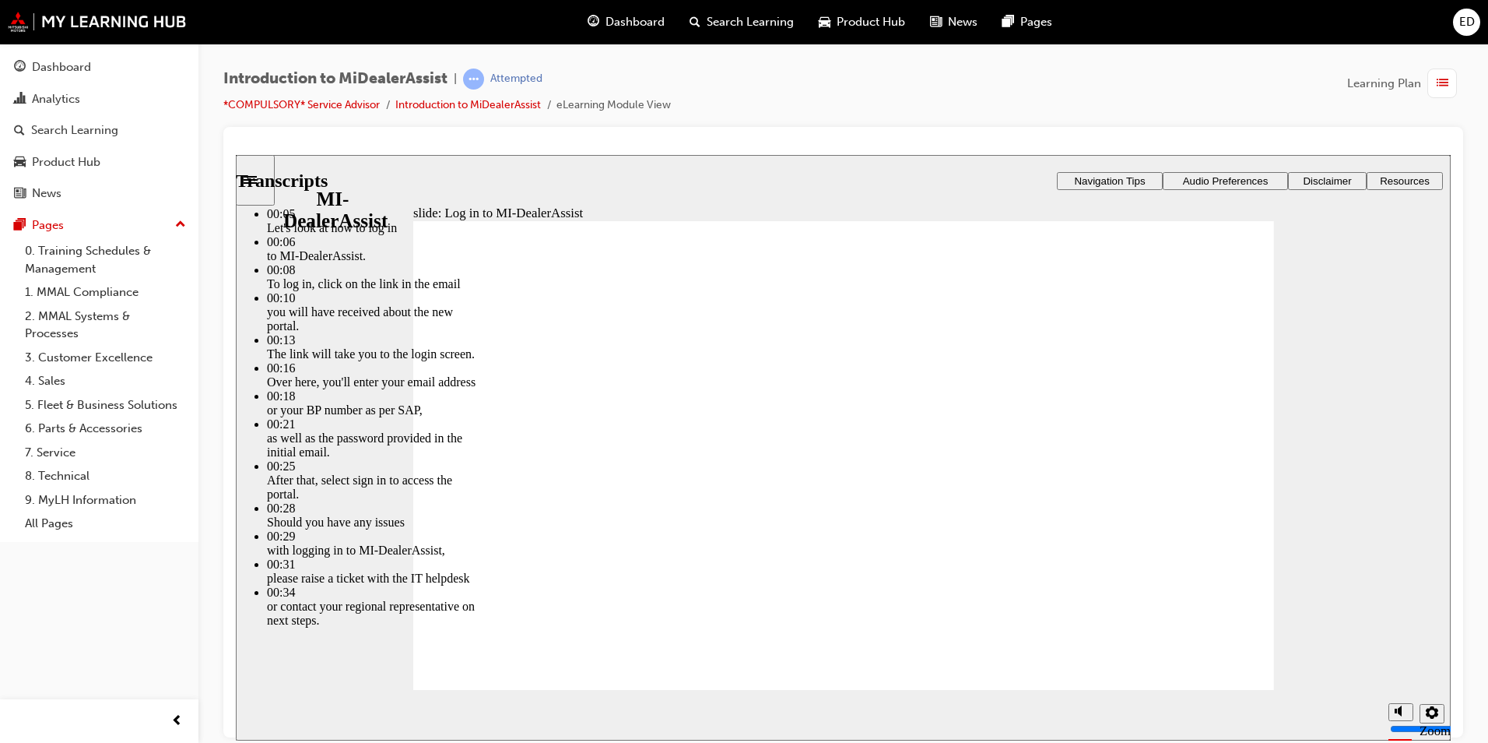
type input "42"
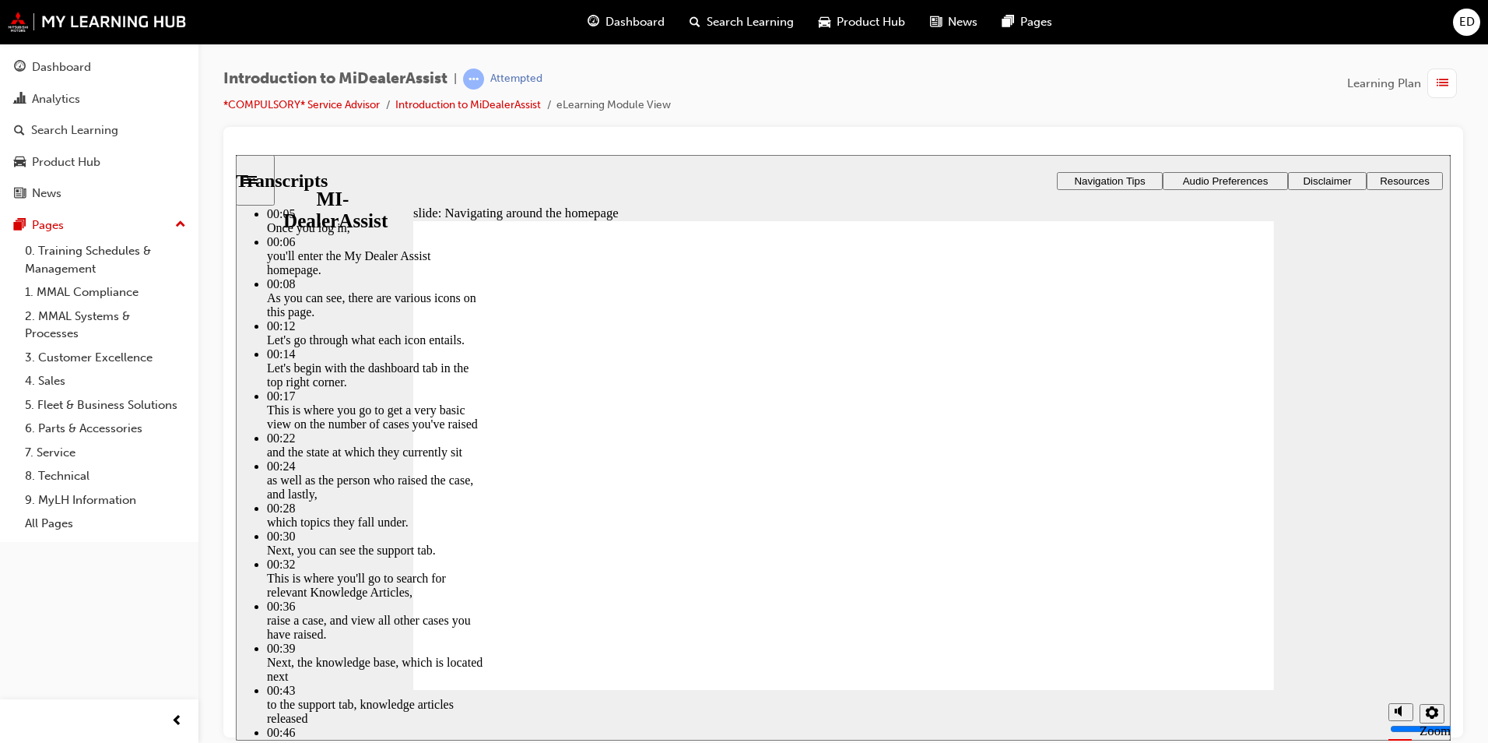
drag, startPoint x: 811, startPoint y: 644, endPoint x: 973, endPoint y: 644, distance: 161.9
type input "144"
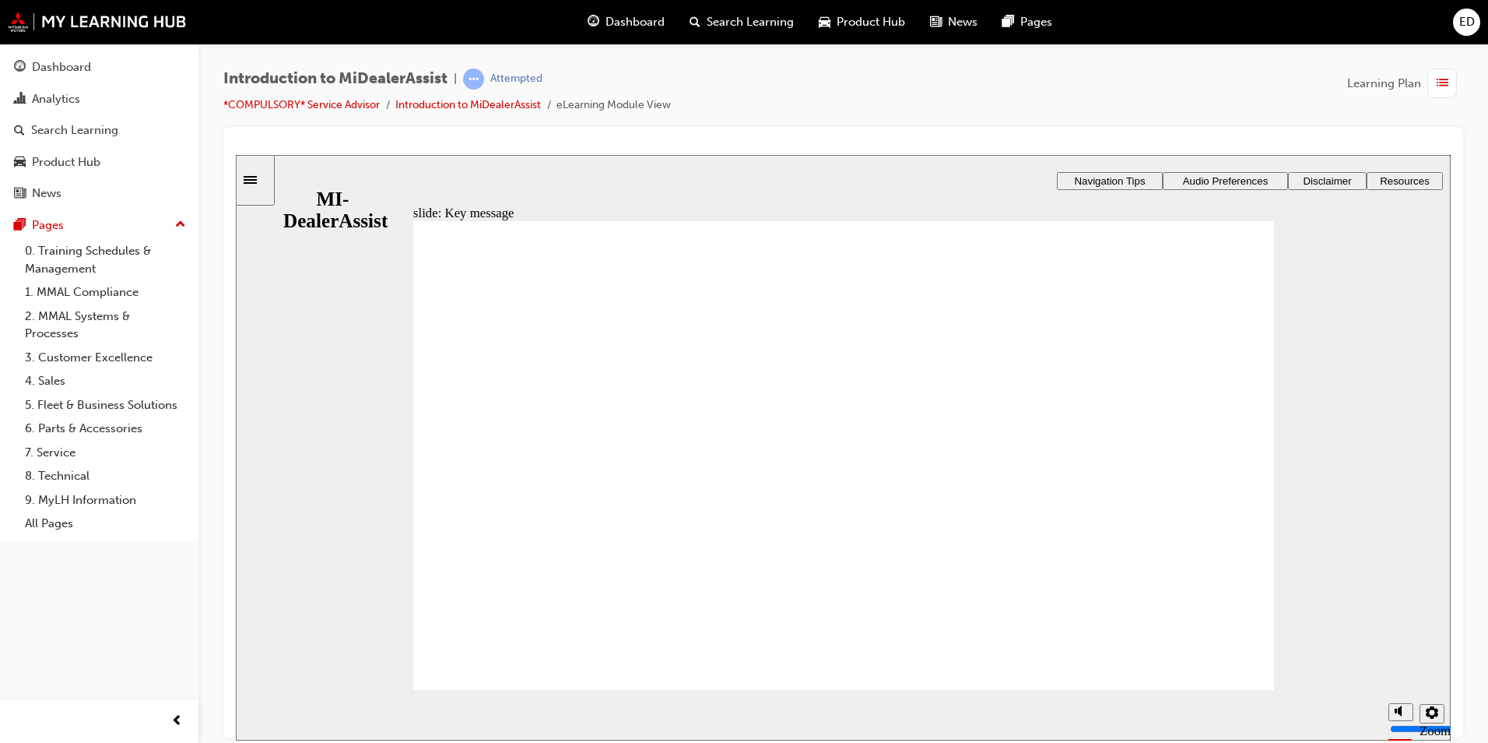
radio input "false"
radio input "true"
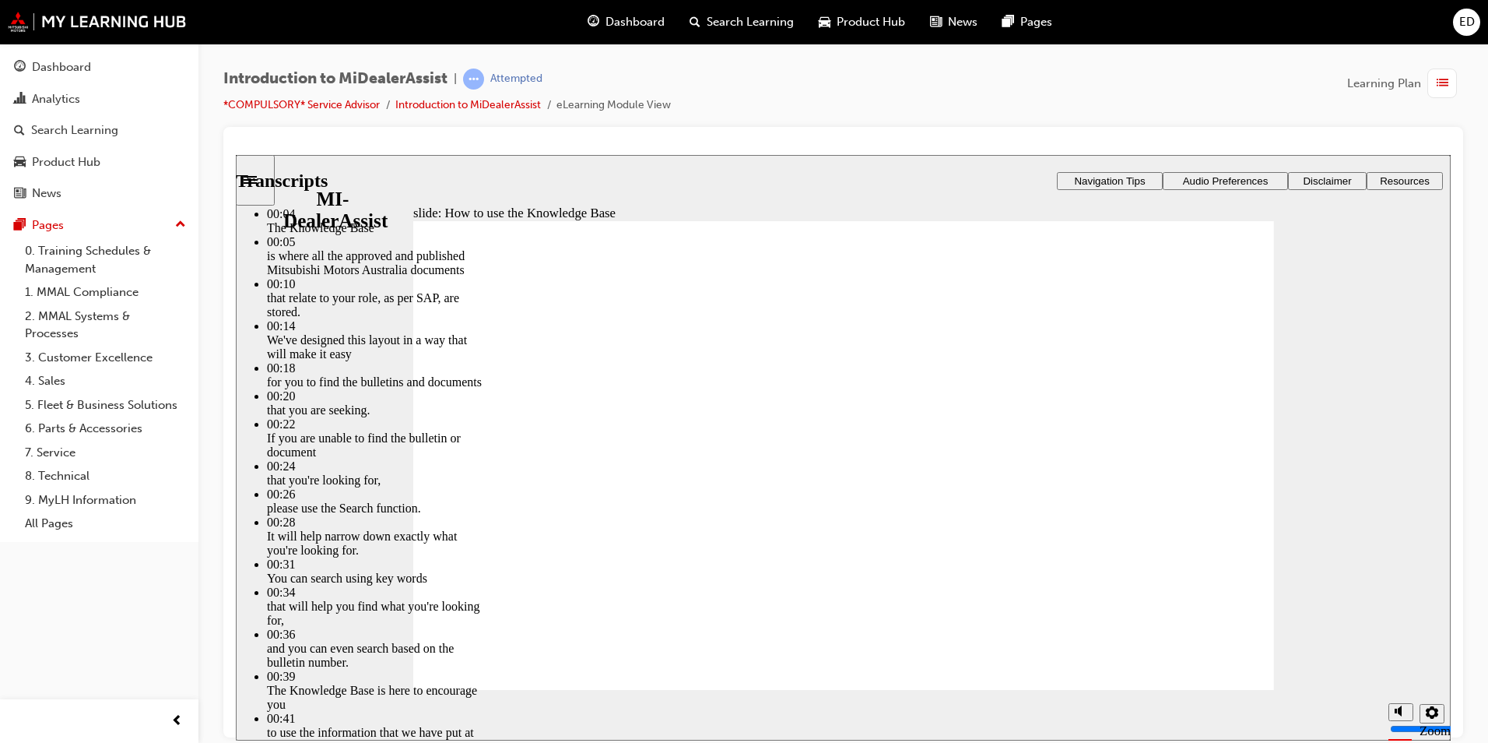
type input "51"
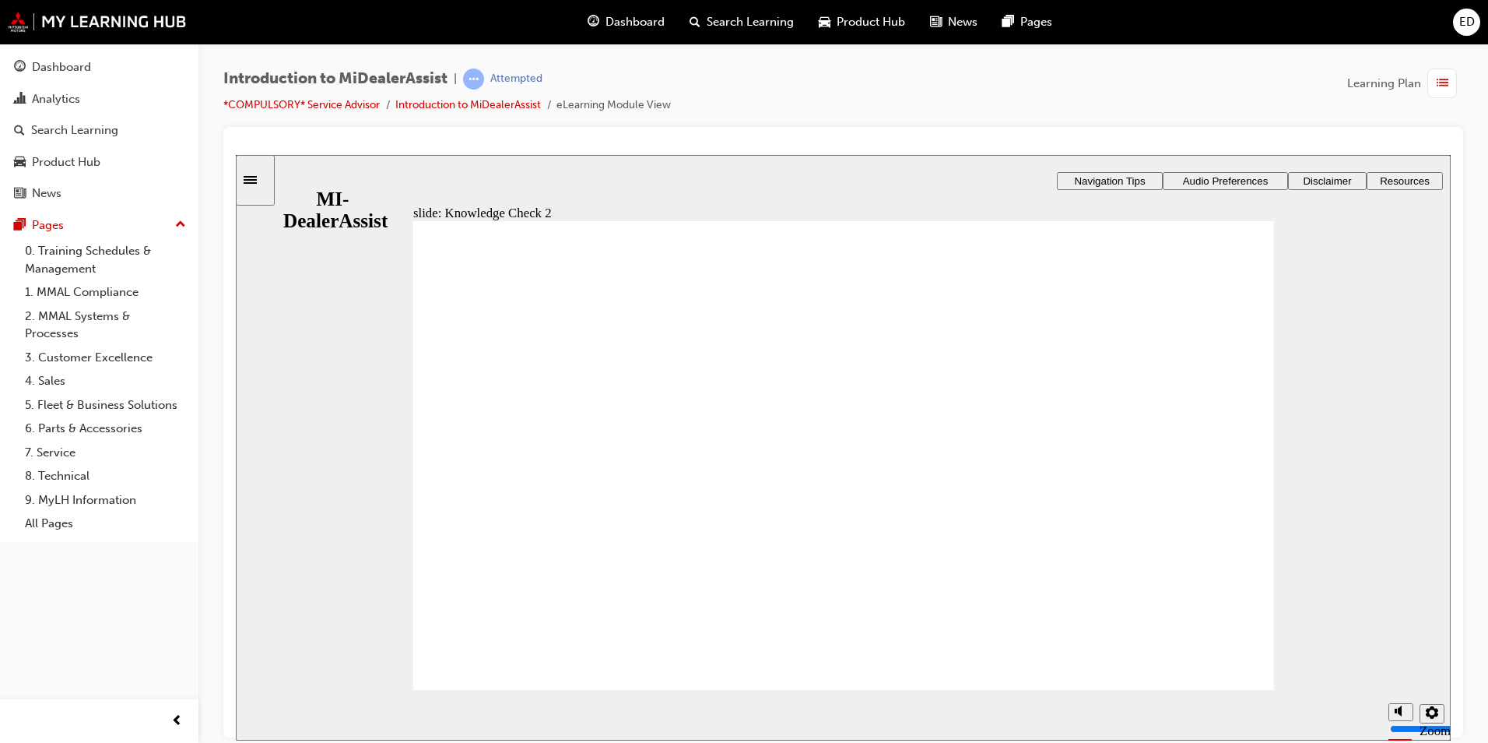
radio input "false"
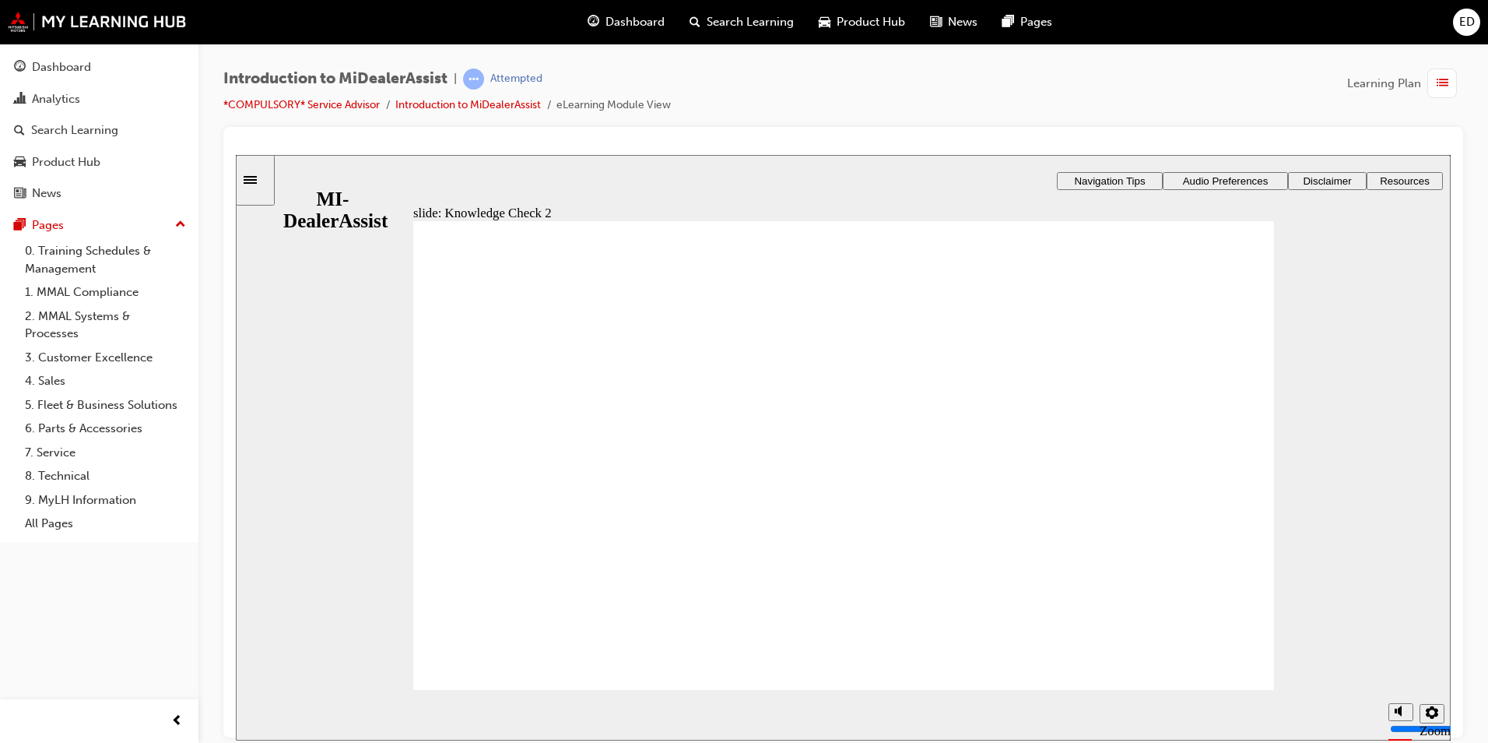
radio input "true"
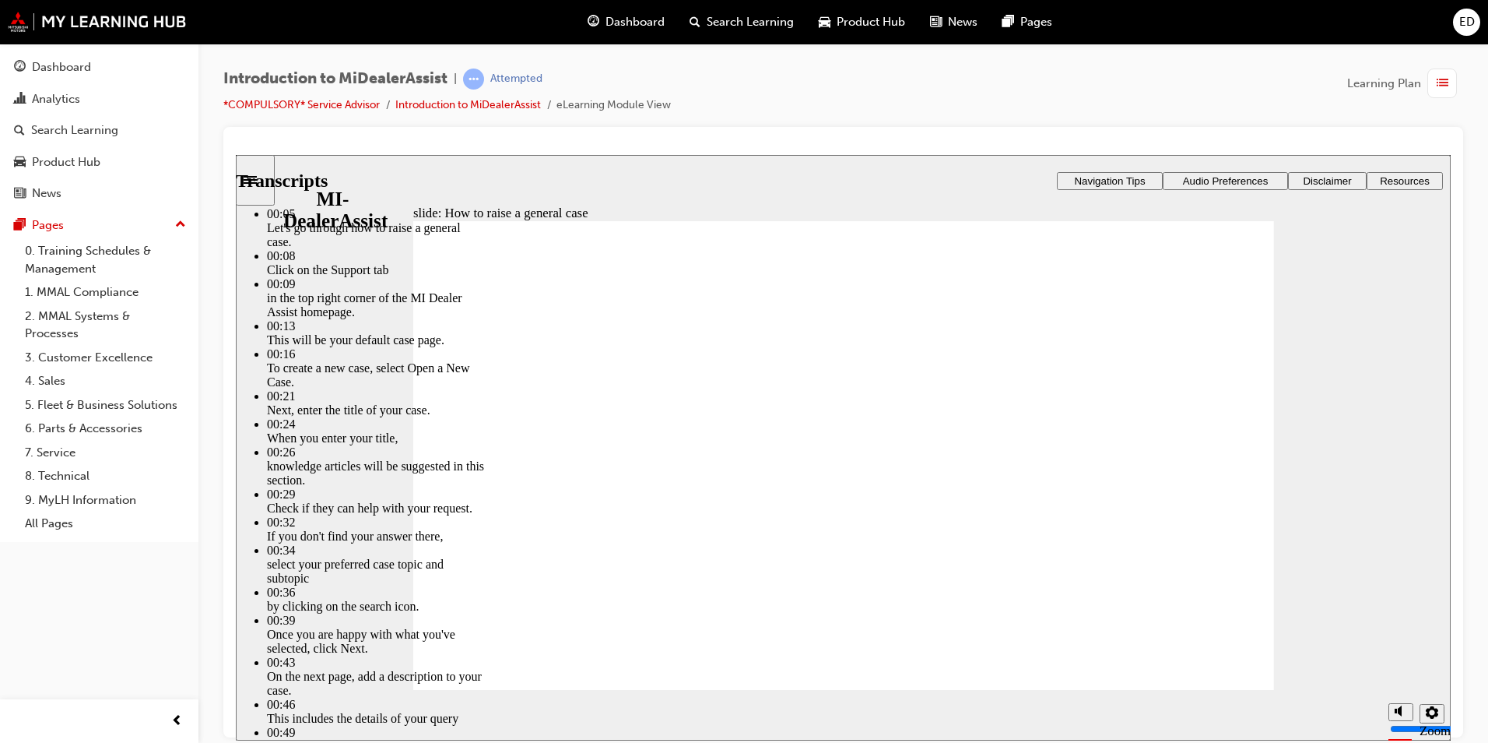
type input "85"
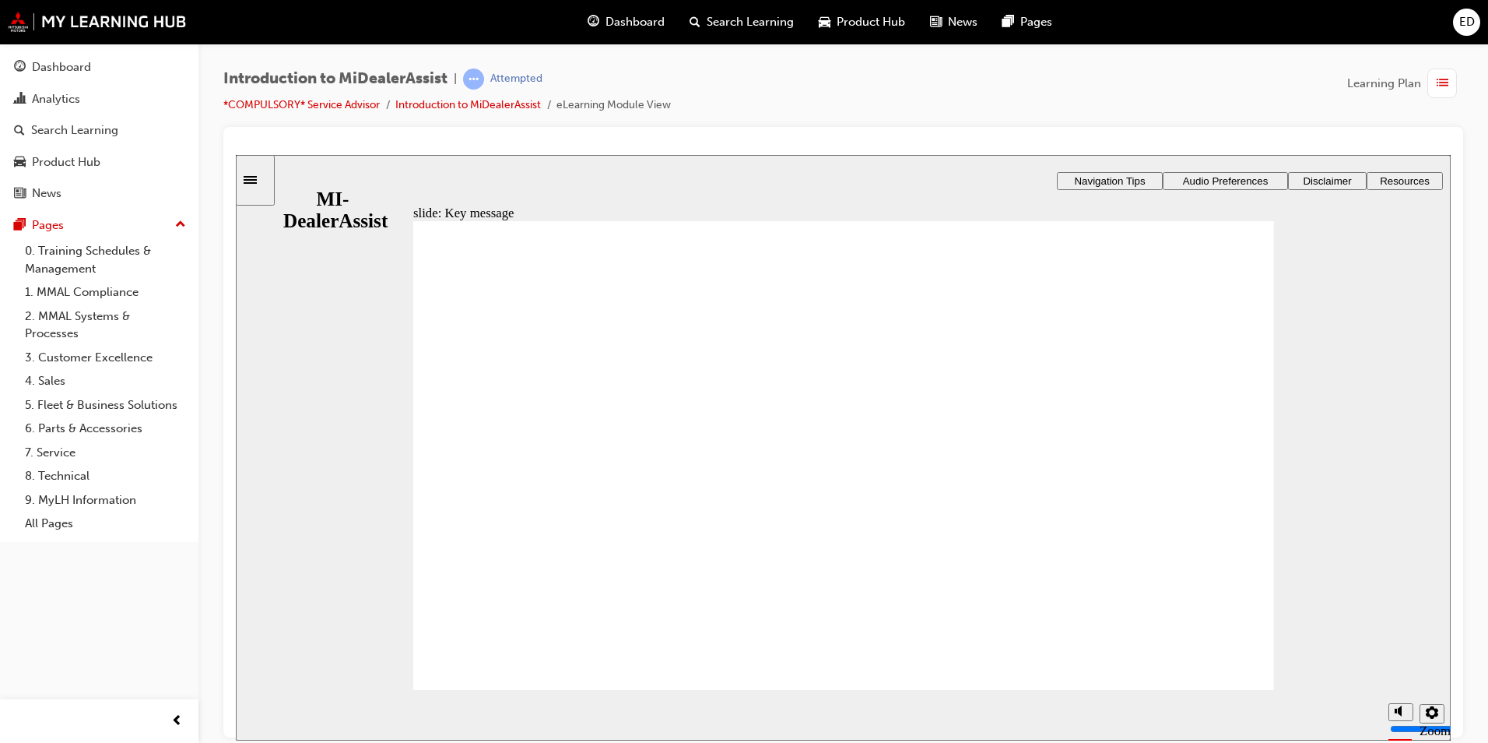
checkbox input "true"
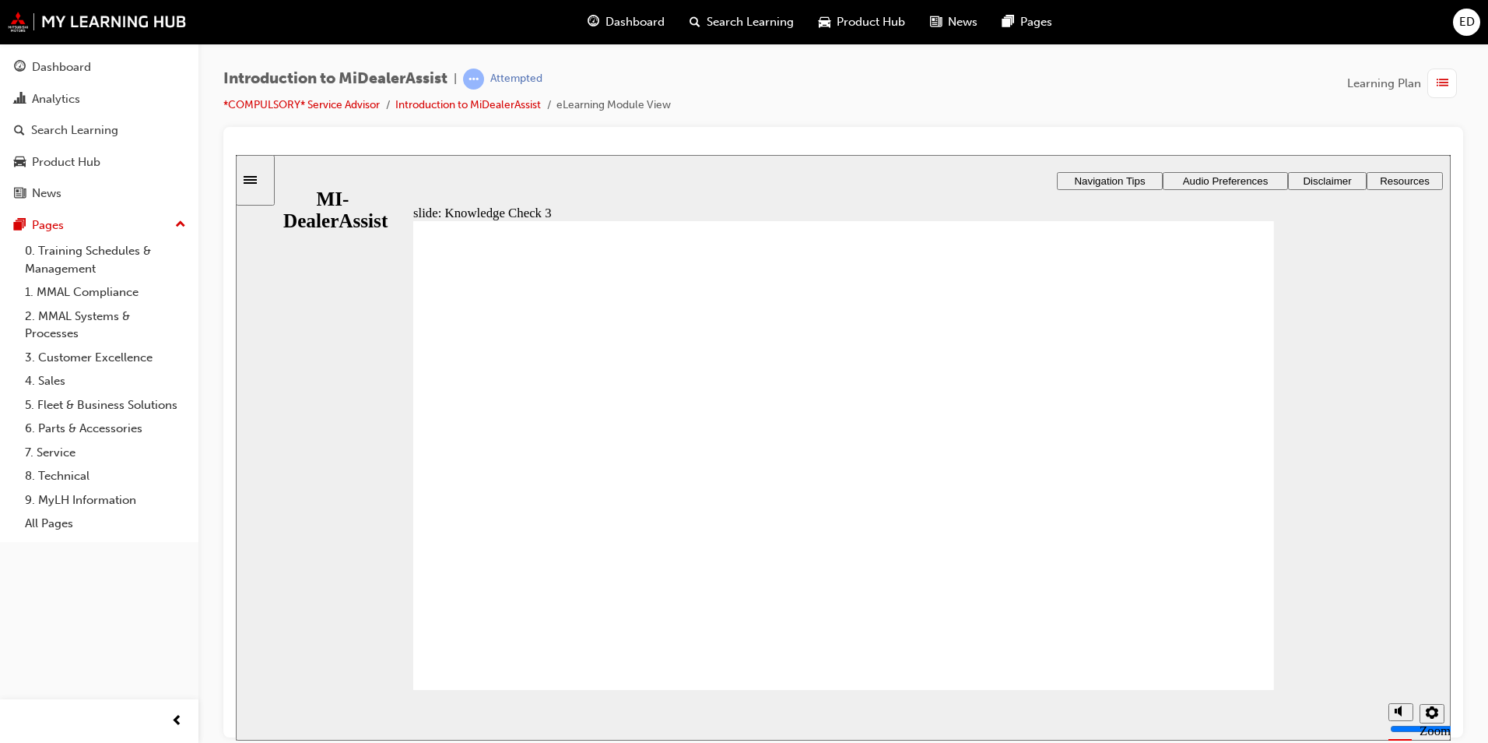
checkbox input "true"
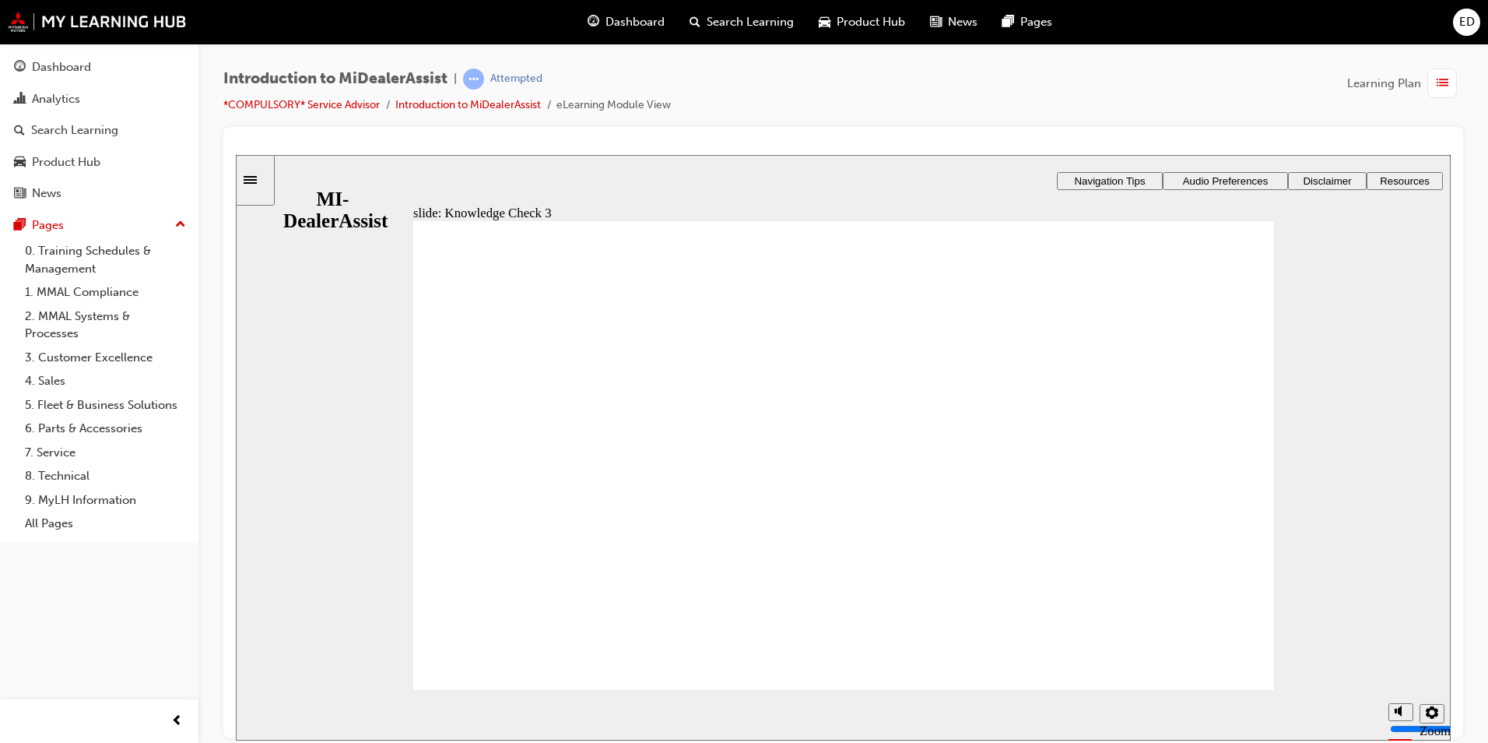
checkbox input "false"
checkbox input "true"
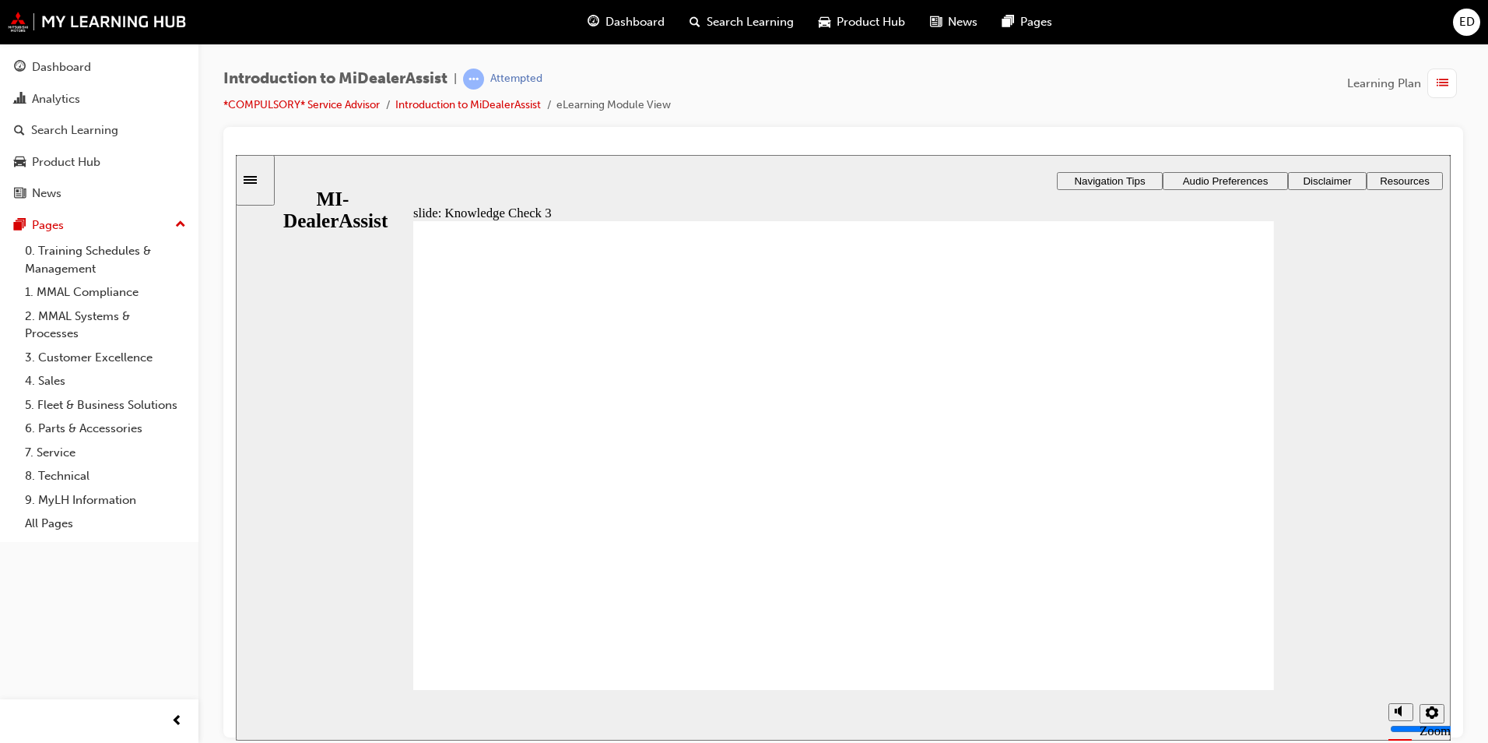
checkbox input "true"
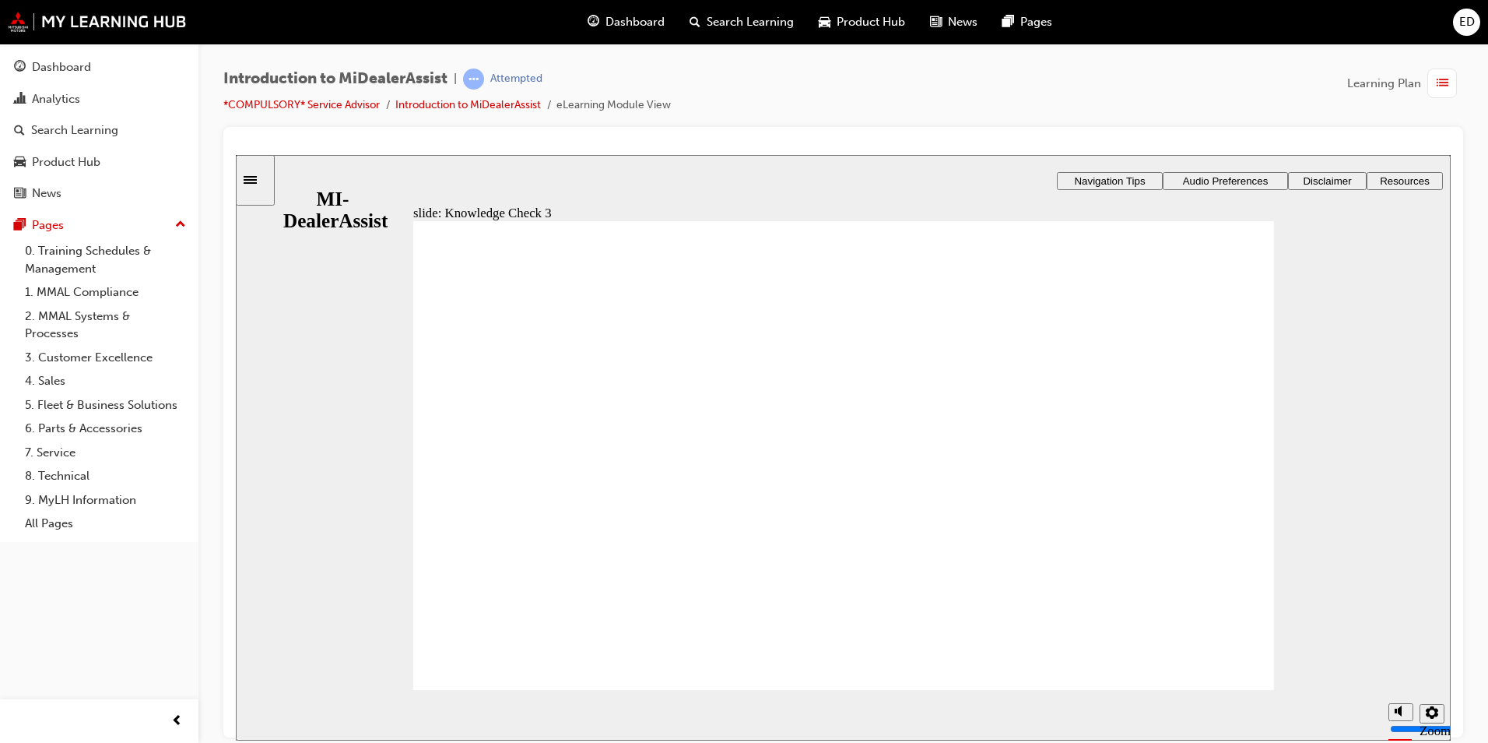
checkbox input "true"
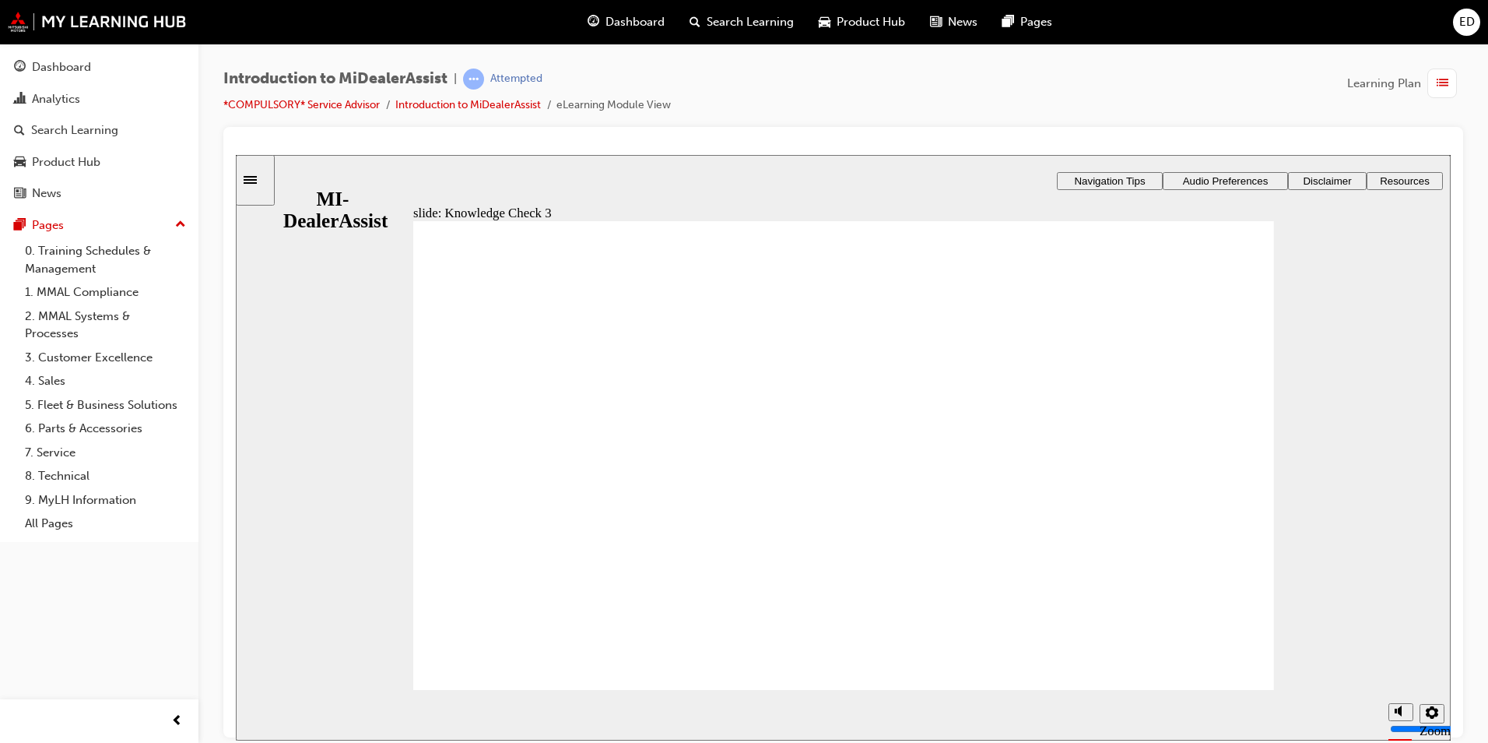
checkbox input "false"
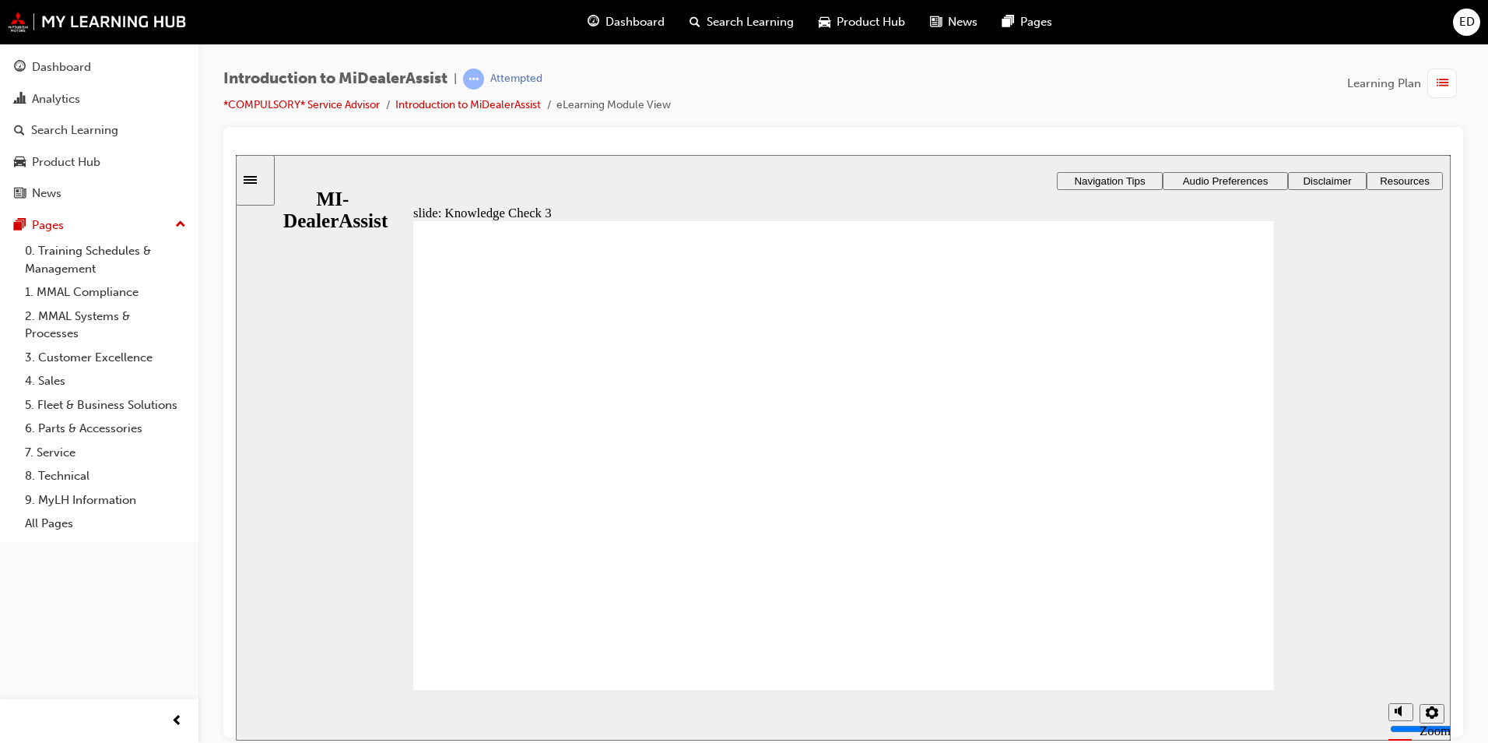
checkbox input "false"
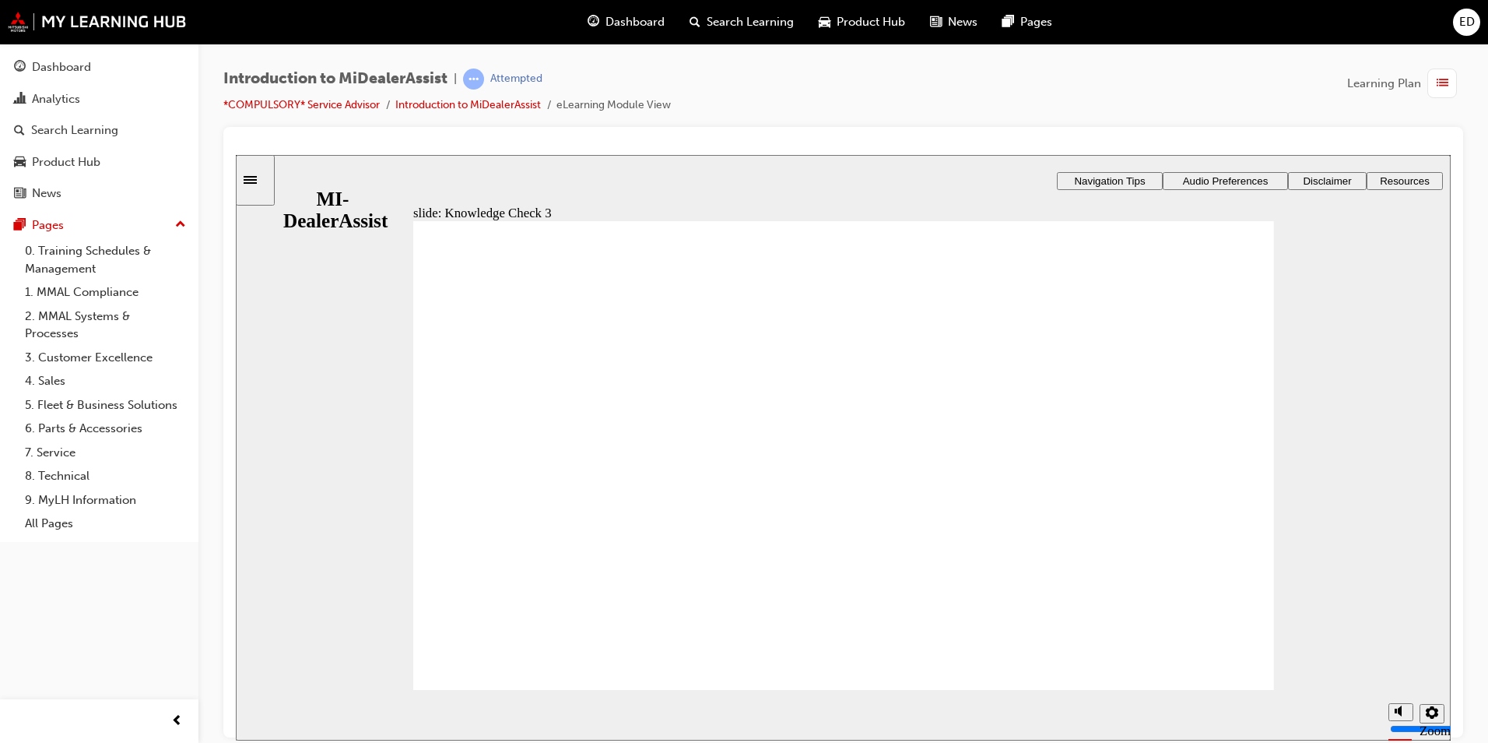
checkbox input "true"
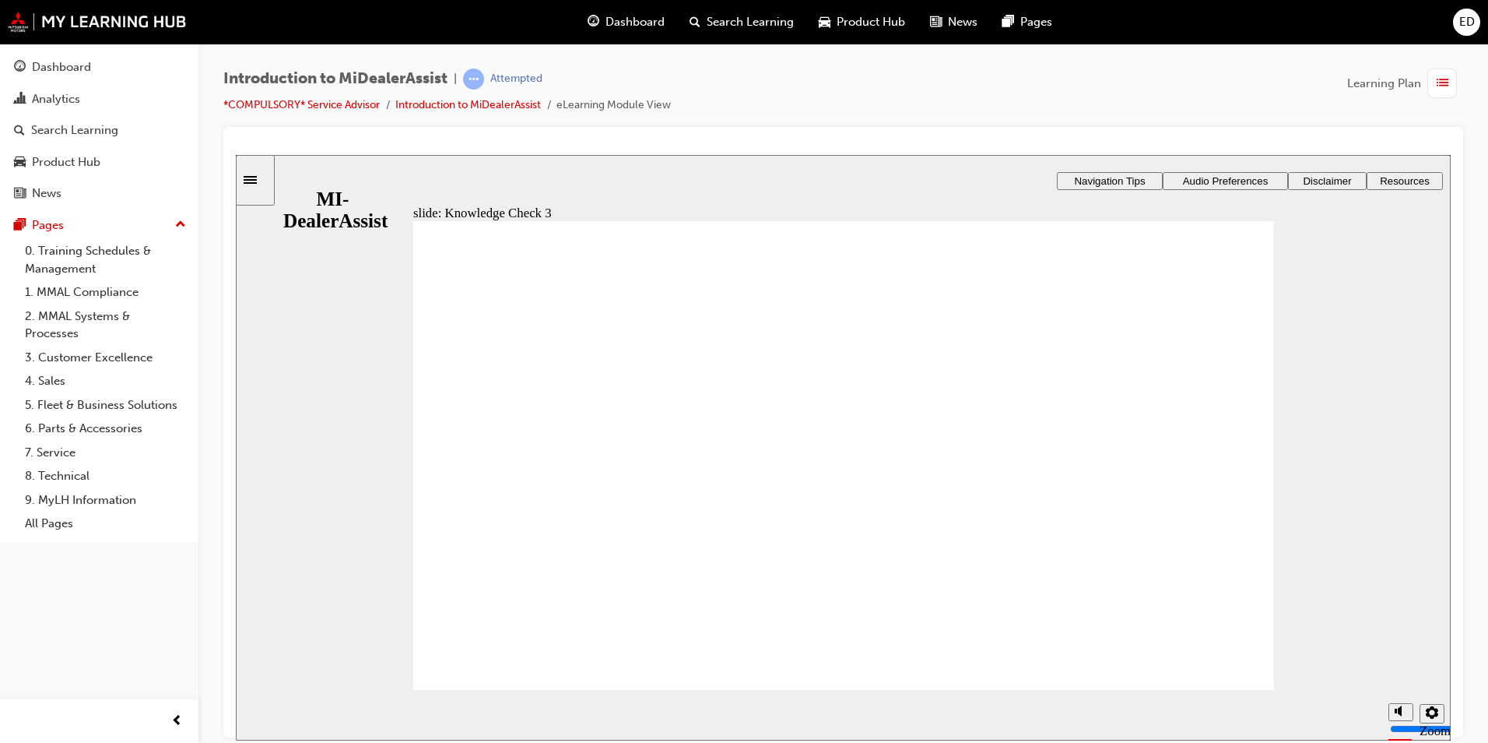
checkbox input "true"
checkbox input "false"
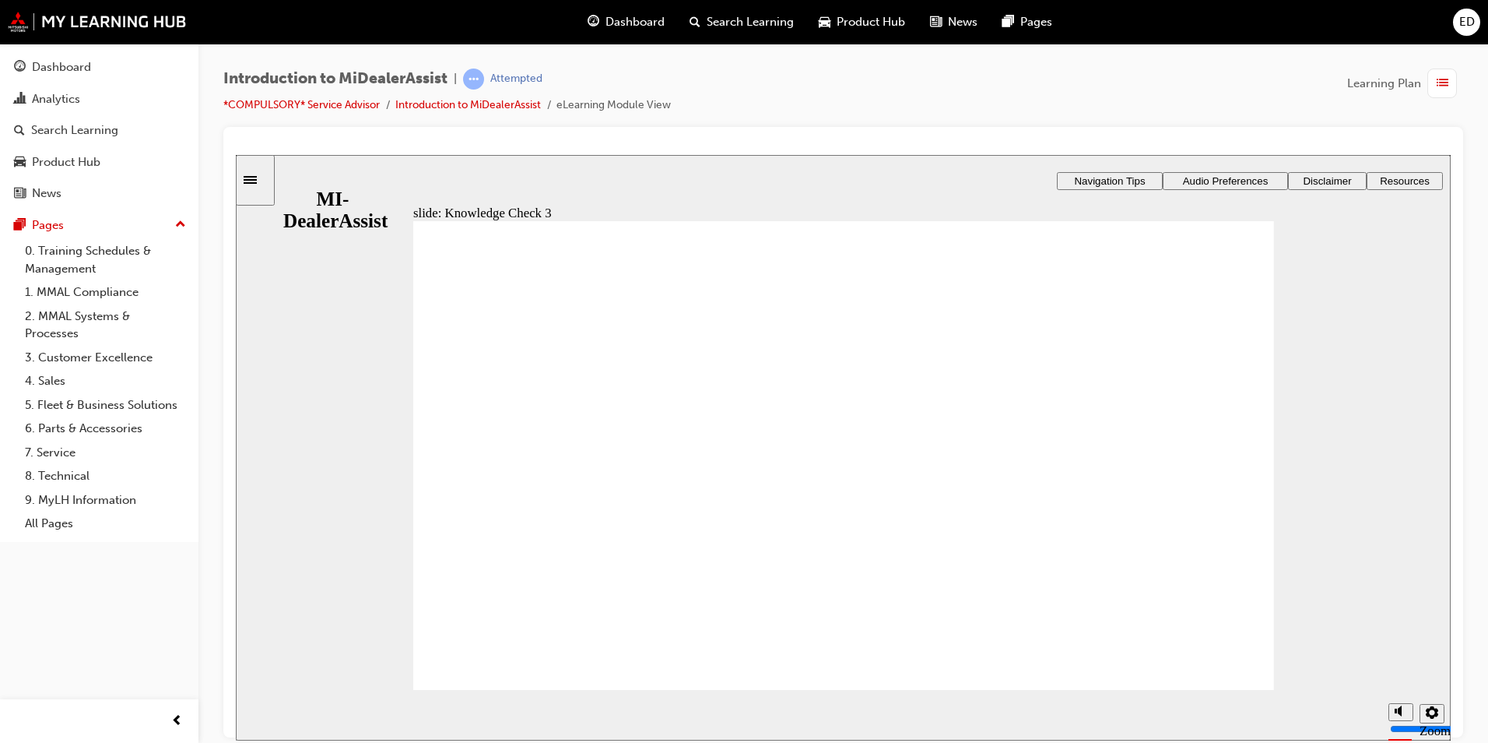
checkbox input "false"
checkbox input "true"
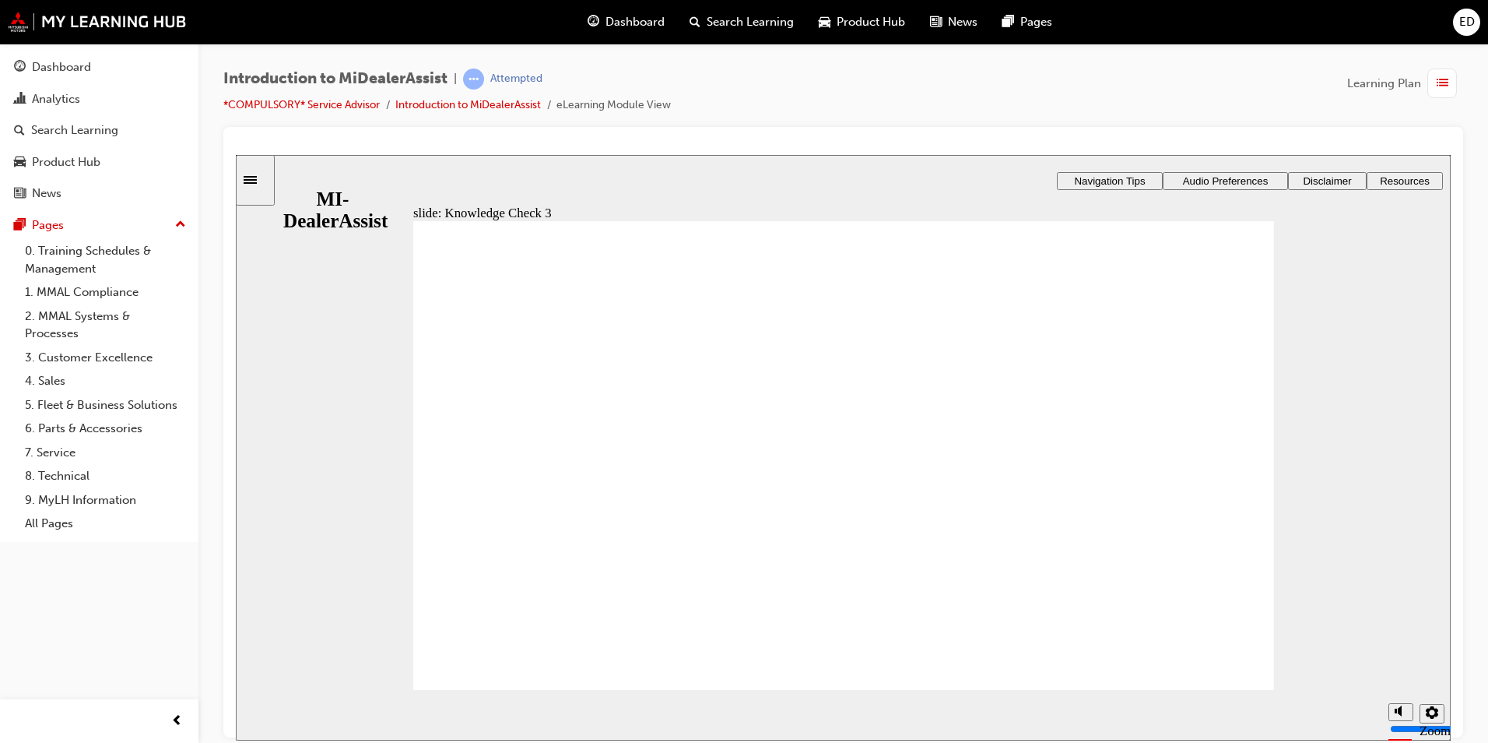
checkbox input "true"
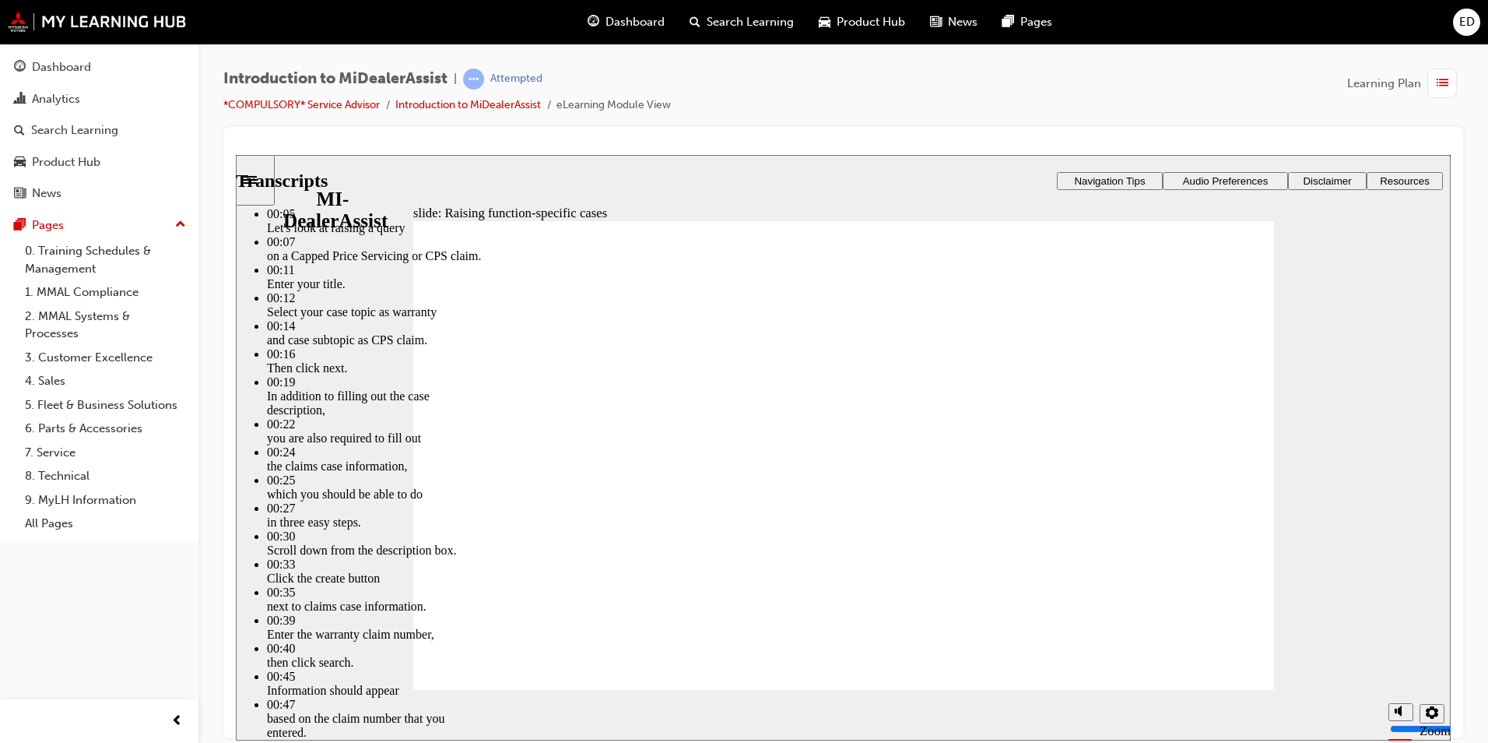
type input "2"
type input "80"
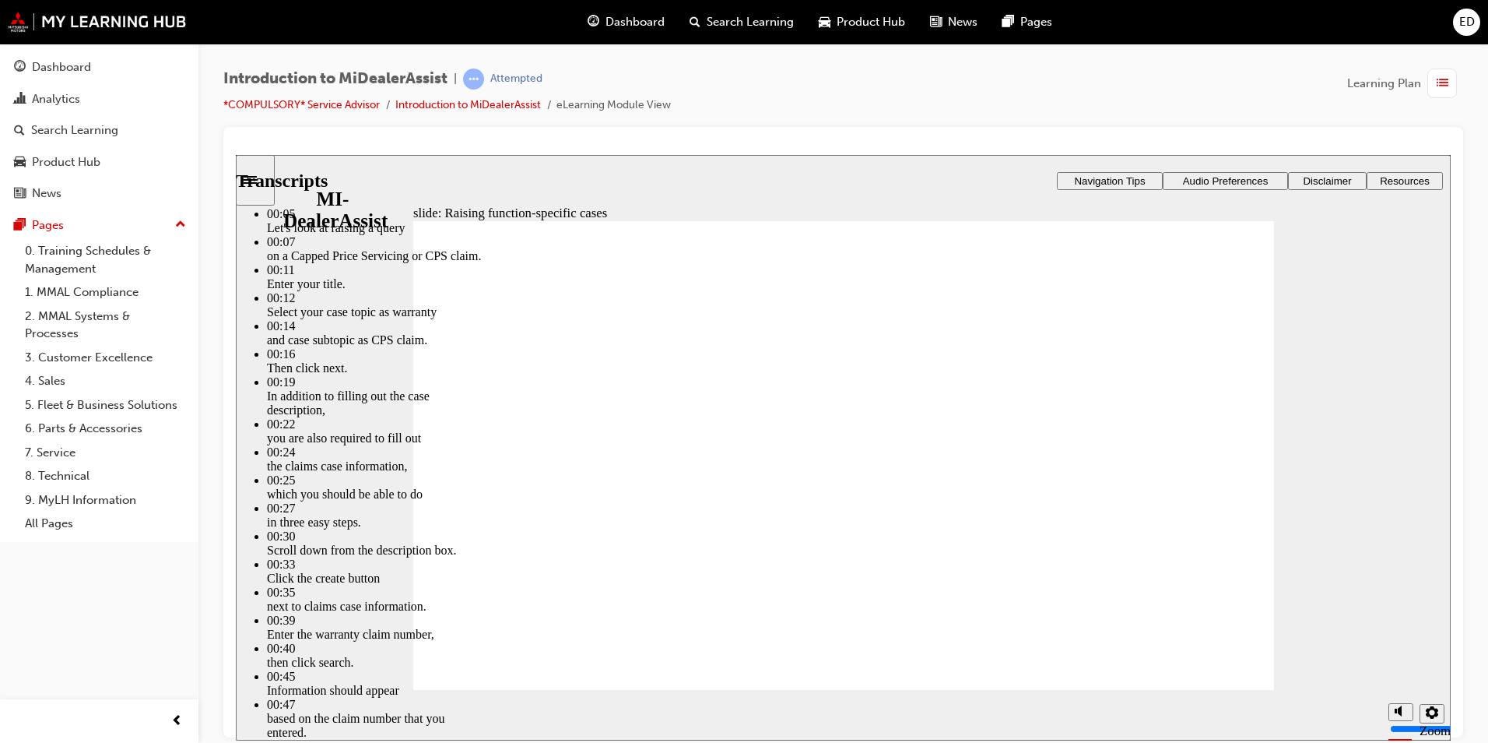
type input "52"
type input "80"
type input "46"
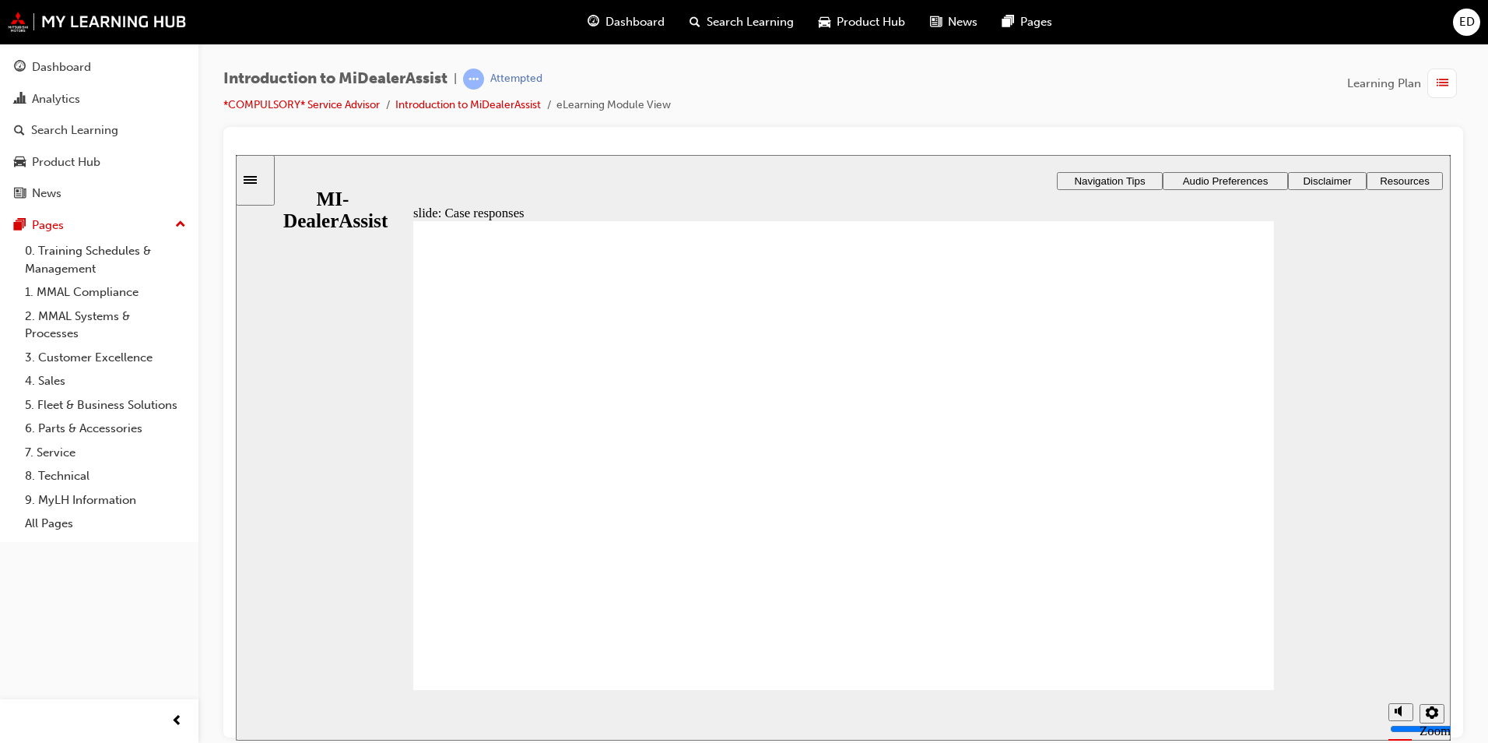
radio input "true"
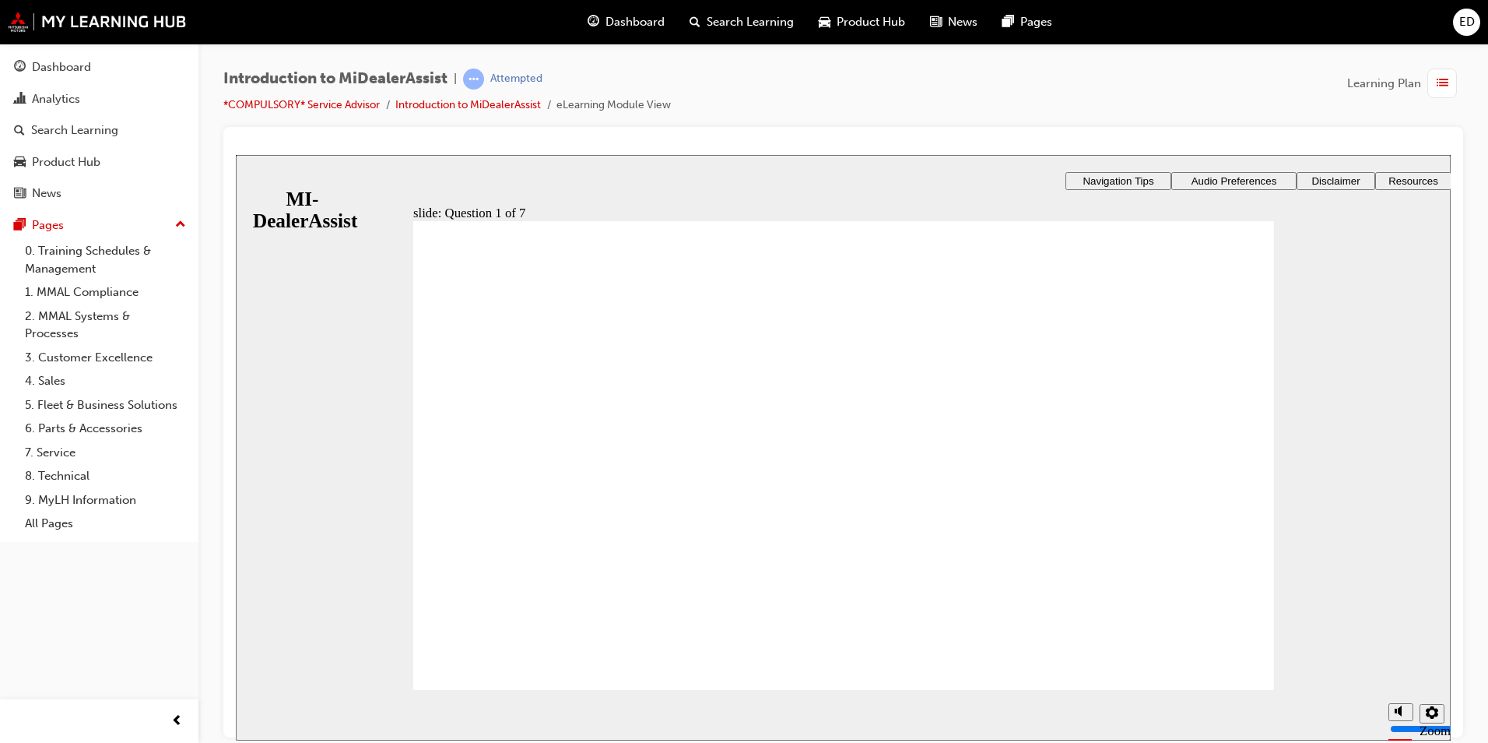
radio input "true"
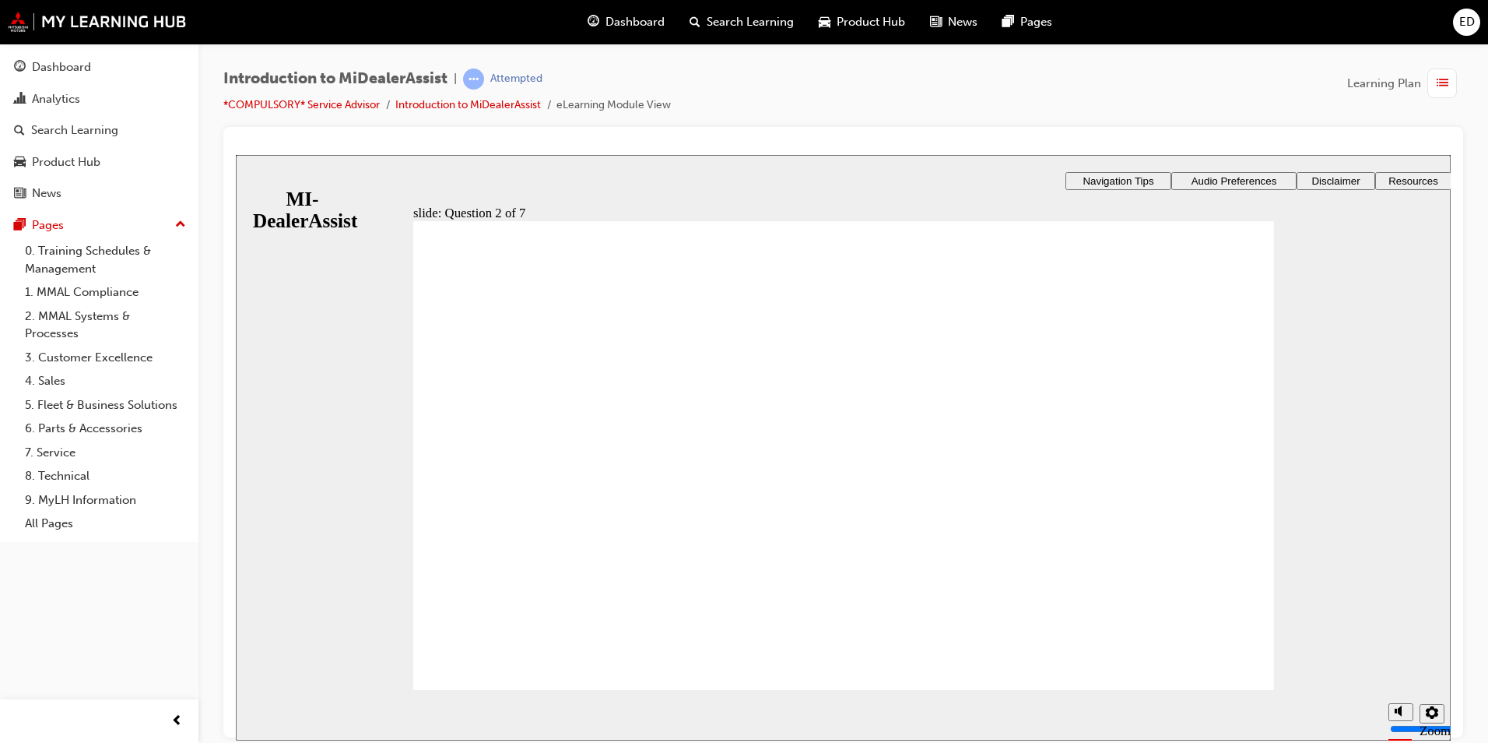
radio input "true"
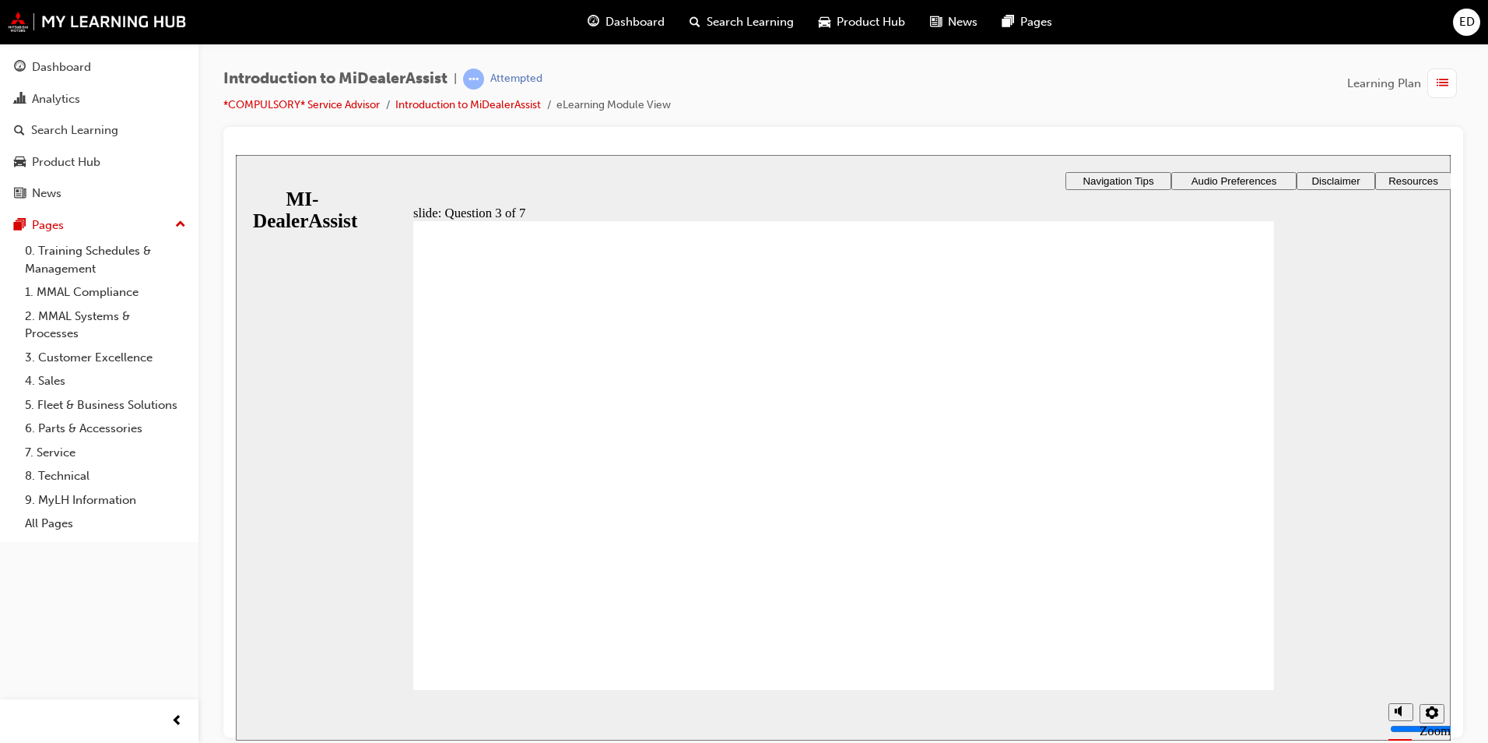
radio input "true"
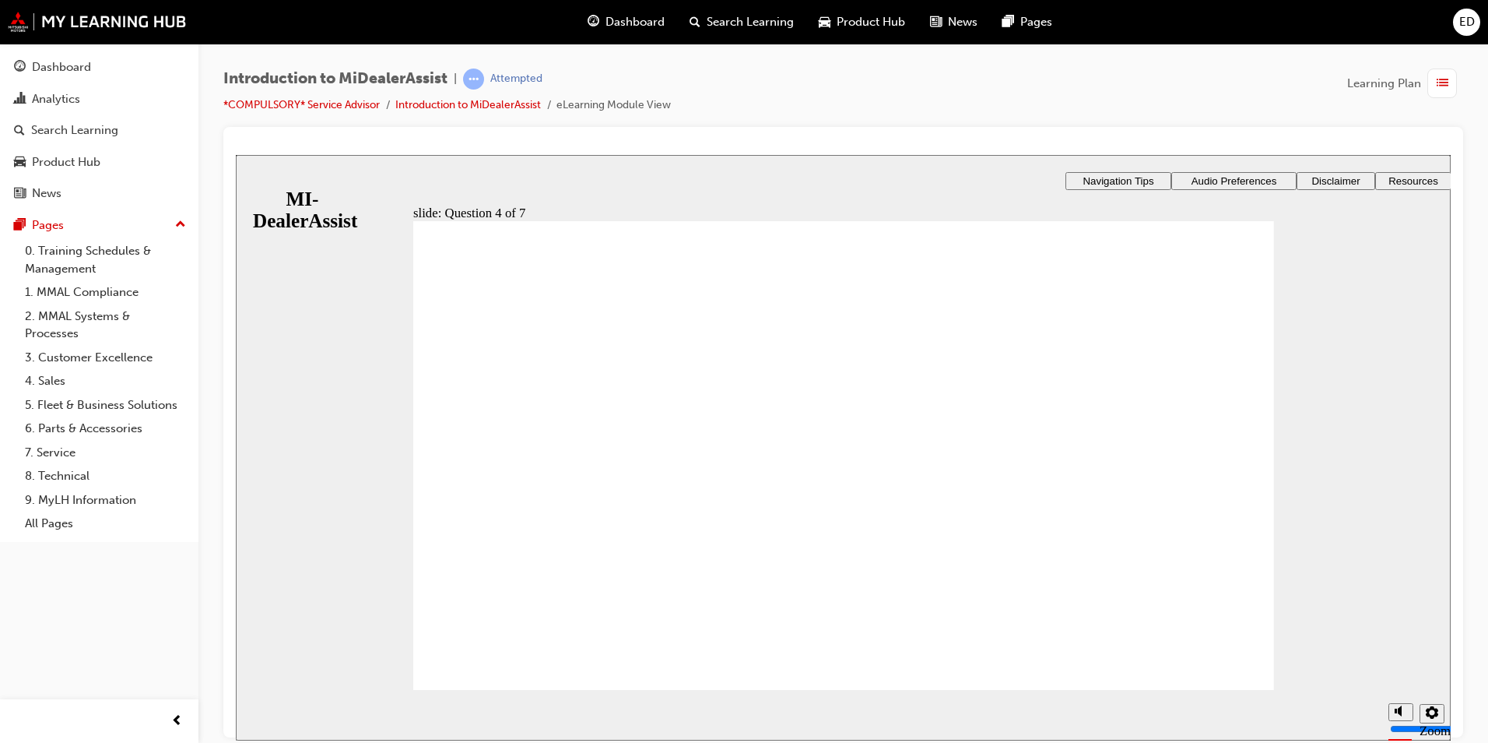
click at [979, 578] on div "slide: Question 4 of 7 Support tab Knowledge Base Notifications Cases Awaiting …" at bounding box center [843, 492] width 1215 height 677
click at [971, 544] on div "slide: Question 4 of 7 Support tab Knowledge Base Notifications Cases Awaiting …" at bounding box center [843, 492] width 1215 height 677
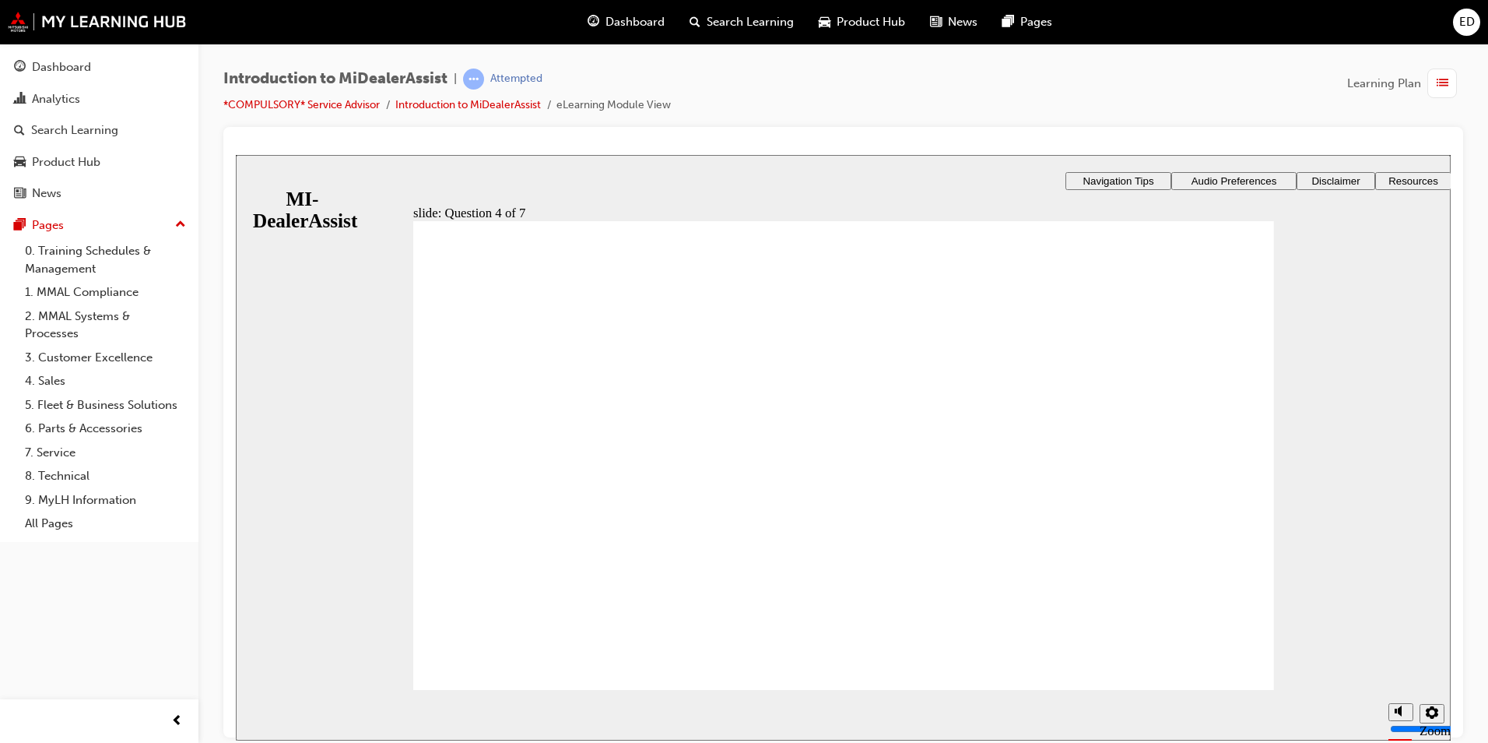
radio input "true"
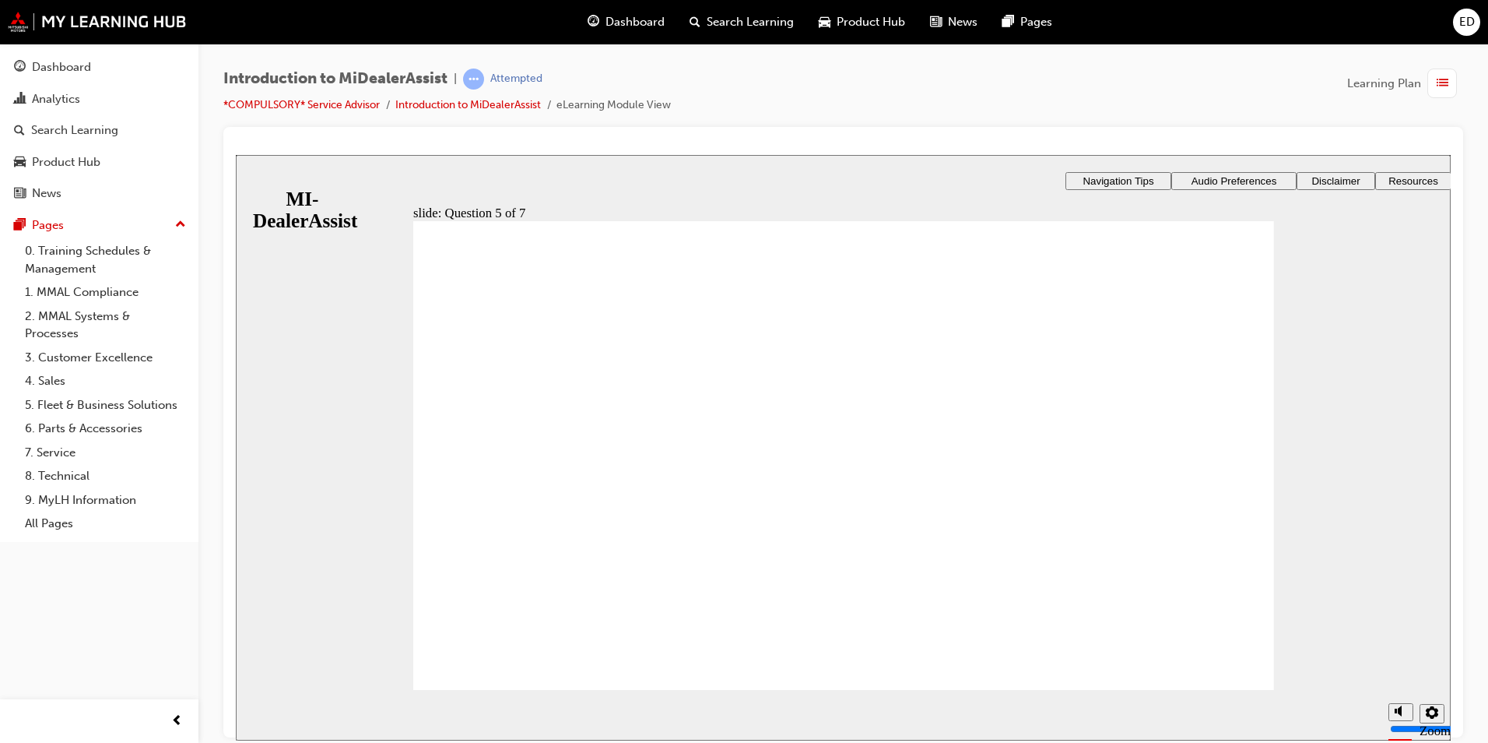
checkbox input "true"
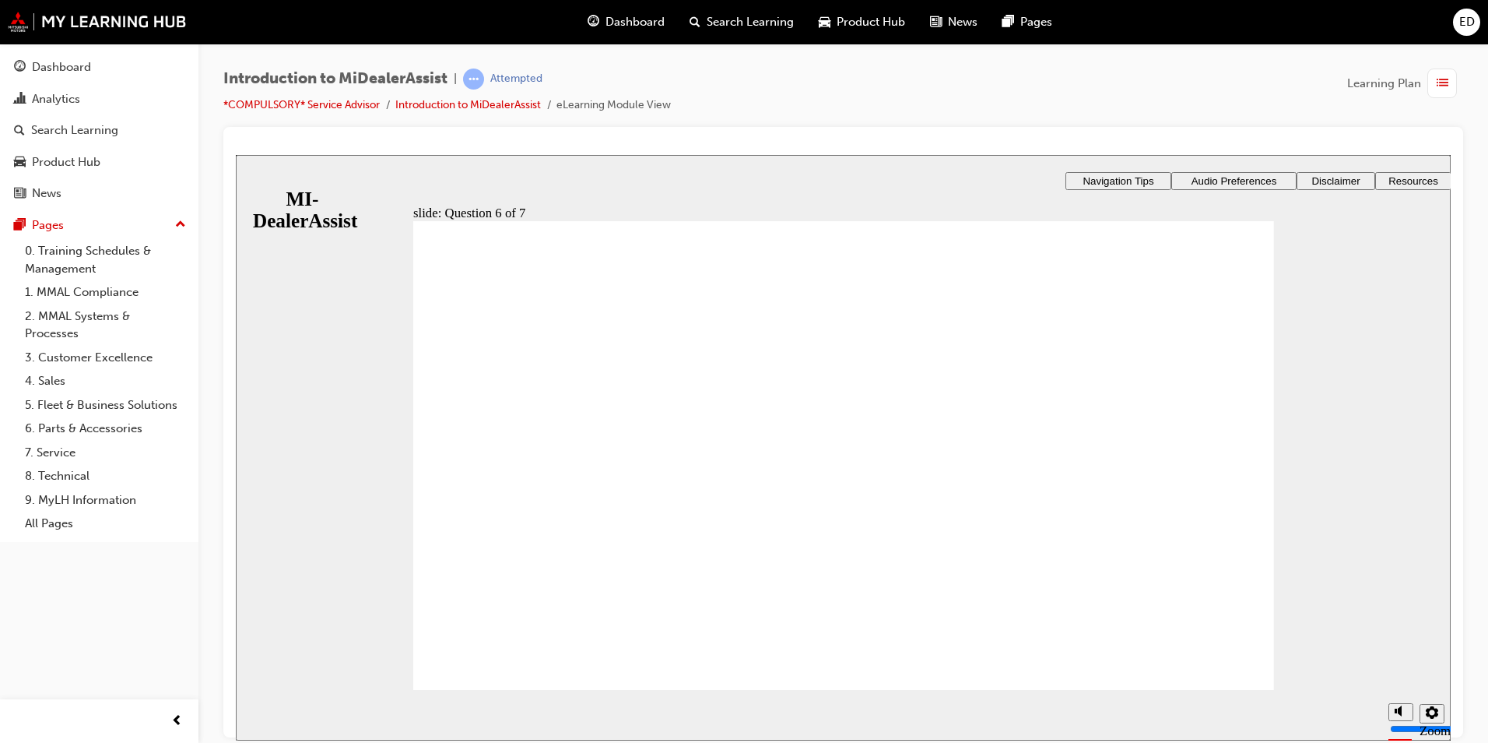
radio input "true"
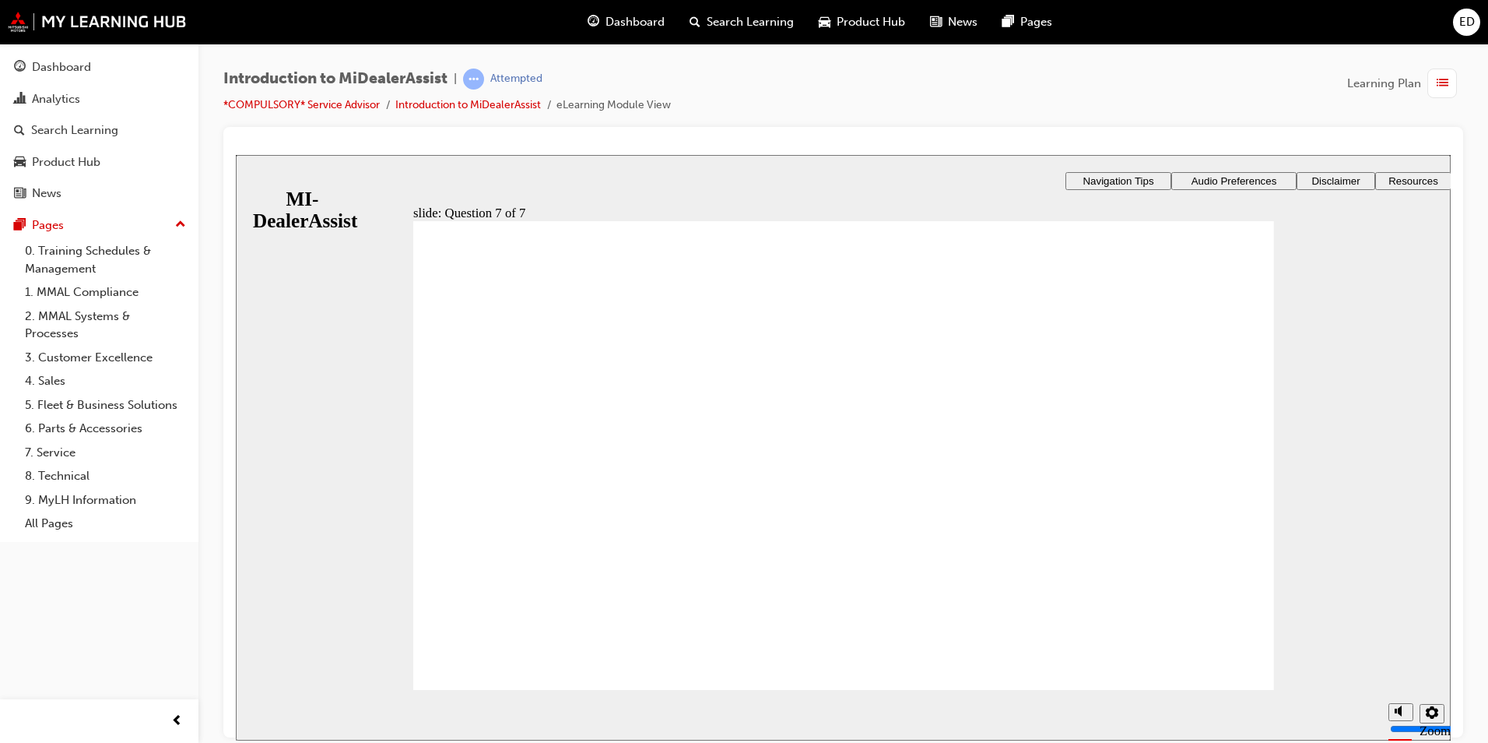
radio input "true"
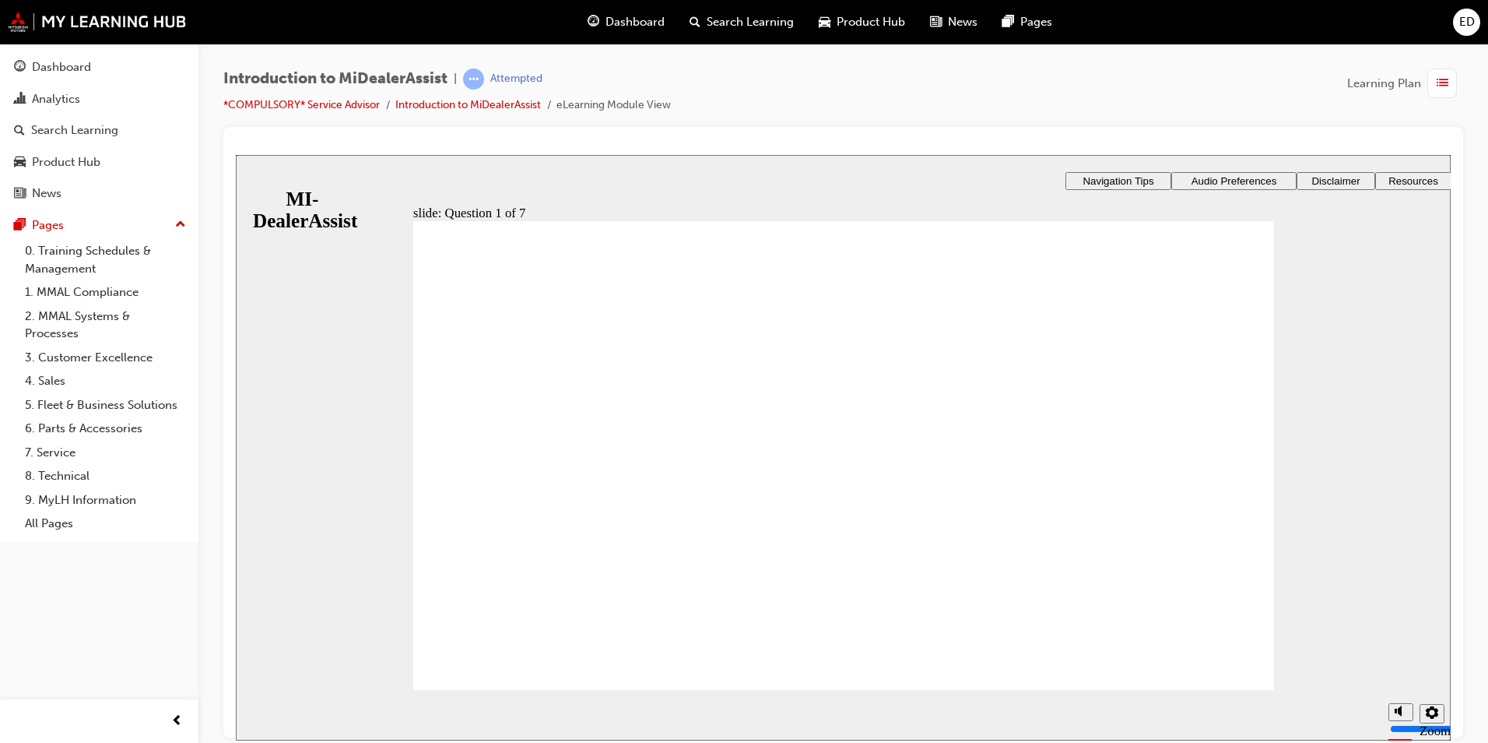
radio input "true"
